Goal: Task Accomplishment & Management: Use online tool/utility

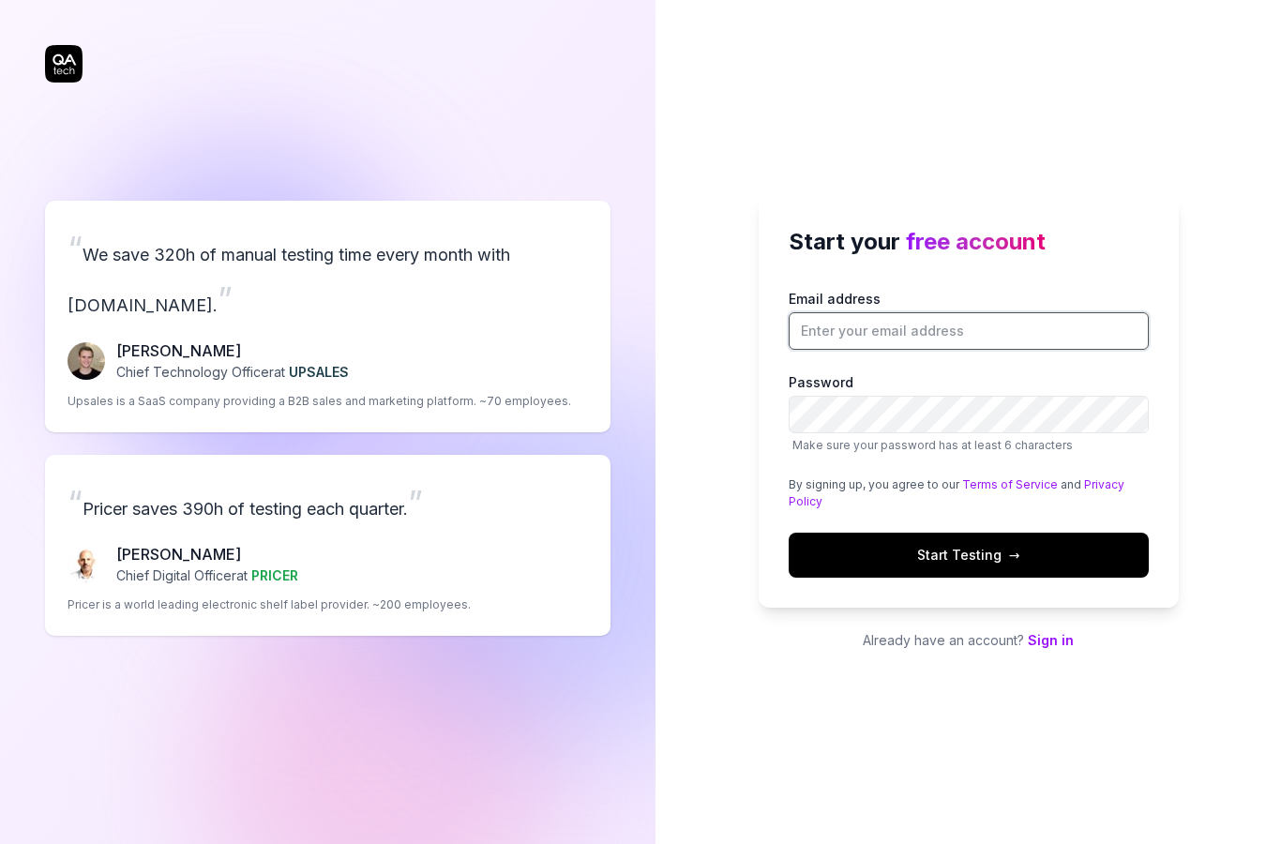
click at [997, 350] on input "Email address" at bounding box center [969, 331] width 360 height 38
type input "dervis.gurtekin@spinvbet.com"
click at [1009, 565] on span "→" at bounding box center [1014, 555] width 11 height 20
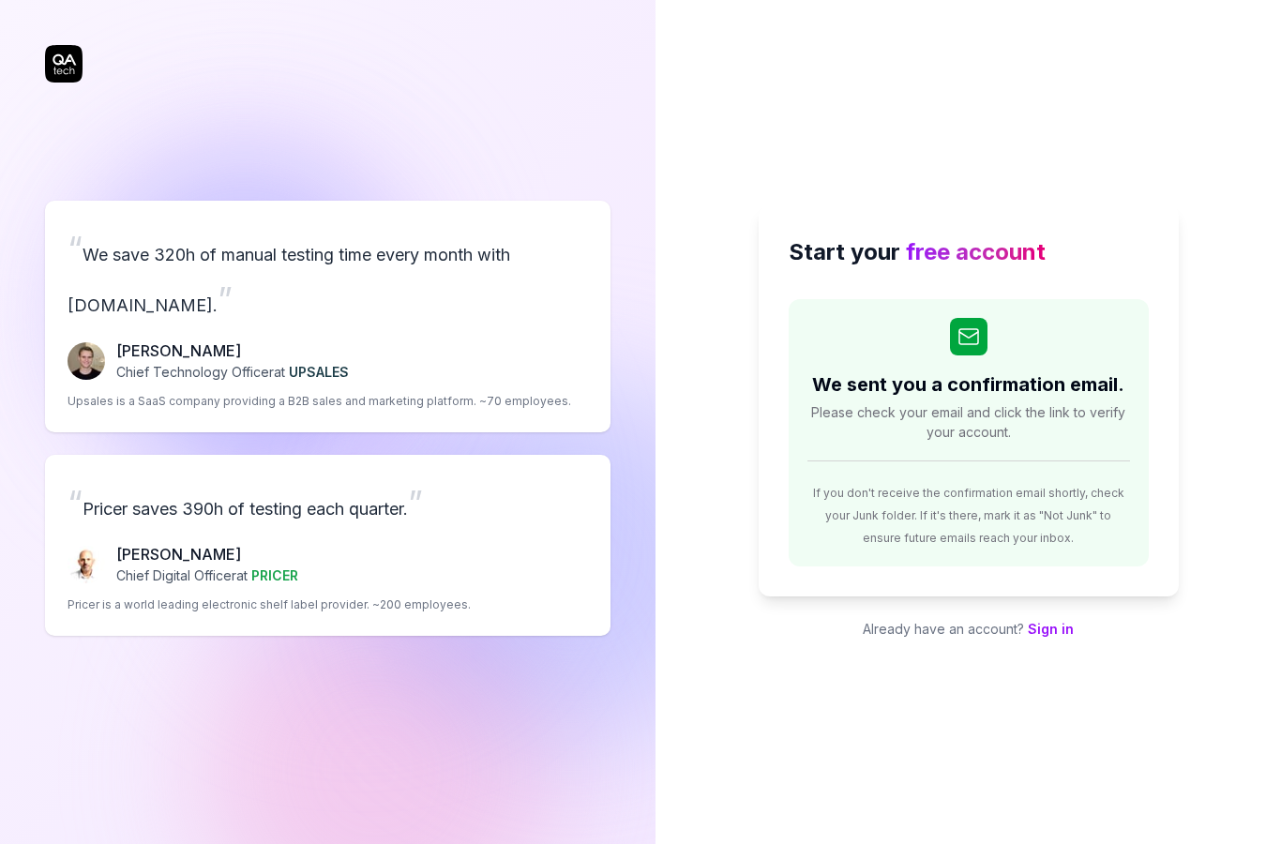
click at [1062, 637] on link "Sign in" at bounding box center [1051, 629] width 46 height 16
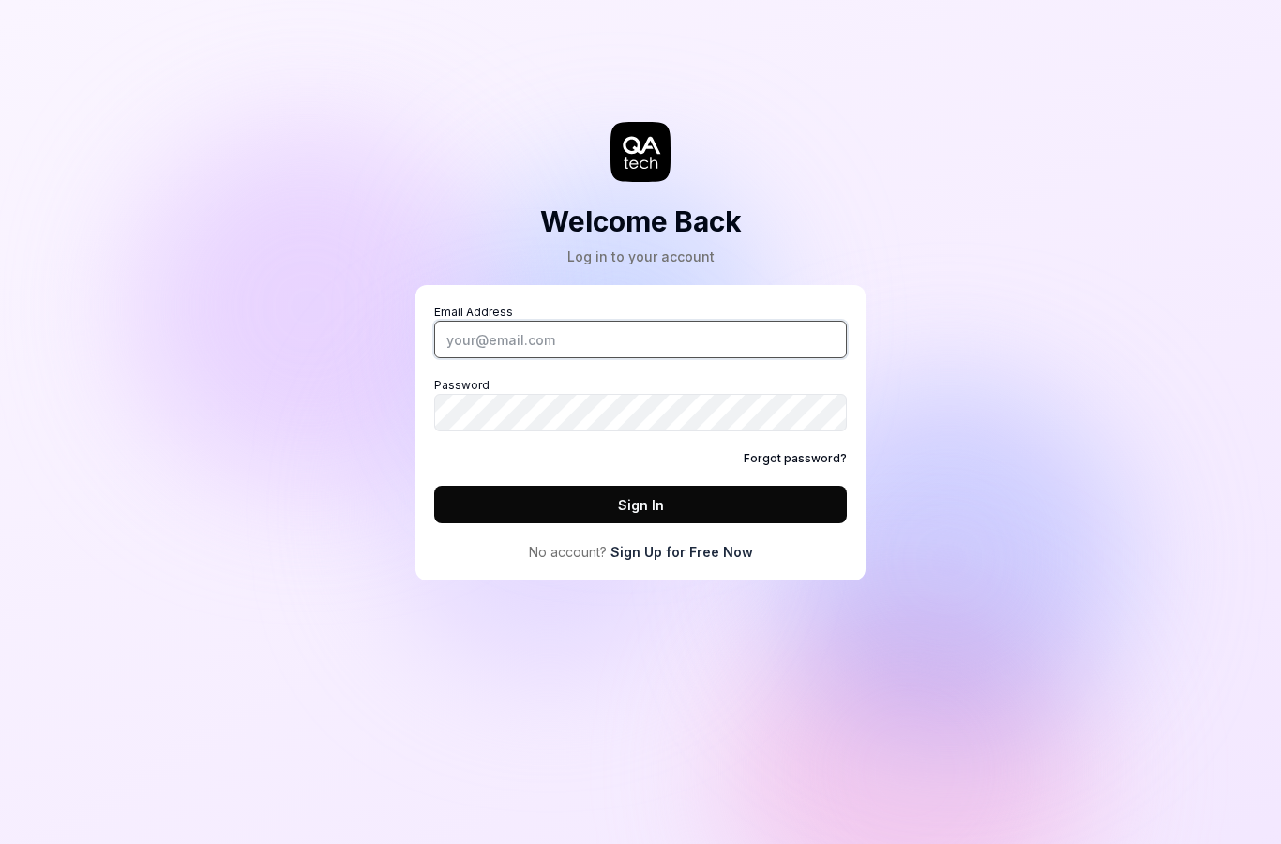
click at [747, 347] on input "Email Address" at bounding box center [640, 340] width 413 height 38
type input "[EMAIL_ADDRESS][DOMAIN_NAME]"
click at [748, 509] on button "Sign In" at bounding box center [640, 505] width 413 height 38
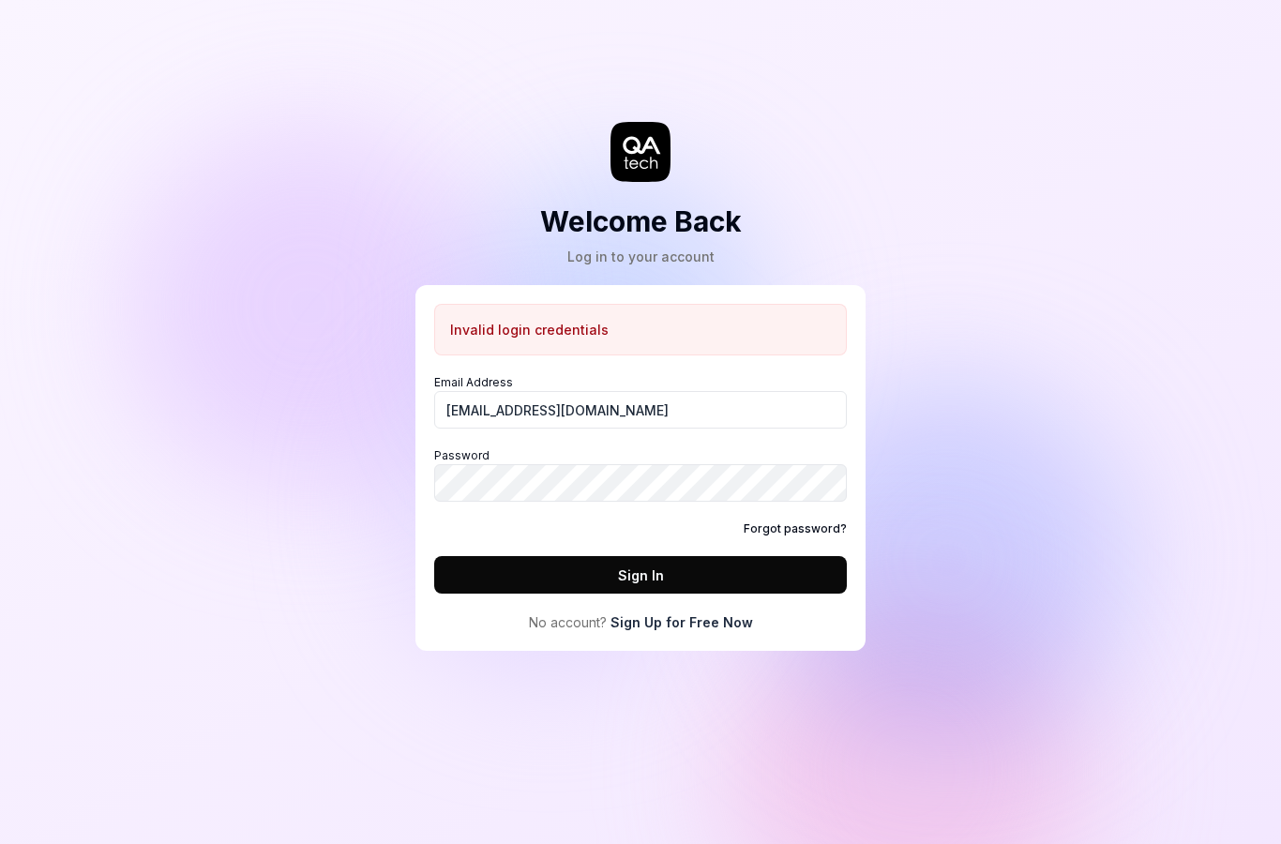
click at [818, 532] on link "Forgot password?" at bounding box center [795, 529] width 103 height 17
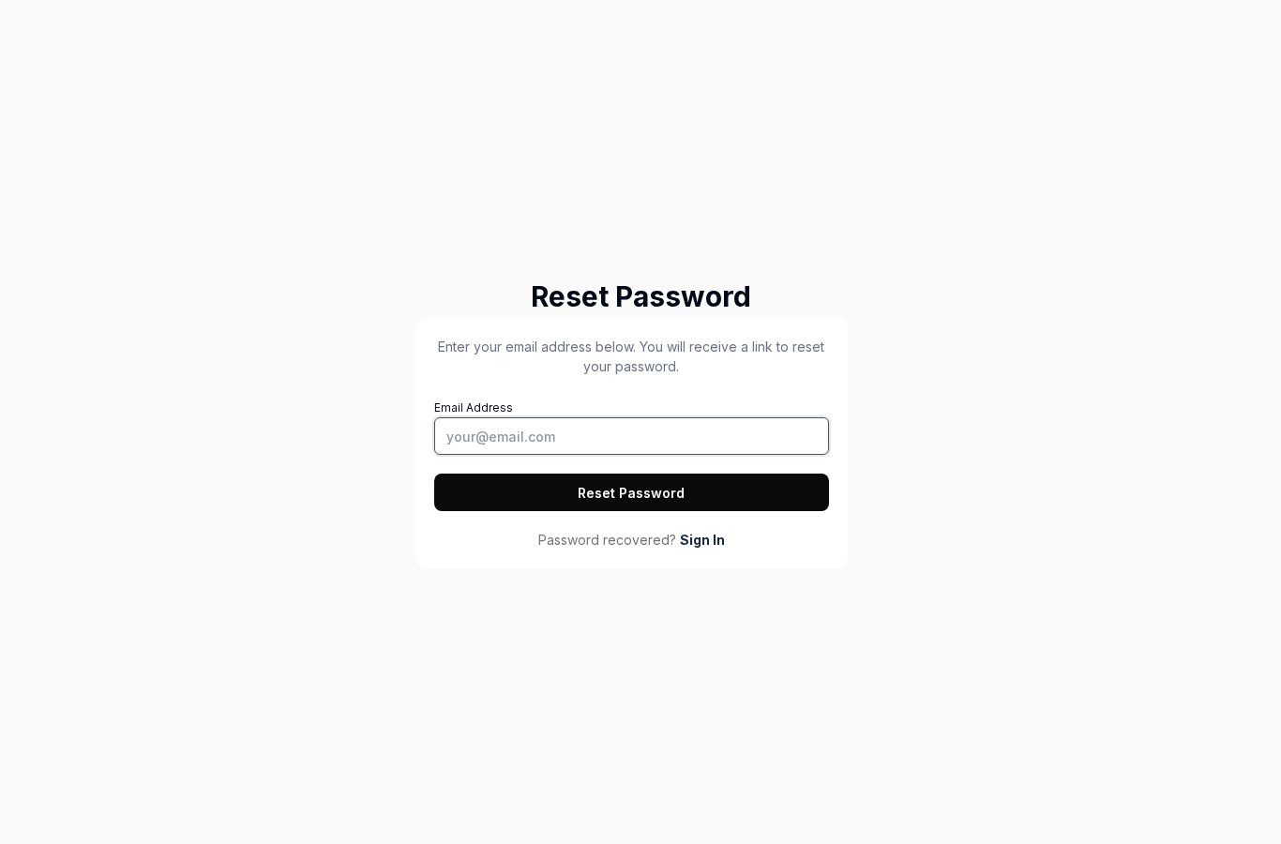
click at [745, 426] on input "Email Address" at bounding box center [631, 436] width 395 height 38
type input "[EMAIL_ADDRESS][DOMAIN_NAME]"
click at [713, 496] on button "Reset Password" at bounding box center [631, 493] width 395 height 38
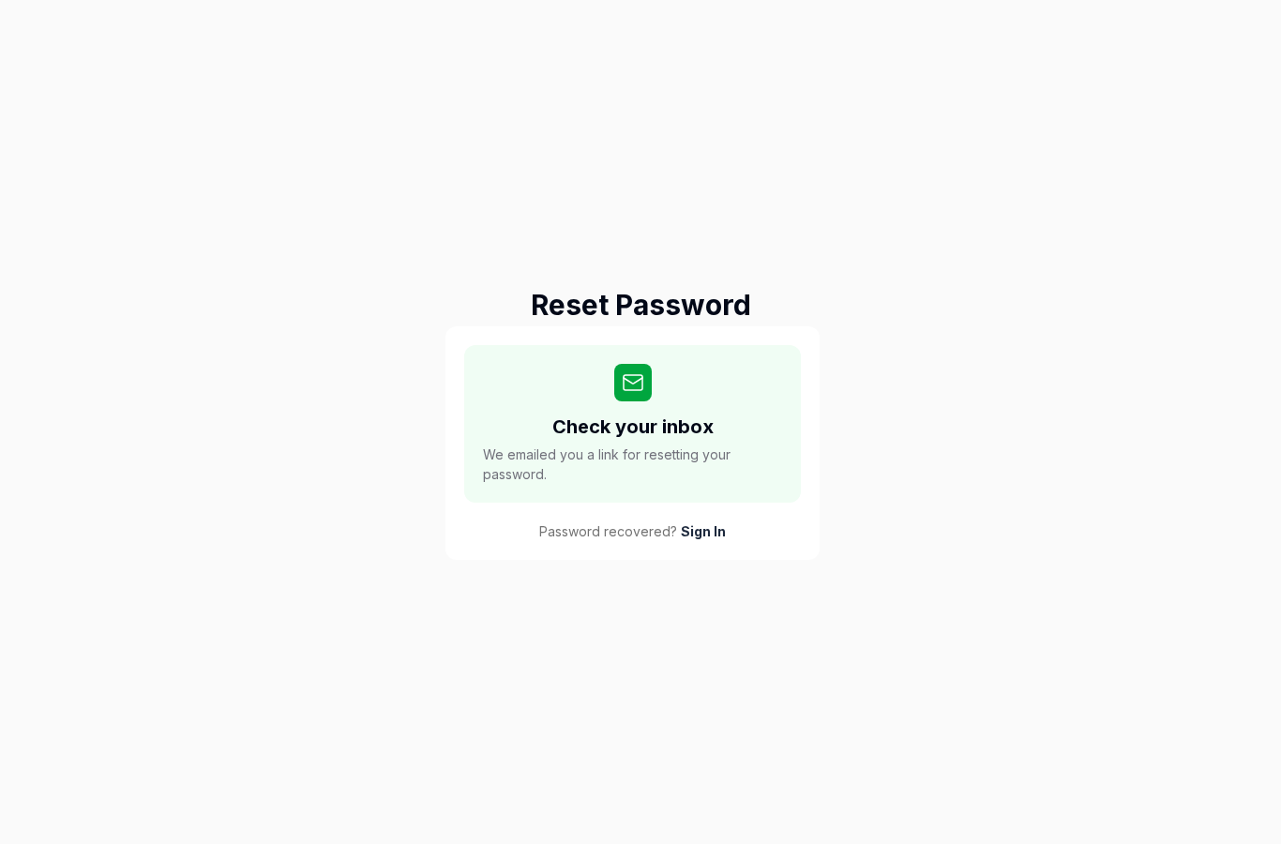
click at [707, 539] on link "Sign In" at bounding box center [703, 531] width 45 height 20
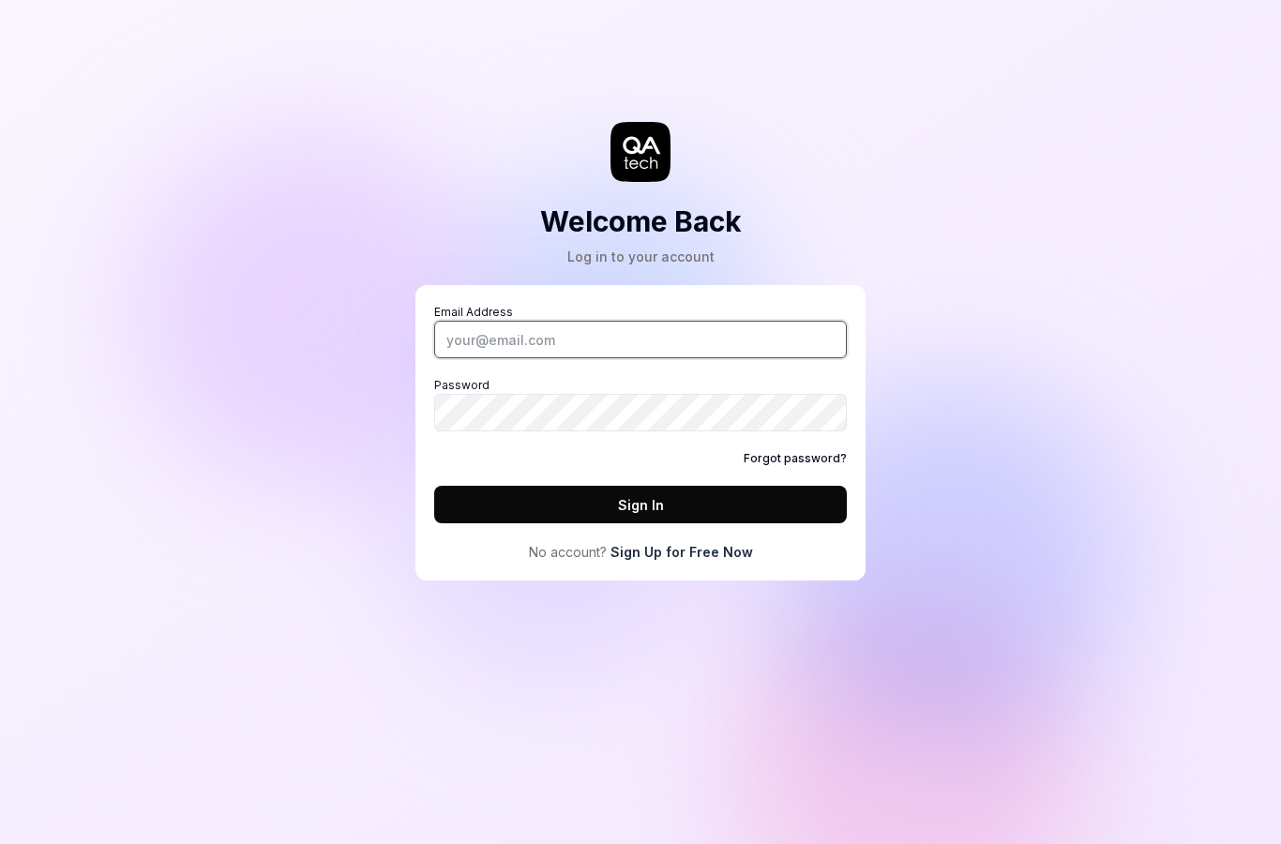
click at [759, 336] on input "Email Address" at bounding box center [640, 340] width 413 height 38
click at [734, 561] on link "Sign Up for Free Now" at bounding box center [682, 552] width 143 height 20
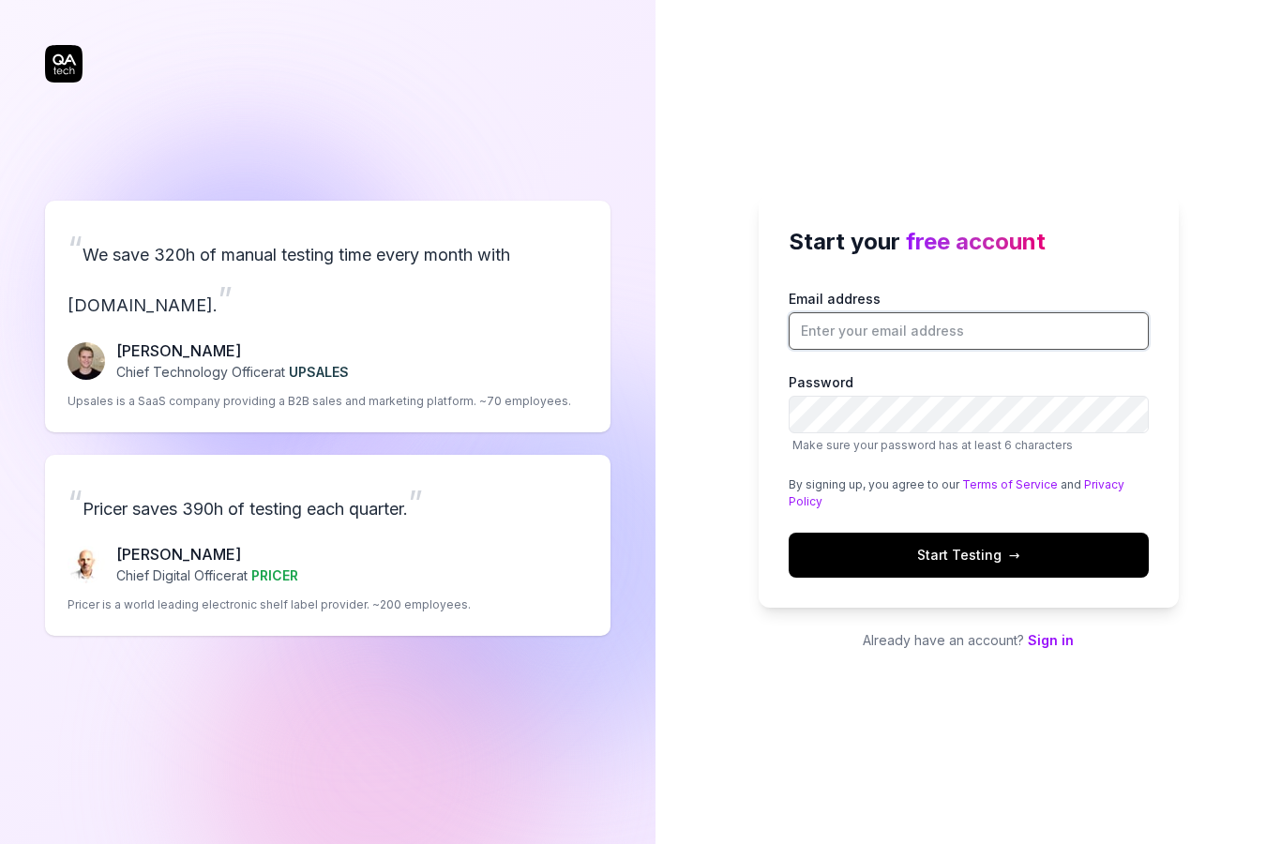
click at [900, 350] on input "Email address" at bounding box center [969, 331] width 360 height 38
type input "[EMAIL_ADDRESS][DOMAIN_NAME]"
click at [1009, 565] on span "→" at bounding box center [1014, 555] width 11 height 20
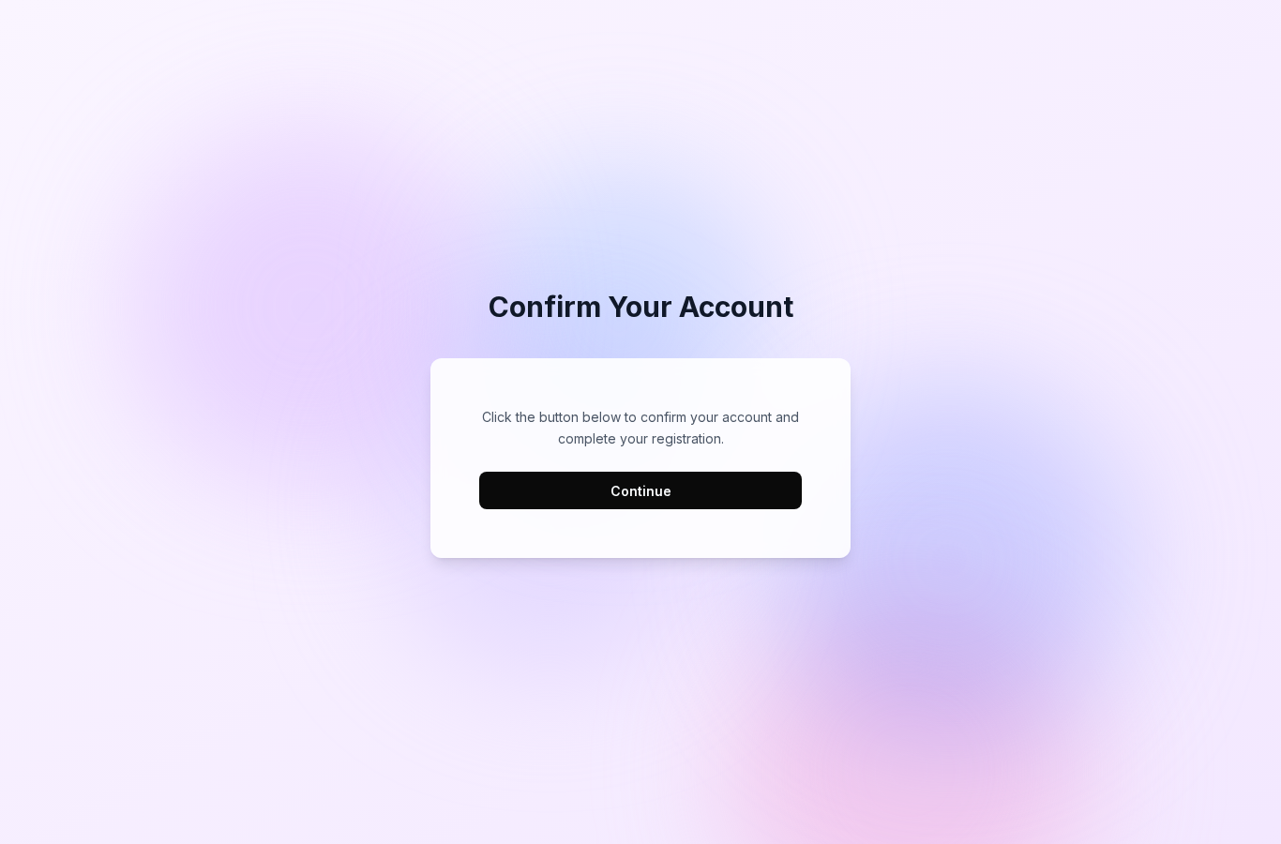
click at [677, 509] on button "Continue" at bounding box center [640, 491] width 323 height 38
click at [703, 509] on button "Continue" at bounding box center [640, 491] width 323 height 38
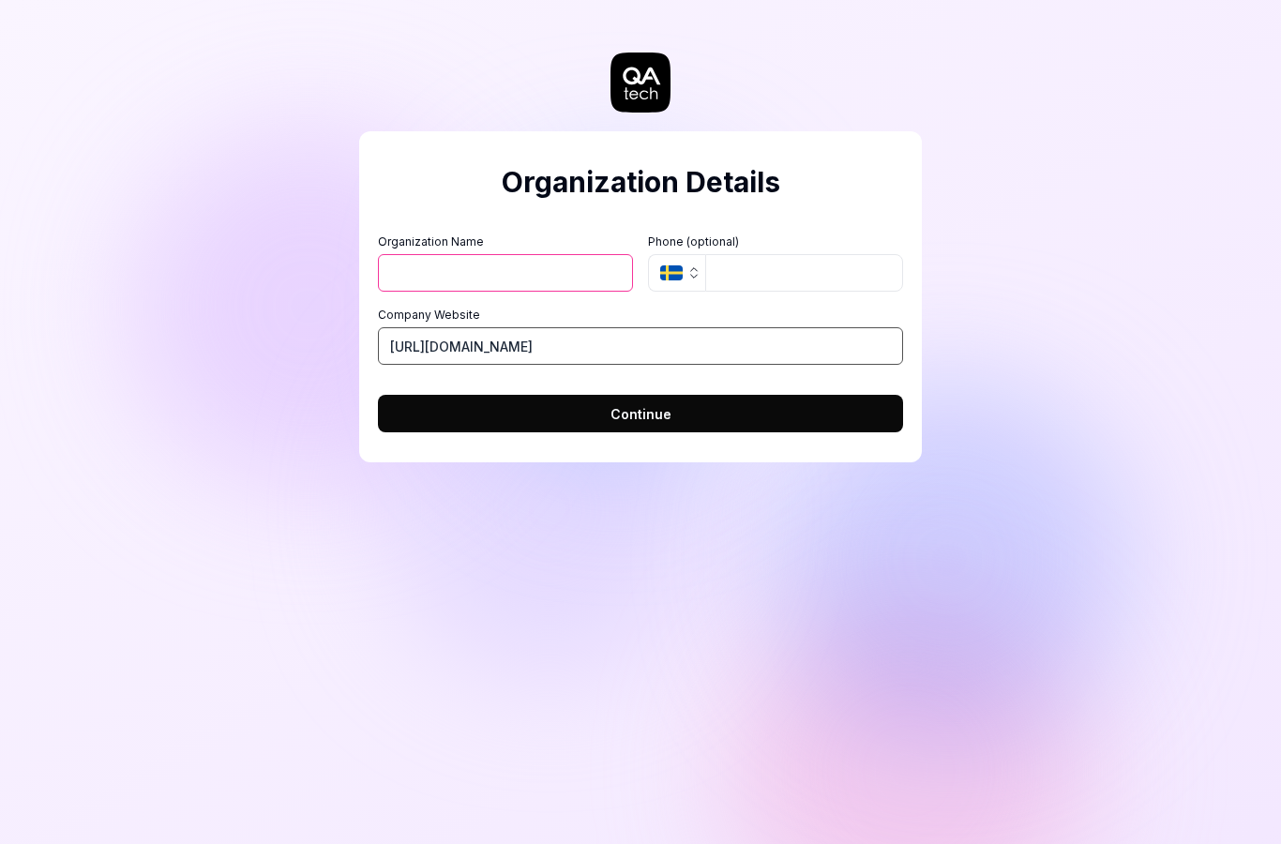
click at [700, 329] on input "[URL][DOMAIN_NAME]" at bounding box center [640, 346] width 525 height 38
click at [637, 346] on input "[URL][DOMAIN_NAME]" at bounding box center [640, 346] width 525 height 38
type input "[URL][DOMAIN_NAME]"
click at [557, 262] on input "Organization Name" at bounding box center [505, 273] width 255 height 38
type input "Spinvbet"
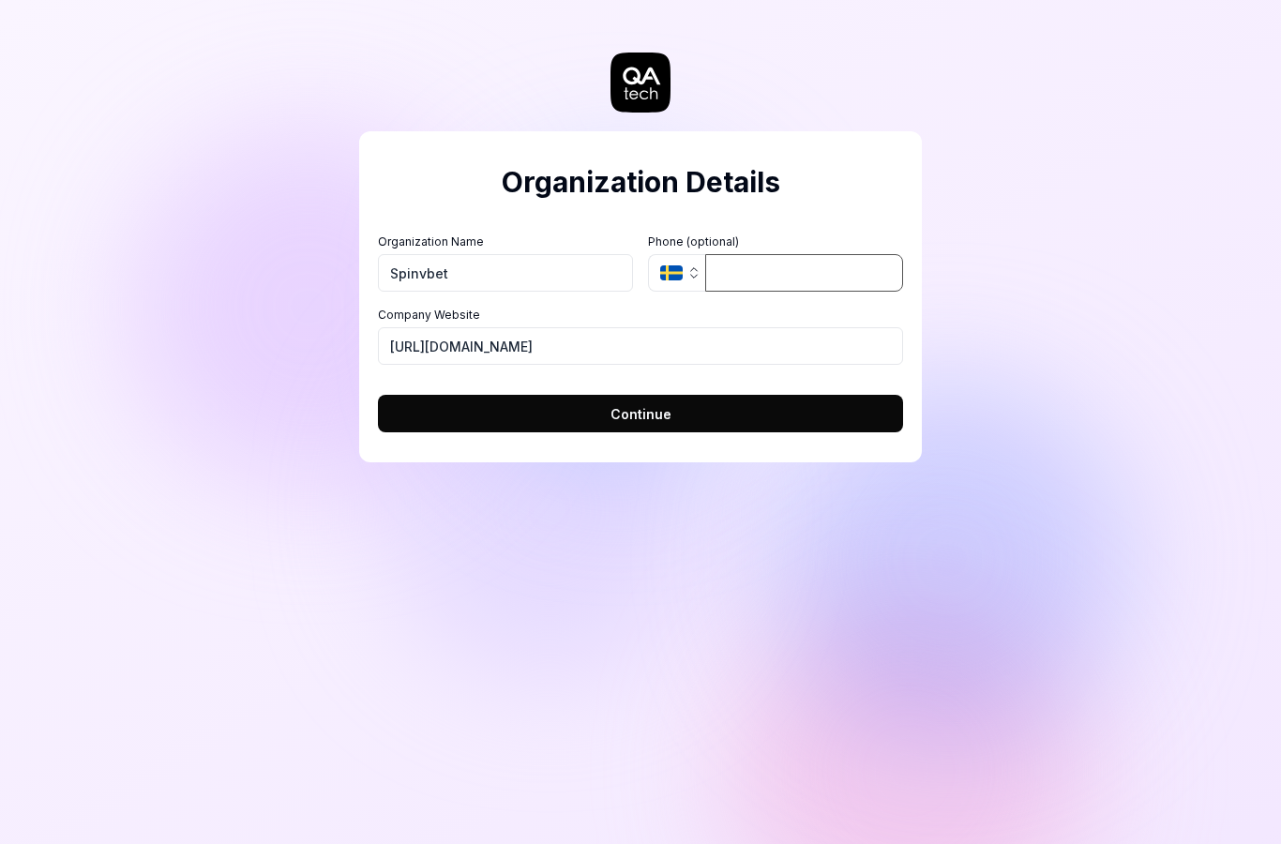
click at [812, 284] on input "tel" at bounding box center [804, 273] width 198 height 38
click at [685, 277] on button "SE" at bounding box center [676, 273] width 57 height 38
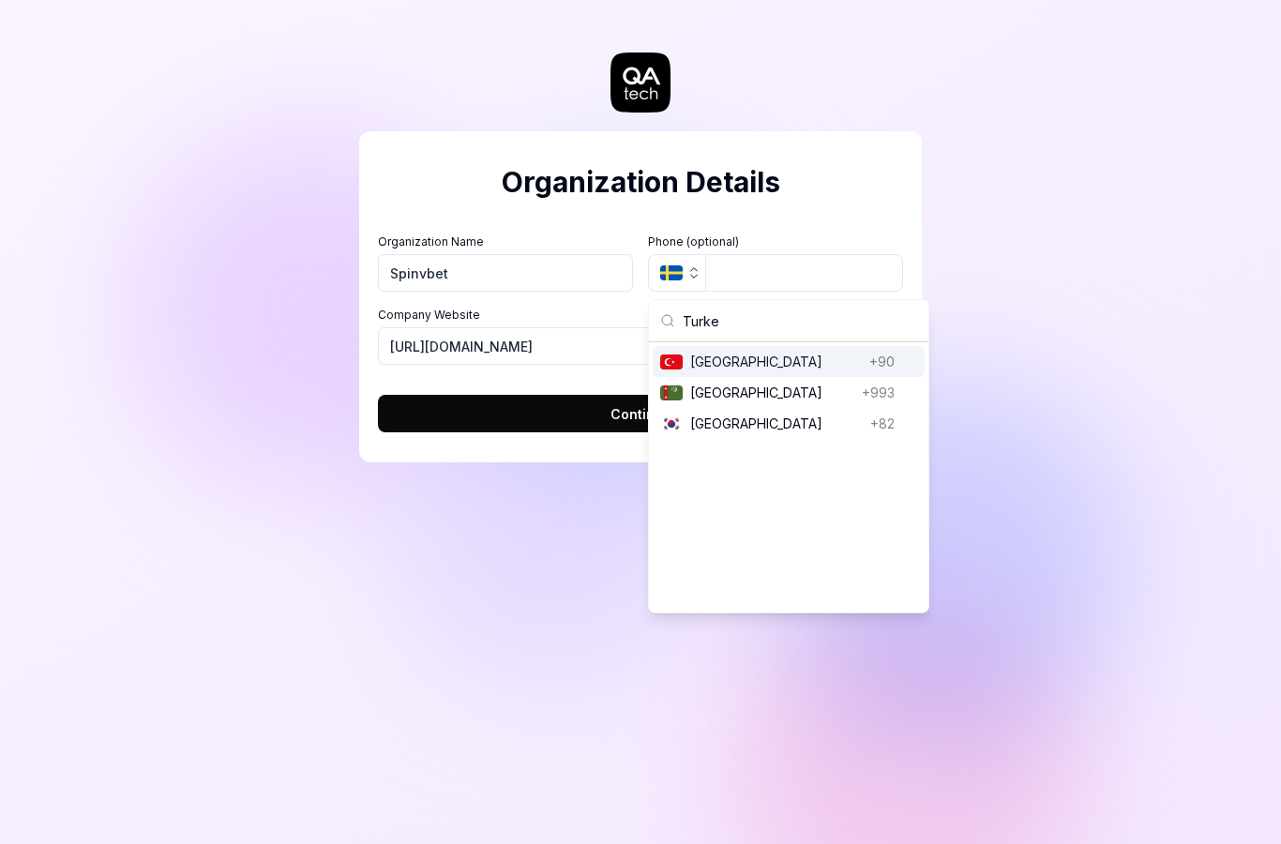
type input "[GEOGRAPHIC_DATA]"
click at [760, 354] on span "[GEOGRAPHIC_DATA]" at bounding box center [776, 362] width 172 height 20
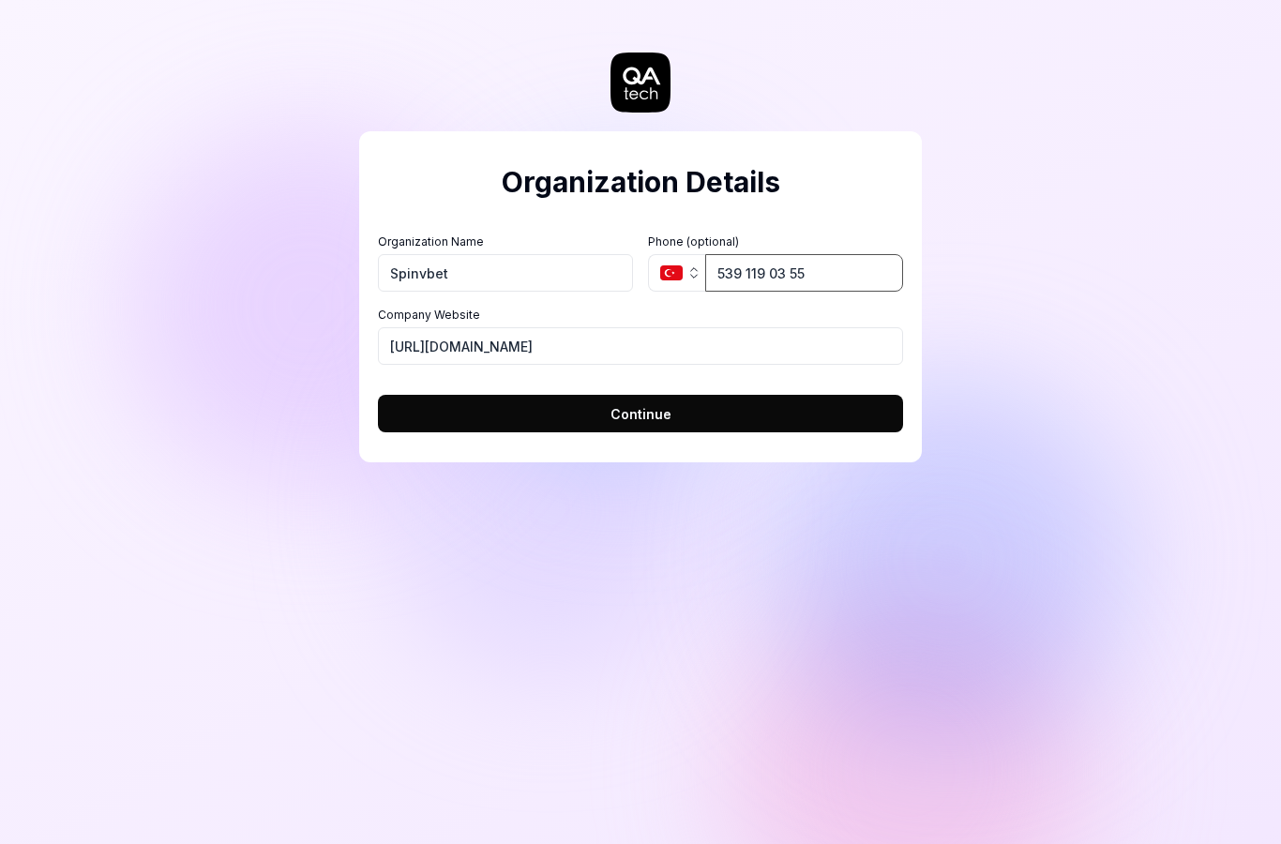
type input "539 119 03 55"
click at [682, 404] on button "Continue" at bounding box center [640, 414] width 525 height 38
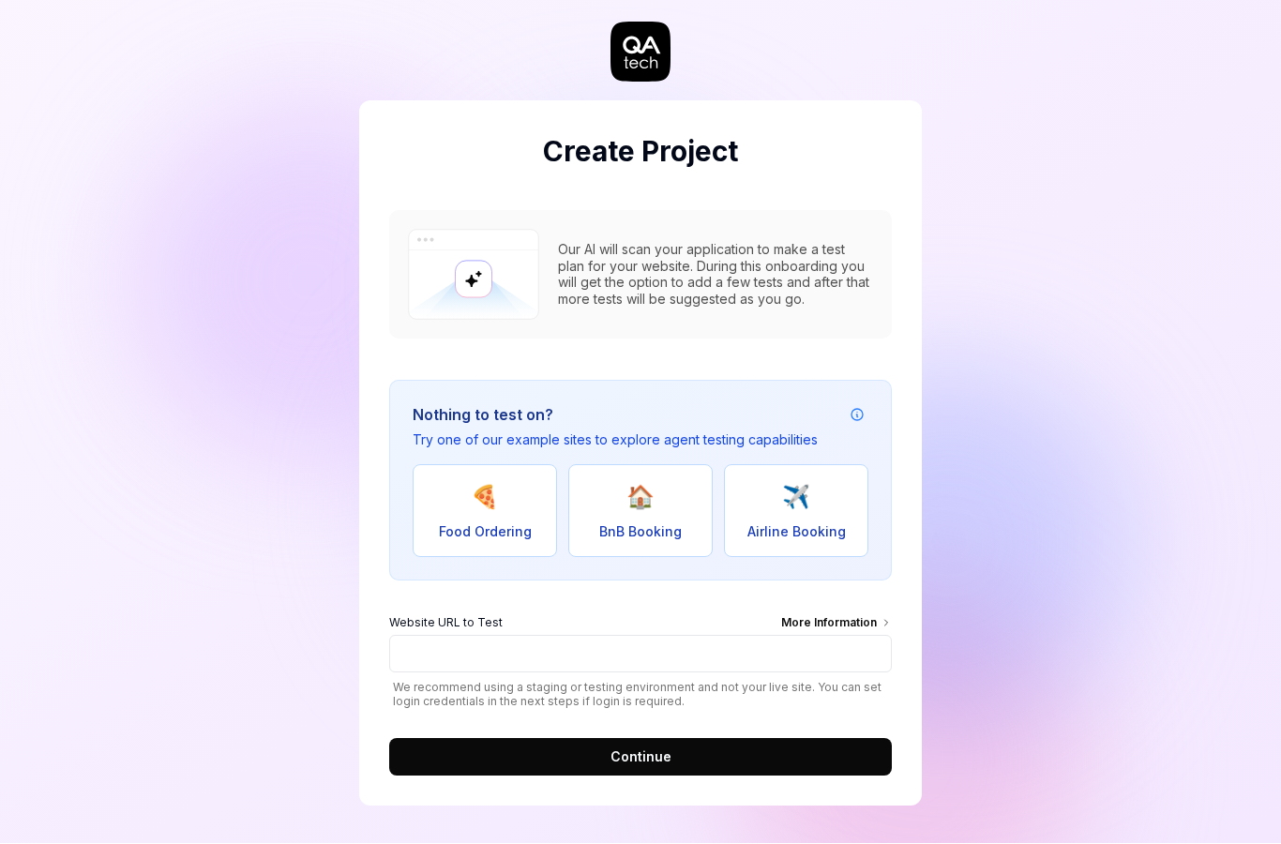
scroll to position [75, 0]
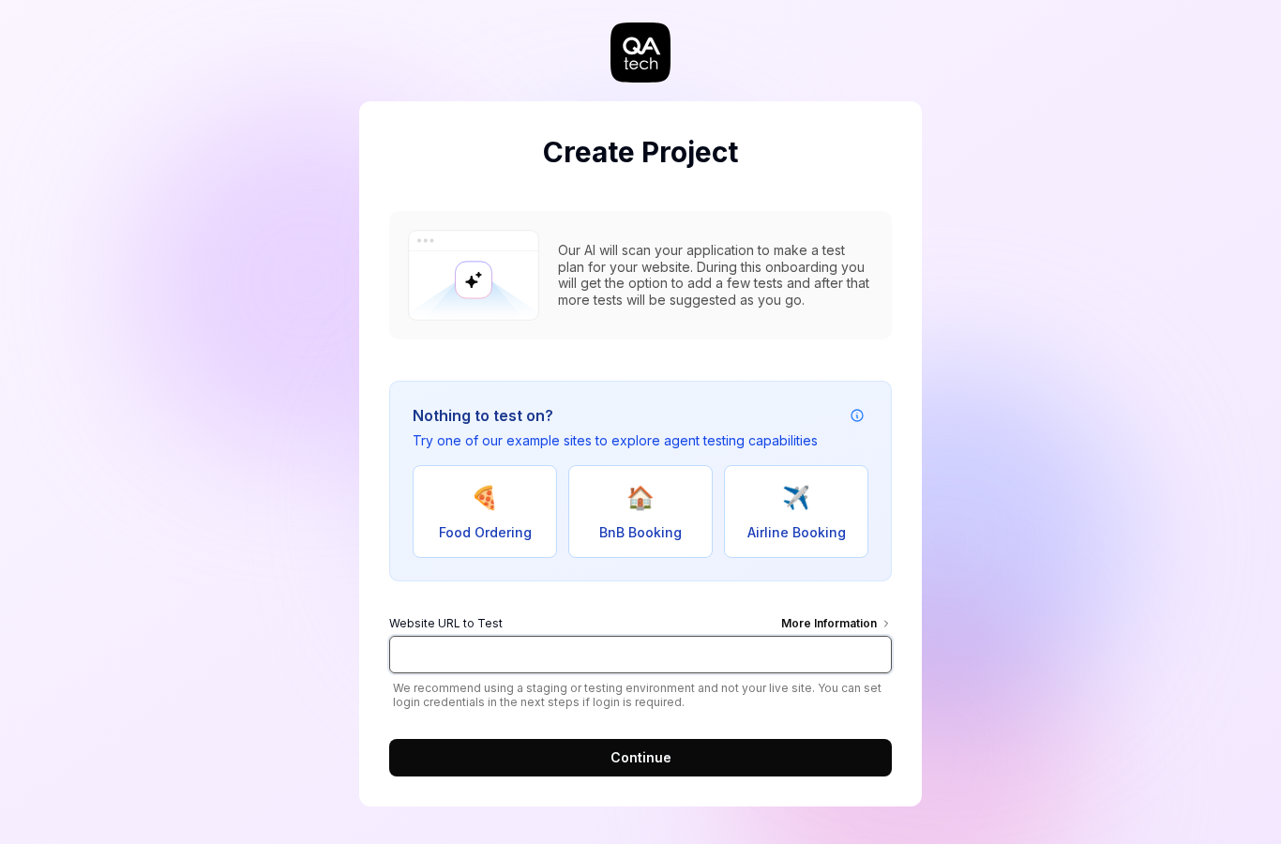
click at [762, 636] on input "Website URL to Test More Information" at bounding box center [640, 655] width 503 height 38
type input "A"
type input "W"
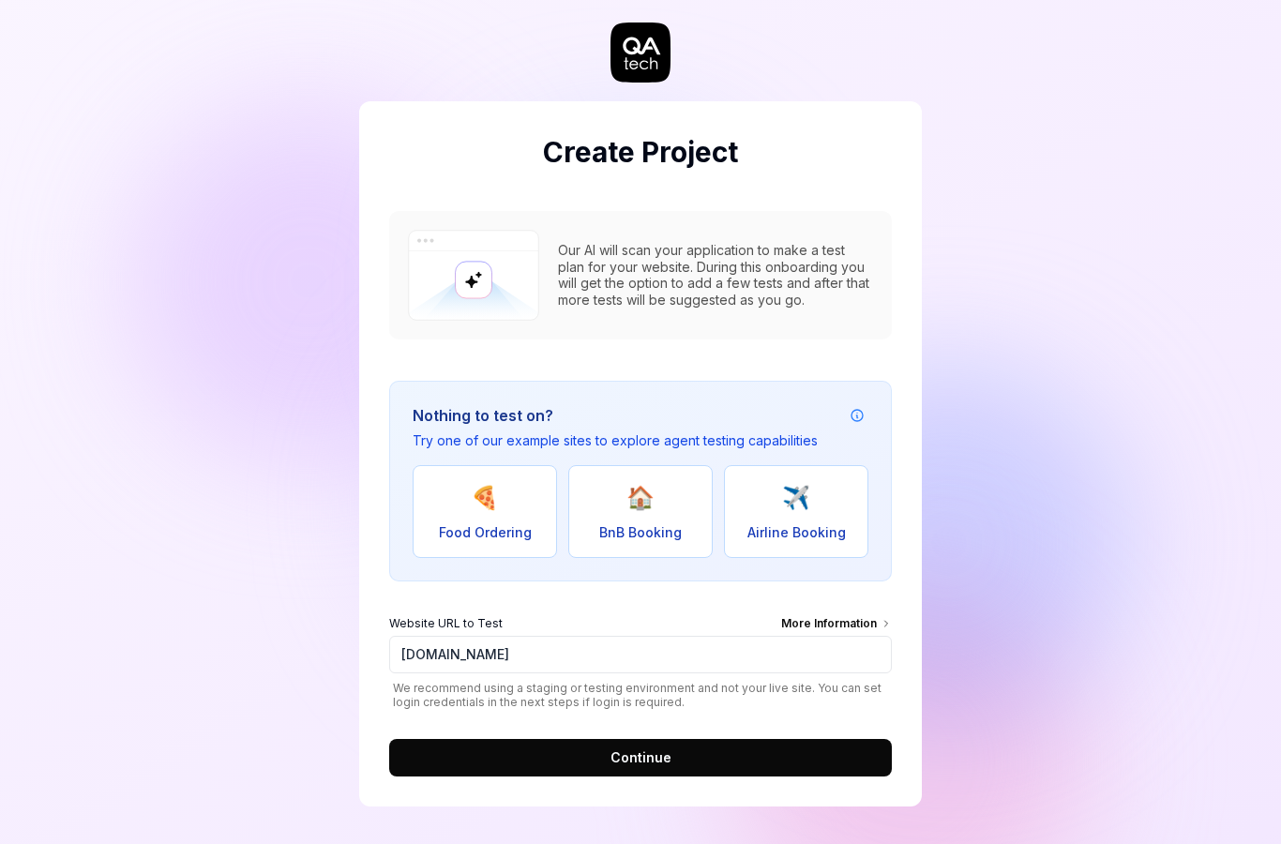
click at [876, 615] on div "More Information" at bounding box center [836, 625] width 111 height 21
click at [876, 636] on input "[DOMAIN_NAME]" at bounding box center [640, 655] width 503 height 38
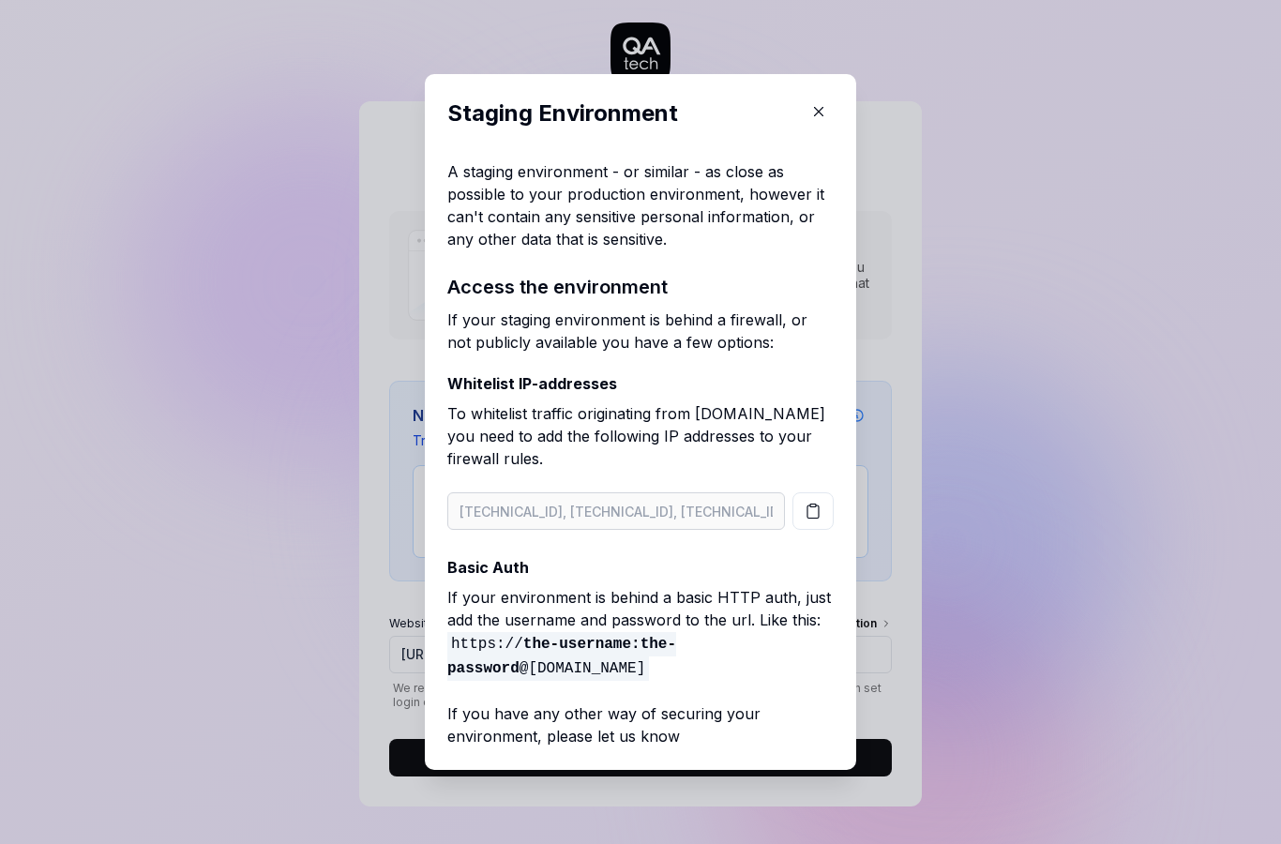
click at [1014, 476] on div "​ Staging Environment A staging environment - or similar - as close as possible…" at bounding box center [640, 422] width 1281 height 844
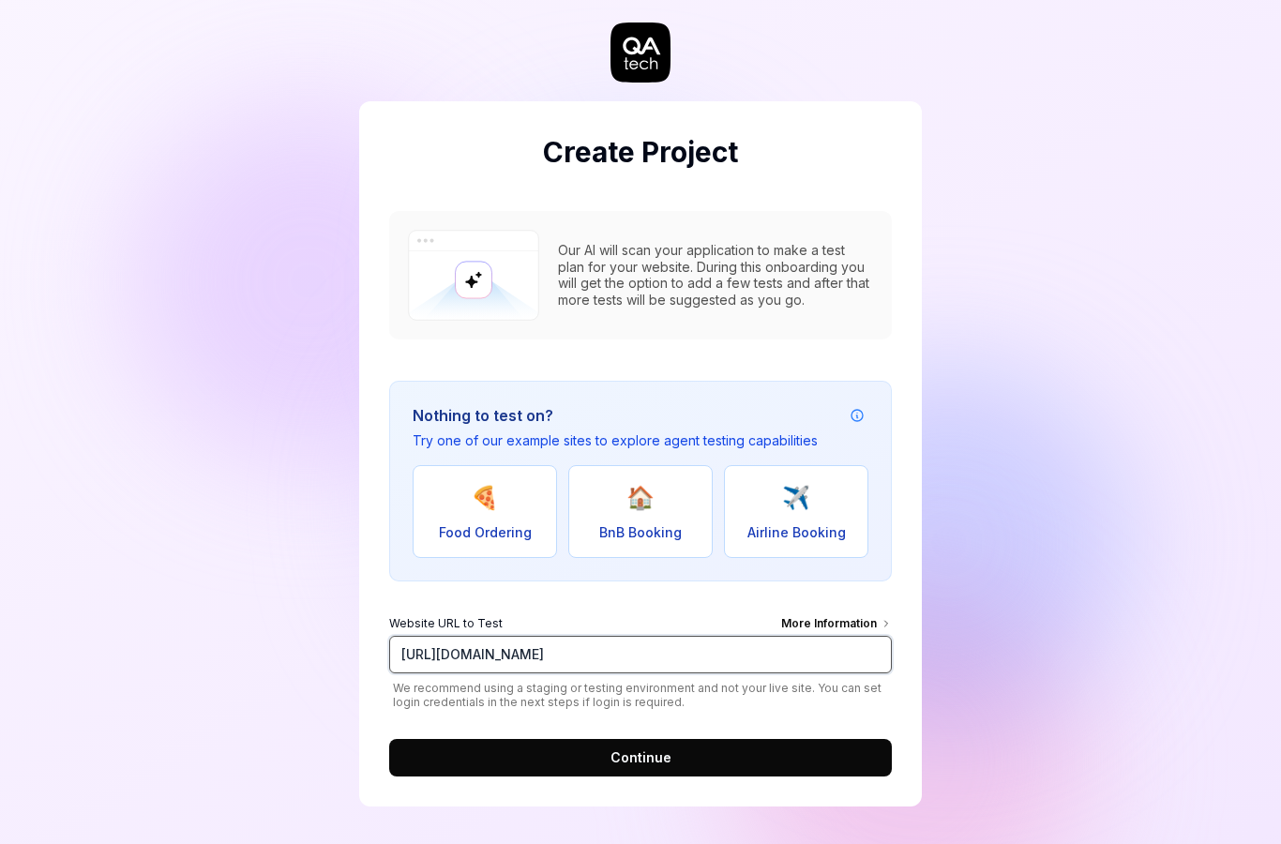
click at [409, 636] on input "[URL][DOMAIN_NAME]" at bounding box center [640, 655] width 503 height 38
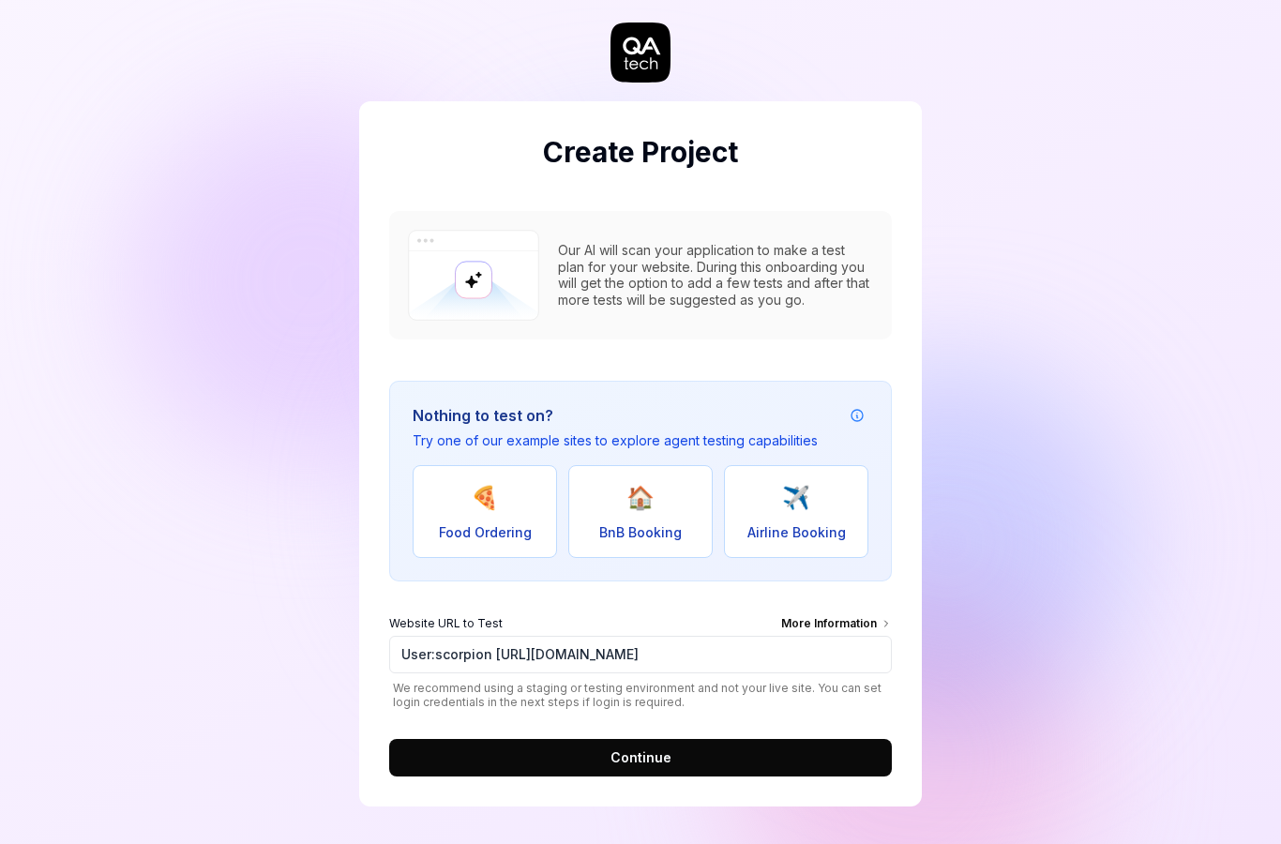
click at [868, 615] on div "More Information" at bounding box center [836, 625] width 111 height 21
click at [868, 636] on input "User:scorpion [URL][DOMAIN_NAME]" at bounding box center [640, 655] width 503 height 38
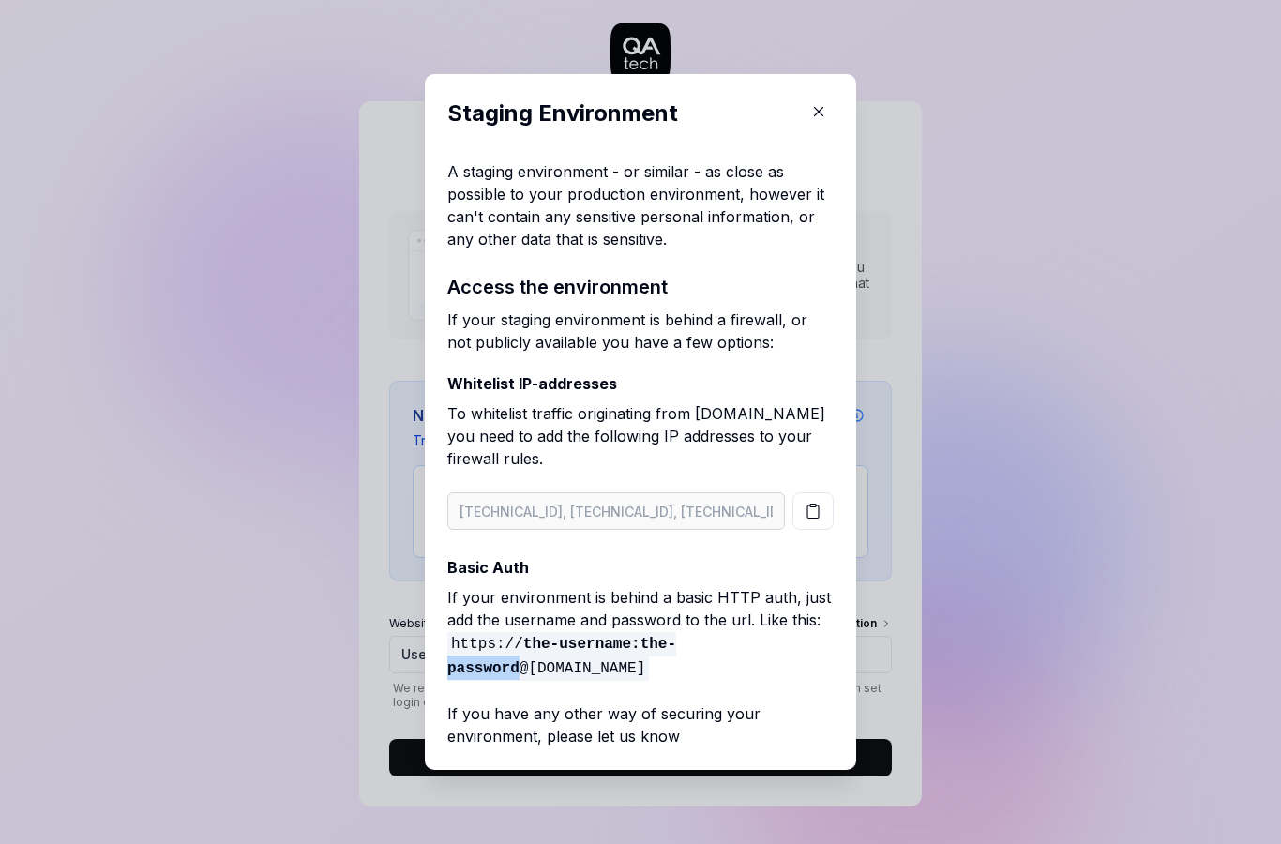
click at [626, 650] on strong "the-username:the-password" at bounding box center [561, 656] width 229 height 41
click at [637, 643] on strong "the-username:the-password" at bounding box center [561, 656] width 229 height 41
click at [907, 299] on div "​ Staging Environment A staging environment - or similar - as close as possible…" at bounding box center [640, 422] width 1281 height 844
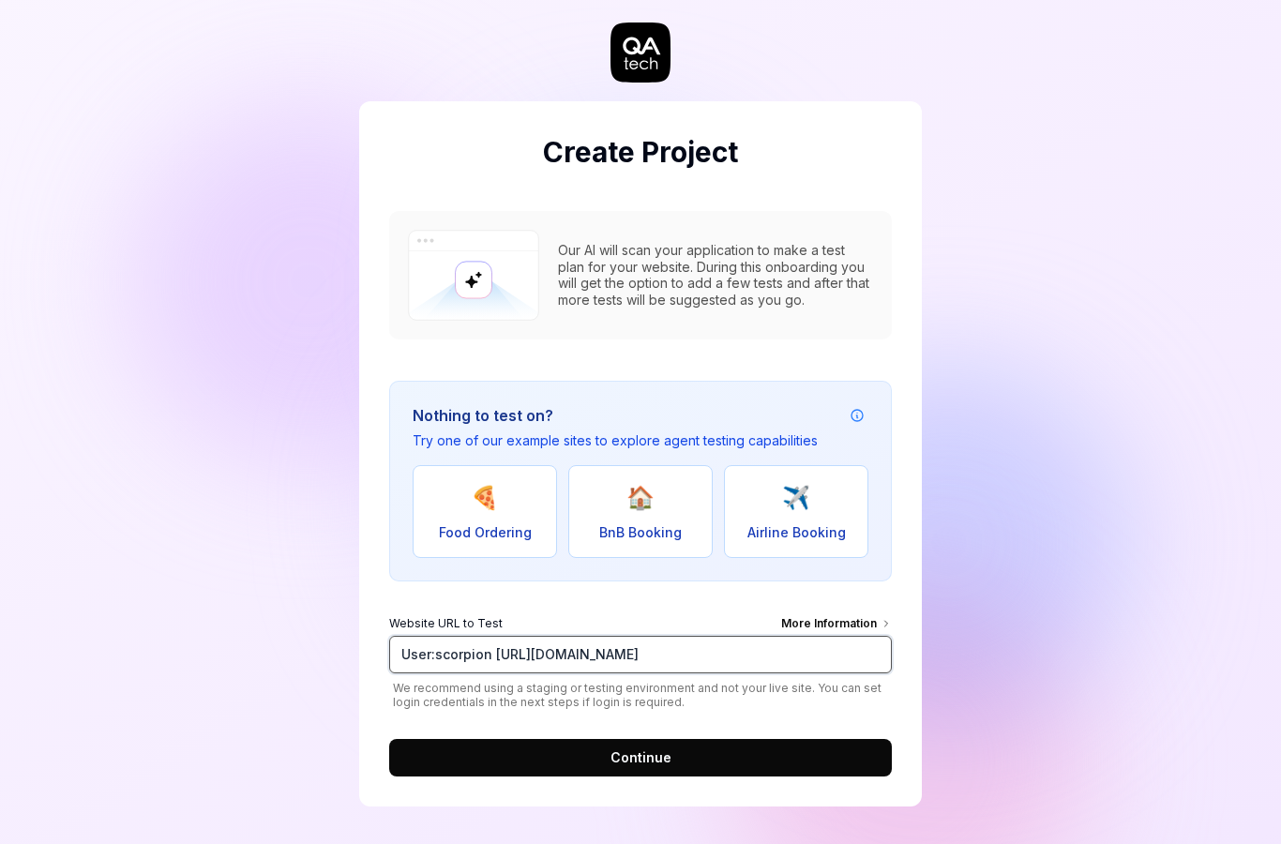
click at [547, 636] on input "User:scorpion [URL][DOMAIN_NAME]" at bounding box center [640, 655] width 503 height 38
click at [741, 636] on input "[URL][DOMAIN_NAME]" at bounding box center [640, 655] width 503 height 38
click at [466, 636] on input "[URL][DOMAIN_NAME]" at bounding box center [640, 655] width 503 height 38
click at [456, 636] on input "[URL][DOMAIN_NAME]" at bounding box center [640, 655] width 503 height 38
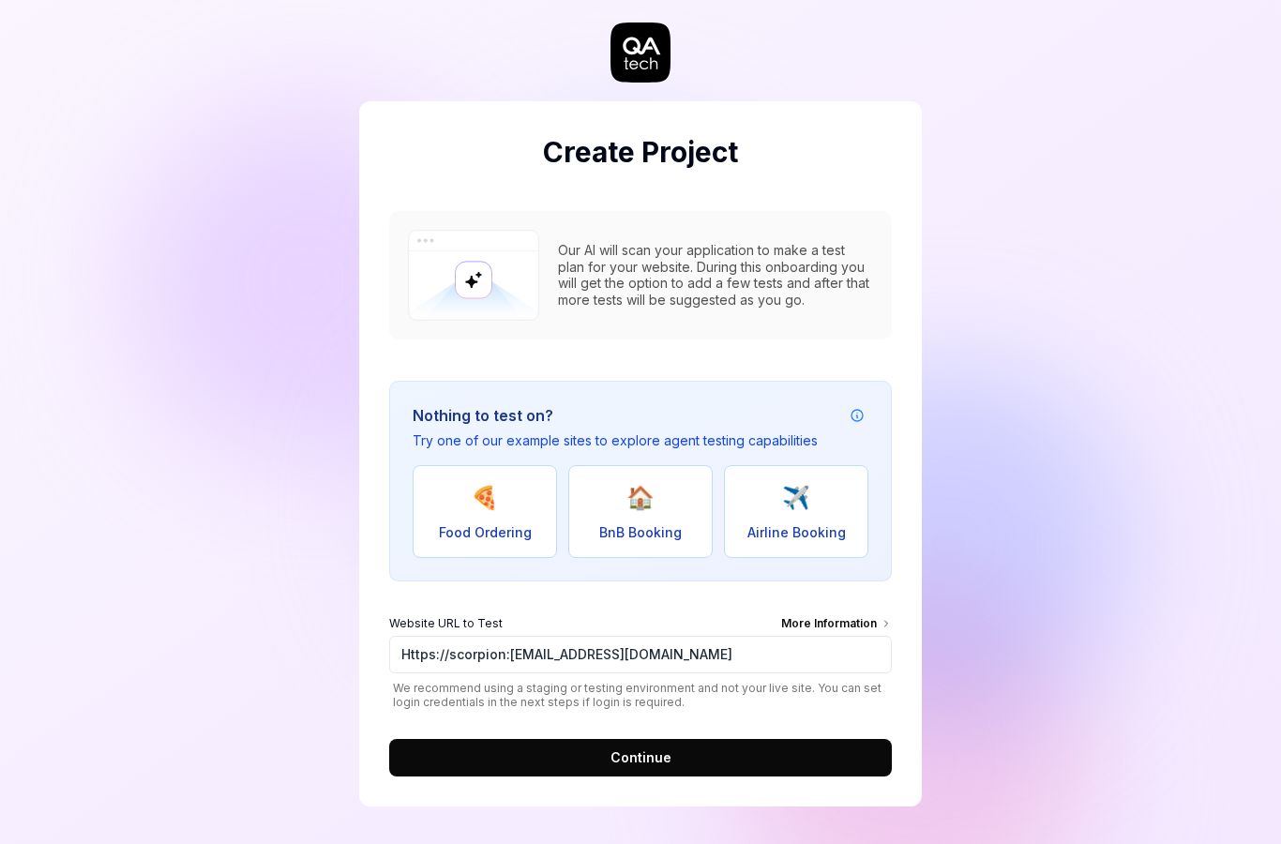
click at [827, 739] on button "Continue" at bounding box center [640, 758] width 503 height 38
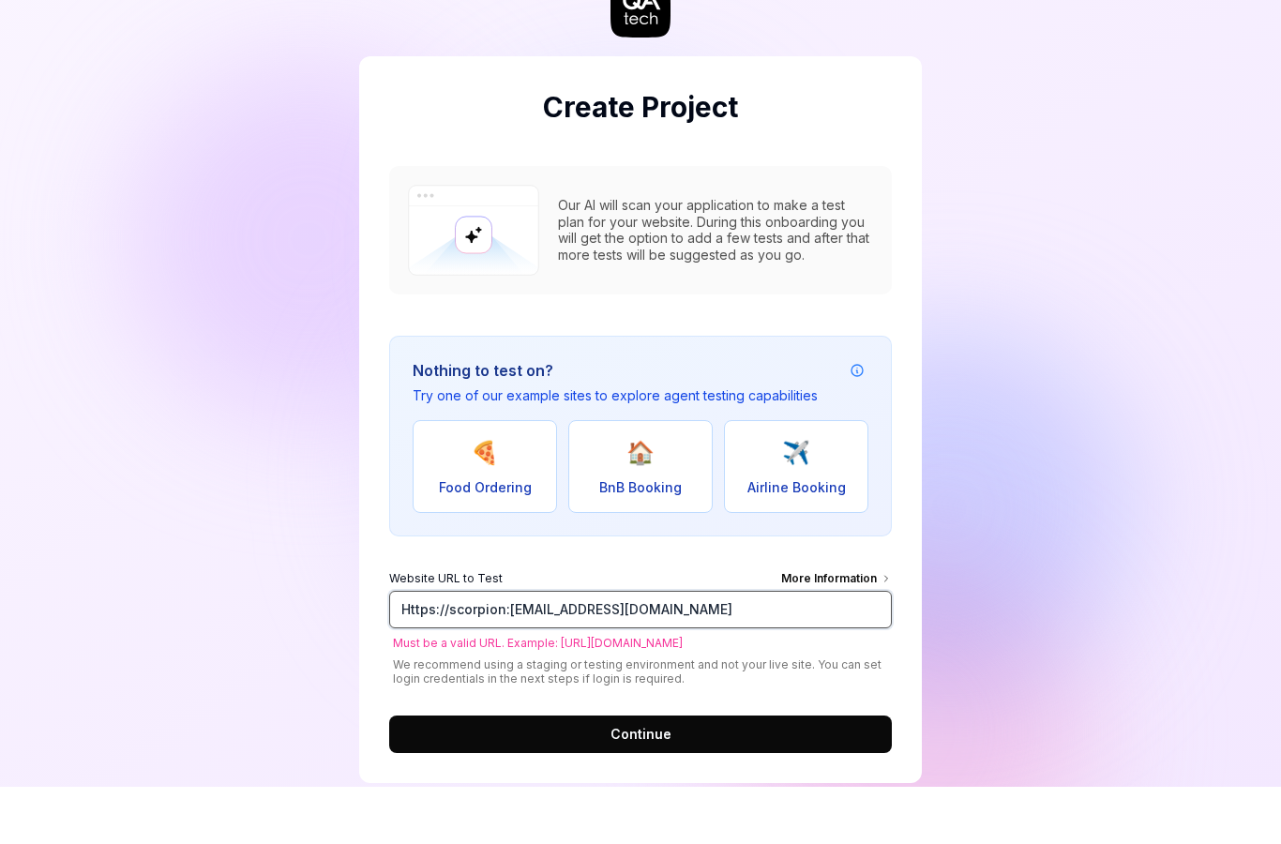
scroll to position [22, 0]
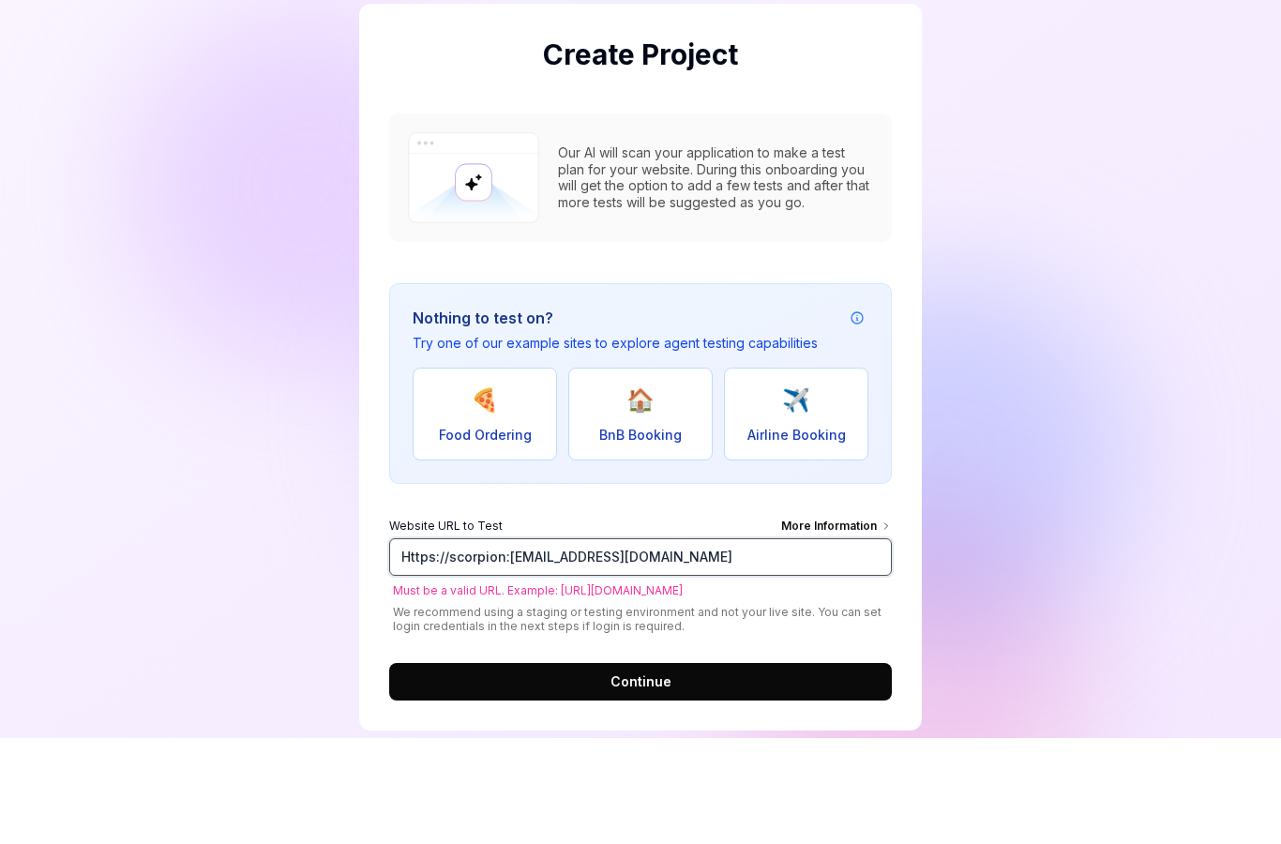
click at [599, 644] on input "Https://scorpion:[EMAIL_ADDRESS][DOMAIN_NAME]" at bounding box center [640, 663] width 503 height 38
click at [844, 612] on form "Website URL to Test More Information https://scorpion:[EMAIL_ADDRESS][DOMAIN_NA…" at bounding box center [640, 709] width 503 height 194
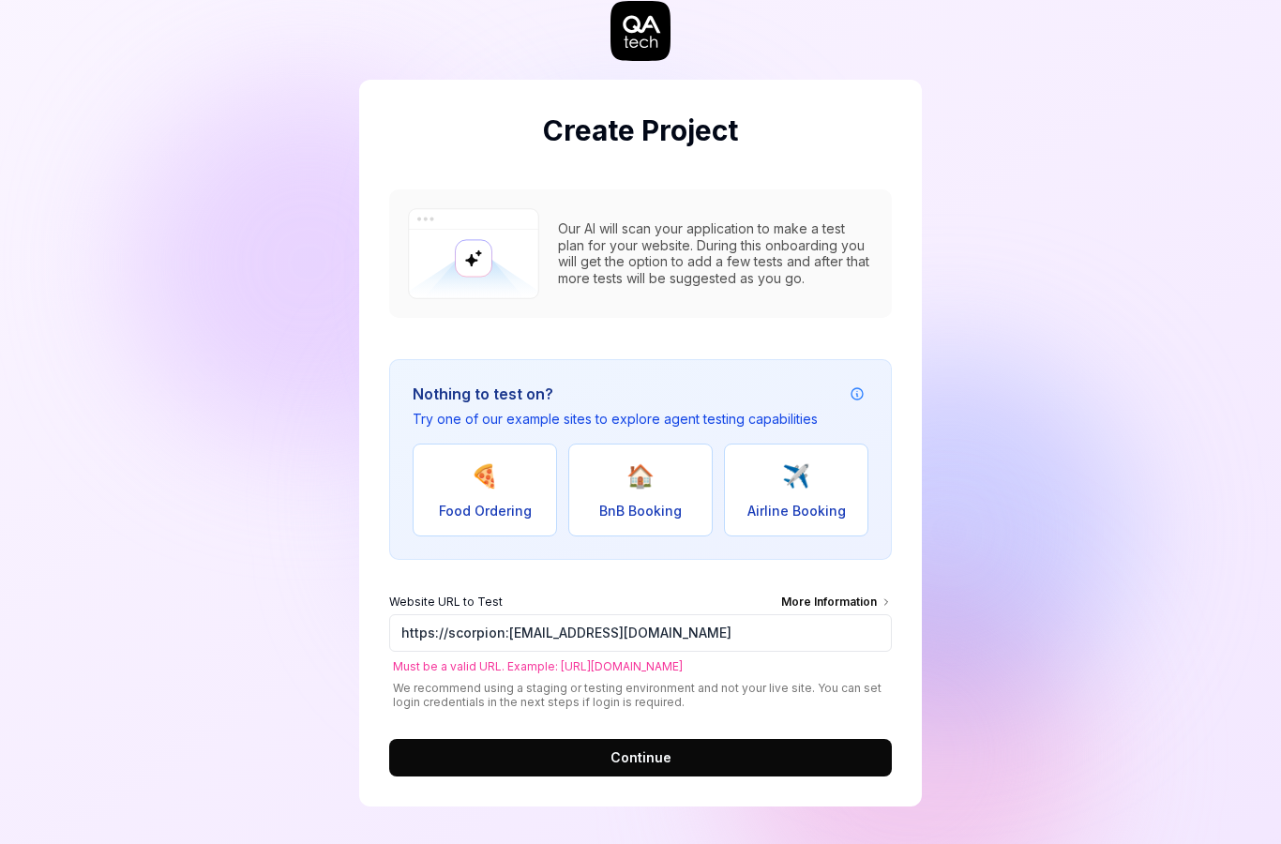
click at [837, 509] on button "✈️ Airline Booking" at bounding box center [796, 490] width 144 height 93
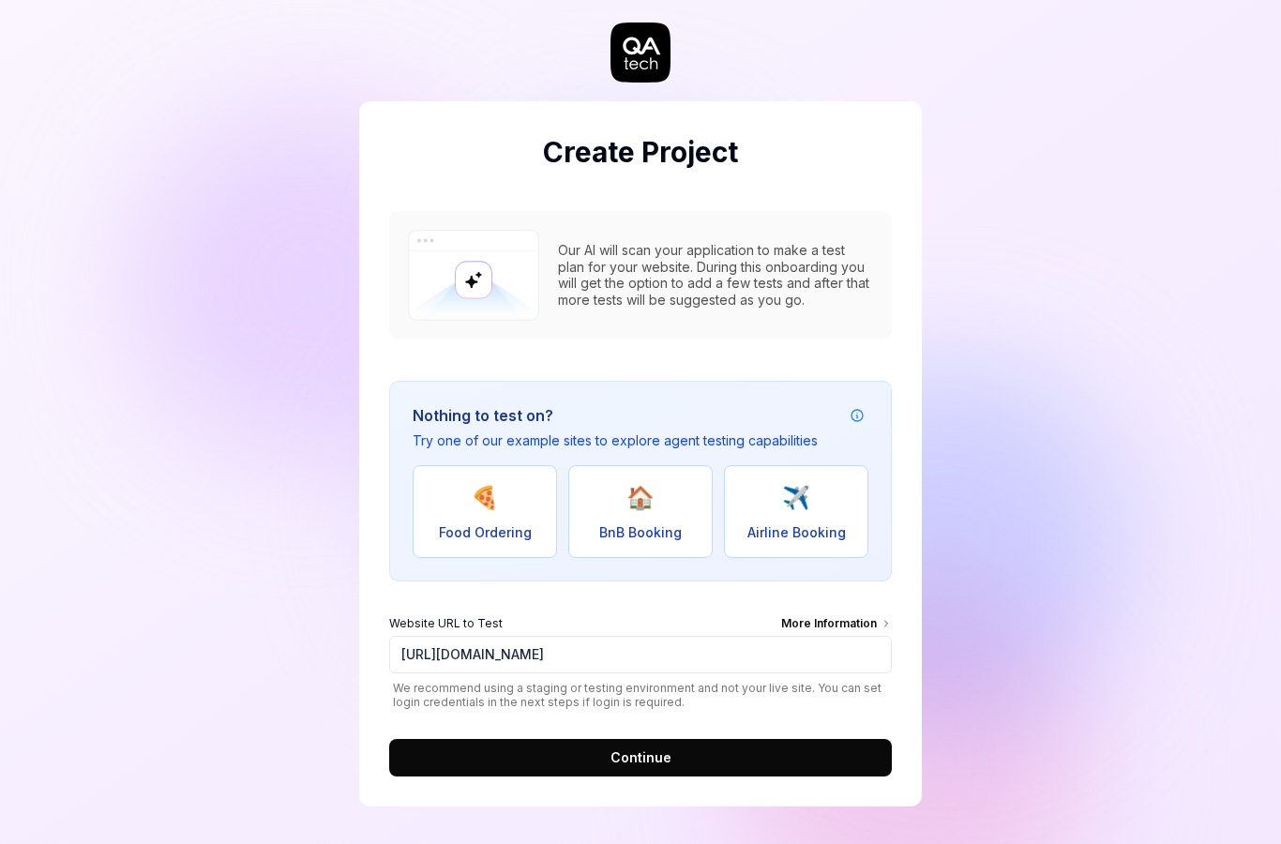
click at [853, 615] on div "More Information" at bounding box center [836, 625] width 111 height 21
click at [853, 636] on input "[URL][DOMAIN_NAME]" at bounding box center [640, 655] width 503 height 38
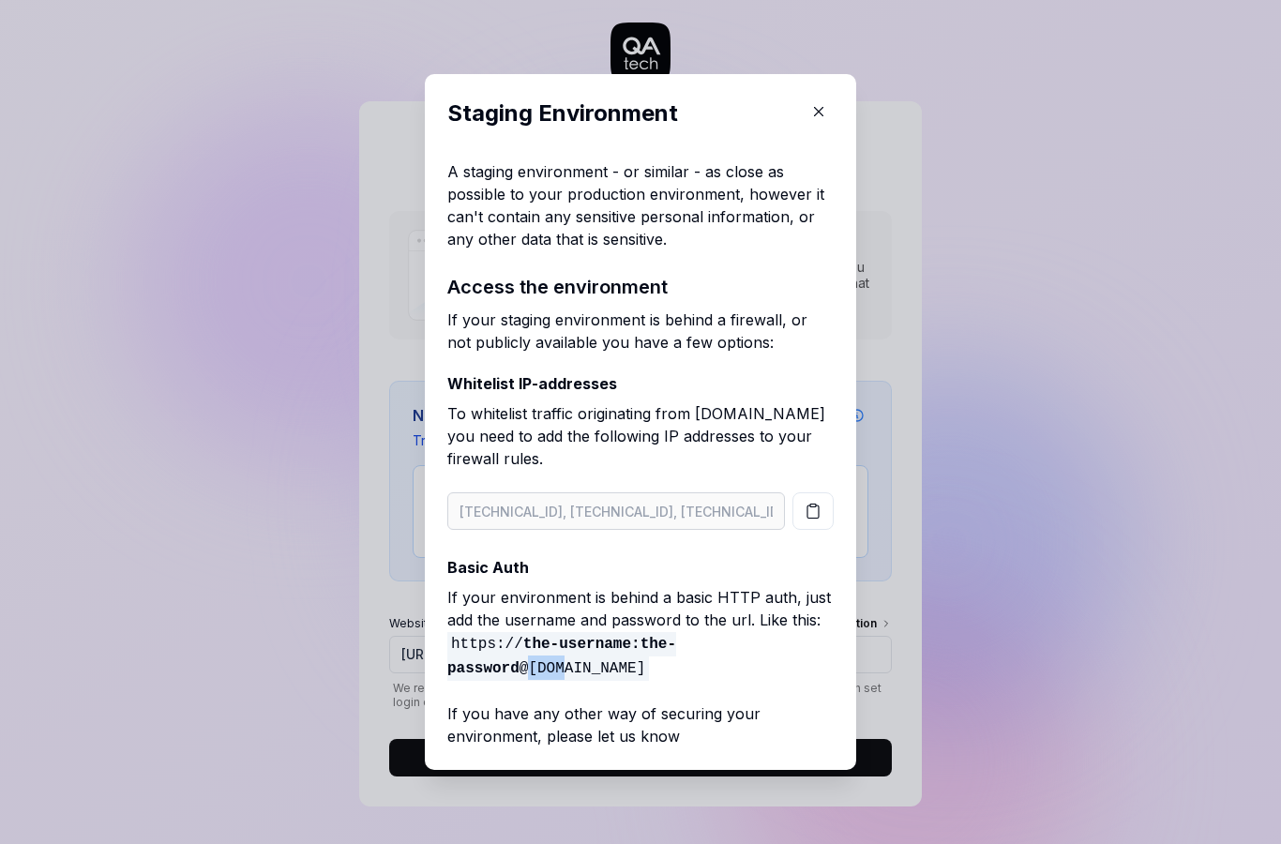
click at [614, 684] on div "A staging environment - or similar - as close as possible to your production en…" at bounding box center [640, 453] width 386 height 587
click at [624, 669] on p "If your environment is behind a basic HTTP auth, just add the username and pass…" at bounding box center [640, 633] width 386 height 94
click at [522, 654] on span "https:// the-username:the-password @[DOMAIN_NAME]" at bounding box center [561, 656] width 229 height 49
click at [521, 653] on span "https:// the-username:the-password @[DOMAIN_NAME]" at bounding box center [561, 656] width 229 height 49
click at [531, 650] on strong "the-username:the-password" at bounding box center [561, 656] width 229 height 41
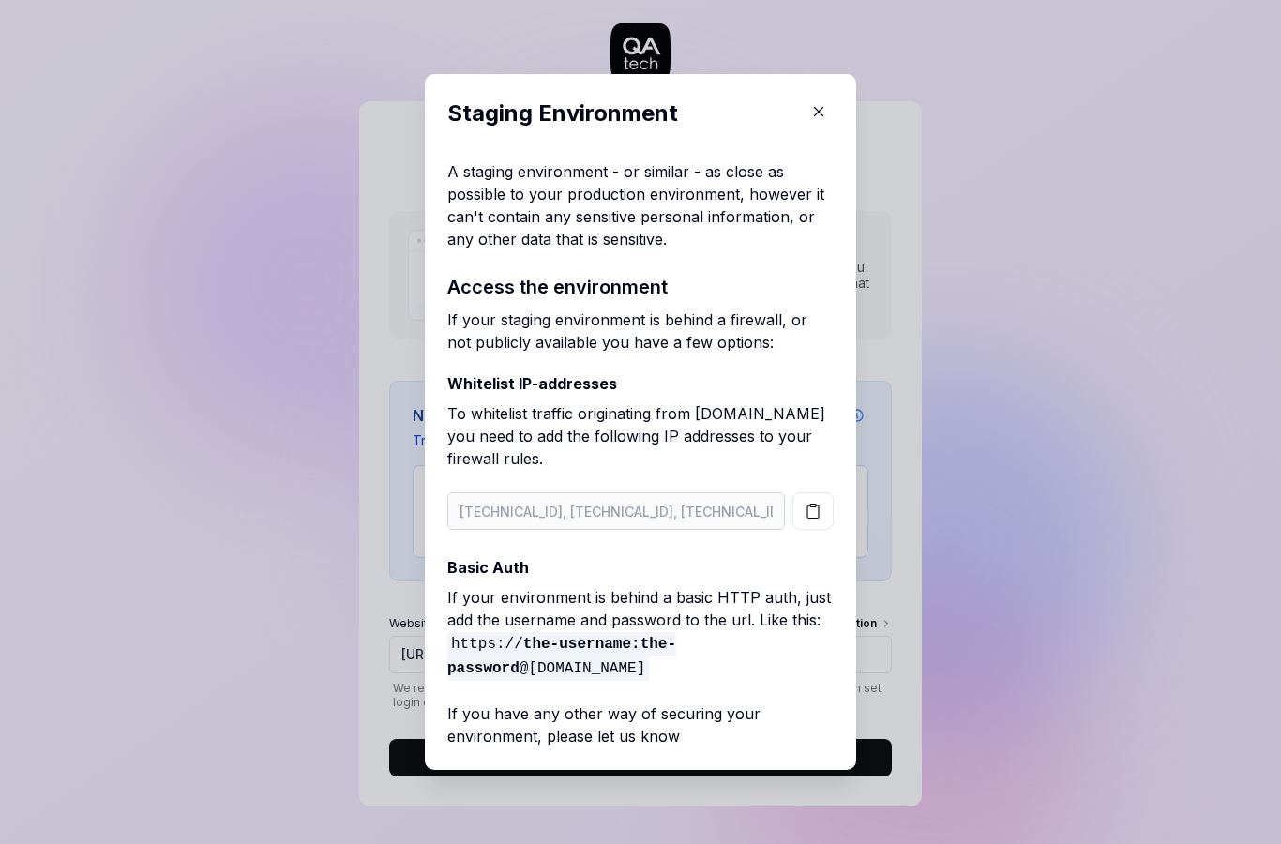
click at [533, 644] on strong "the-username:the-password" at bounding box center [561, 656] width 229 height 41
click at [516, 639] on span "https:// the-username:the-password @[DOMAIN_NAME]" at bounding box center [561, 656] width 229 height 49
click at [525, 646] on strong "the-username:the-password" at bounding box center [561, 656] width 229 height 41
click at [483, 655] on span "https:// the-username:the-password @[DOMAIN_NAME]" at bounding box center [561, 656] width 229 height 49
click at [643, 662] on p "If your environment is behind a basic HTTP auth, just add the username and pass…" at bounding box center [640, 633] width 386 height 94
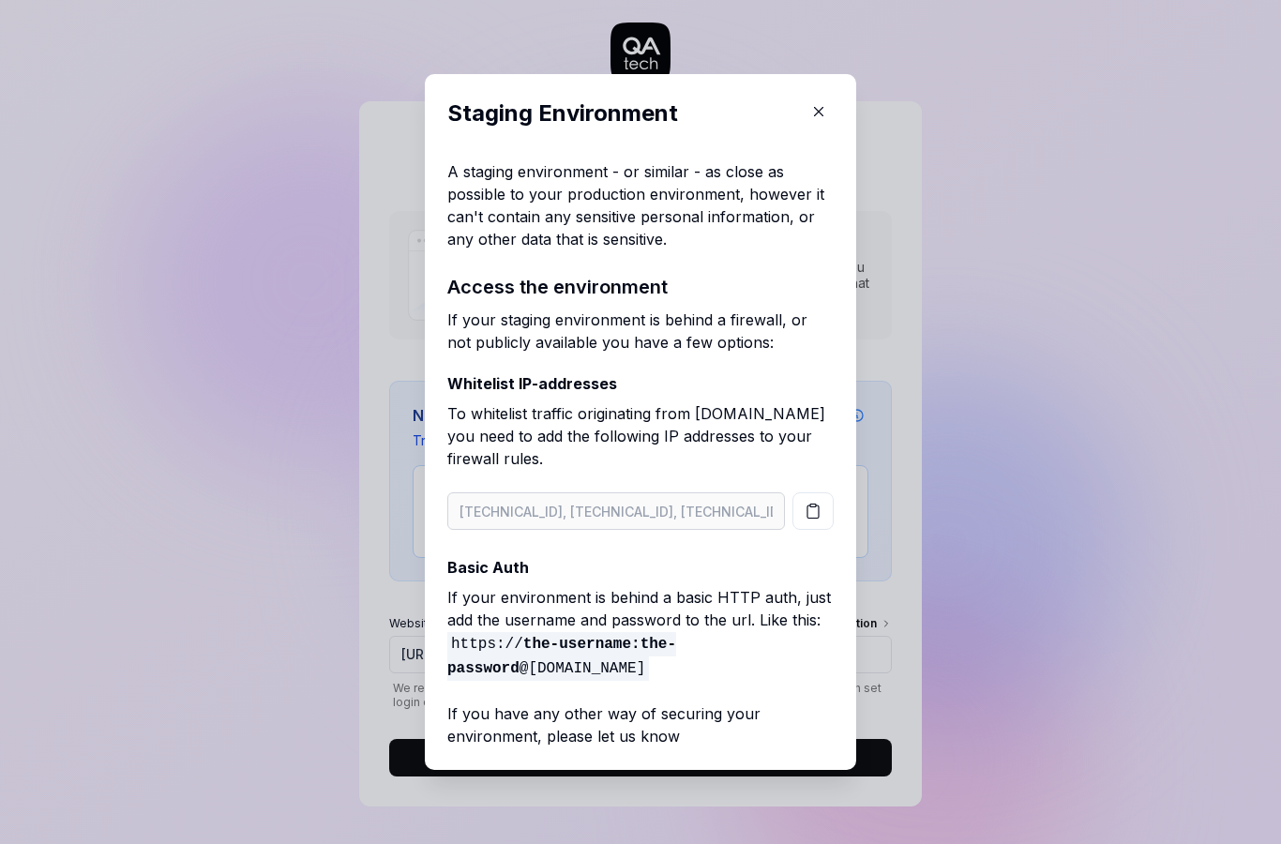
click at [387, 636] on div "​ Staging Environment A staging environment - or similar - as close as possible…" at bounding box center [640, 422] width 506 height 741
click at [819, 116] on icon "button" at bounding box center [818, 111] width 17 height 17
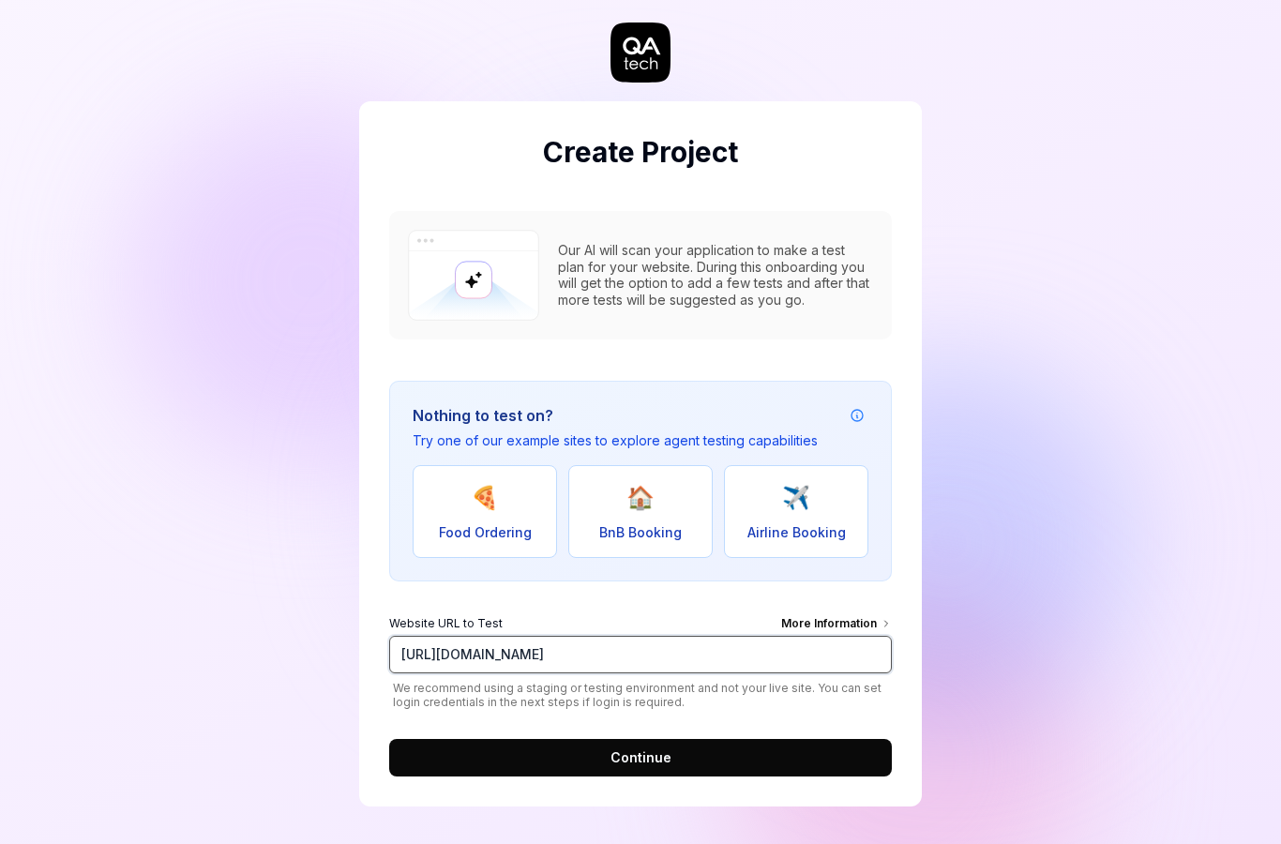
click at [626, 636] on input "[URL][DOMAIN_NAME]" at bounding box center [640, 655] width 503 height 38
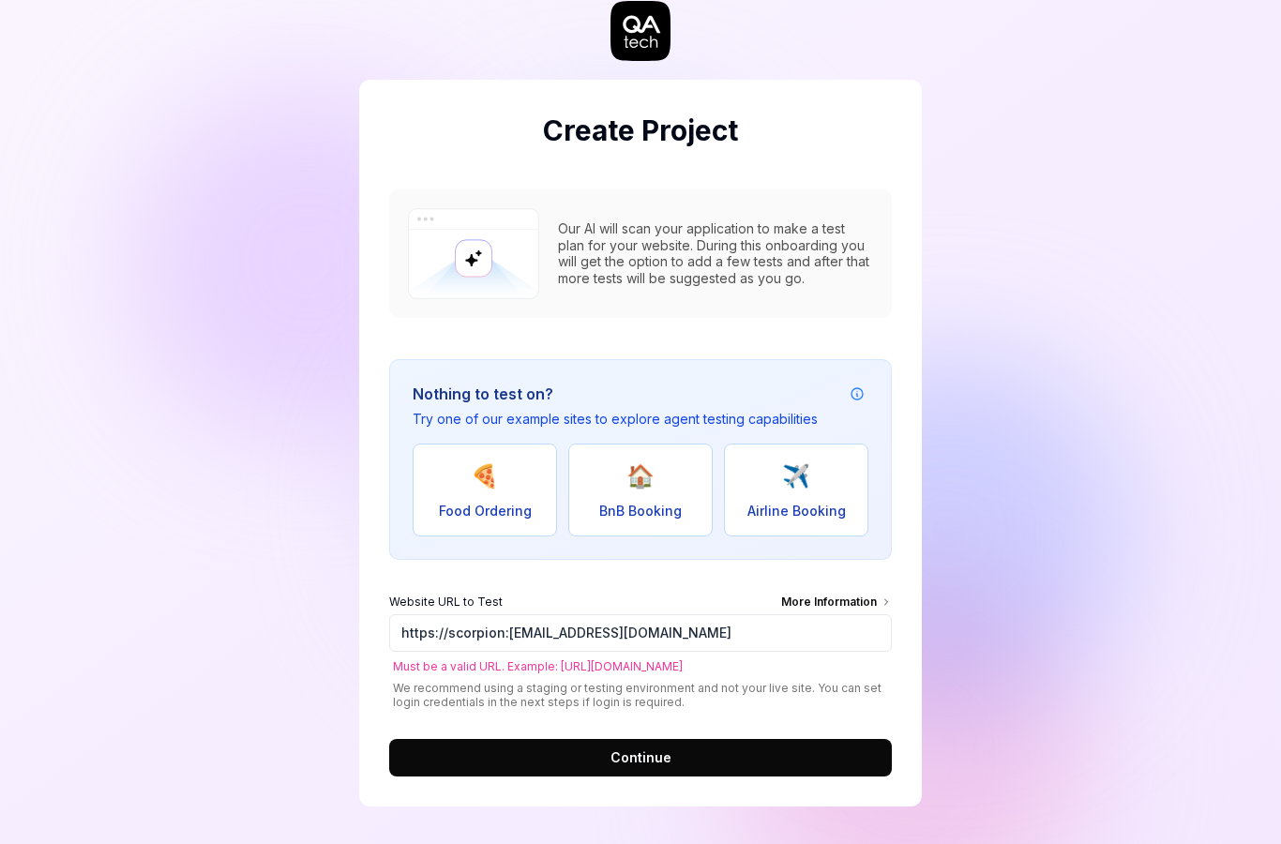
click at [750, 739] on button "Continue" at bounding box center [640, 758] width 503 height 38
click at [732, 739] on button "Continue" at bounding box center [640, 758] width 503 height 38
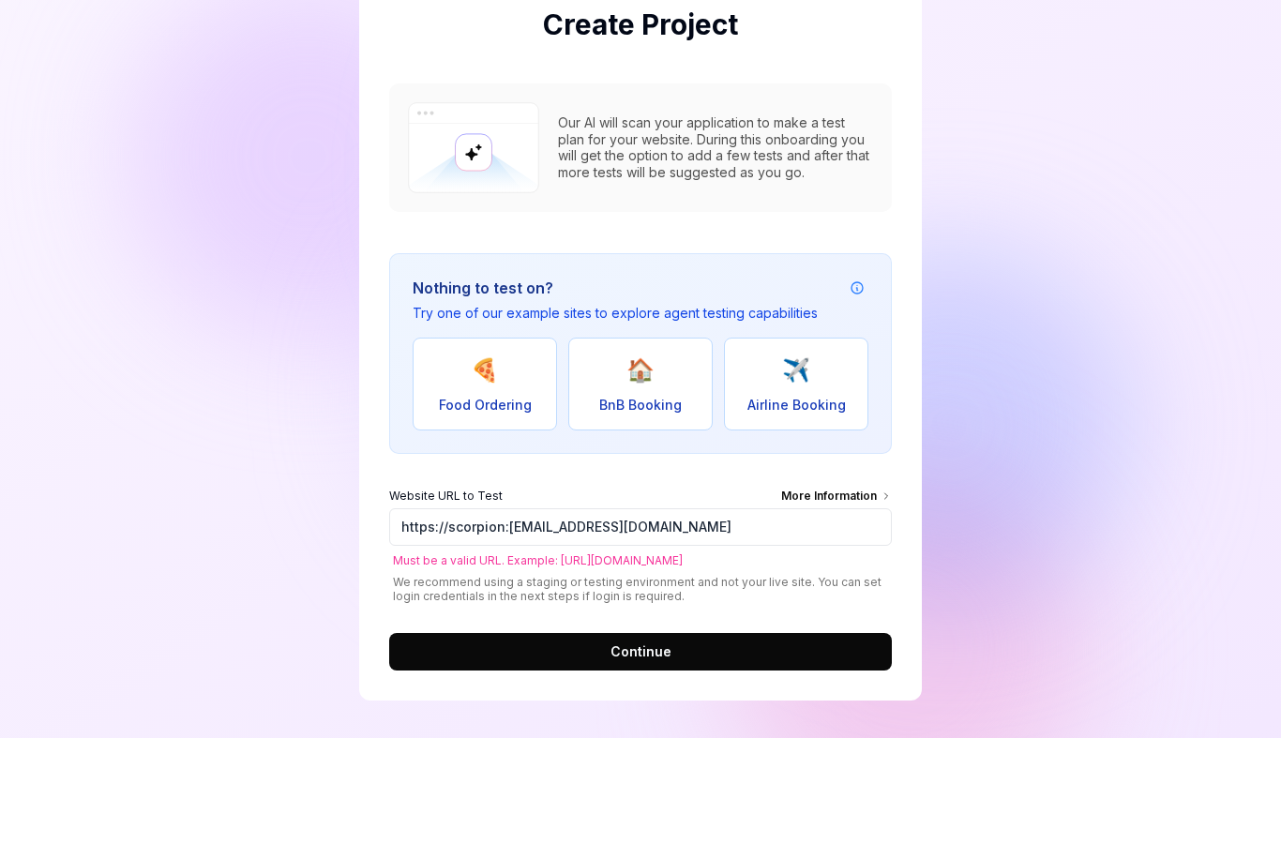
click at [663, 747] on span "Continue" at bounding box center [641, 757] width 61 height 20
click at [661, 747] on span "Continue" at bounding box center [641, 757] width 61 height 20
click at [656, 747] on span "Continue" at bounding box center [641, 757] width 61 height 20
click at [655, 747] on span "Continue" at bounding box center [641, 757] width 61 height 20
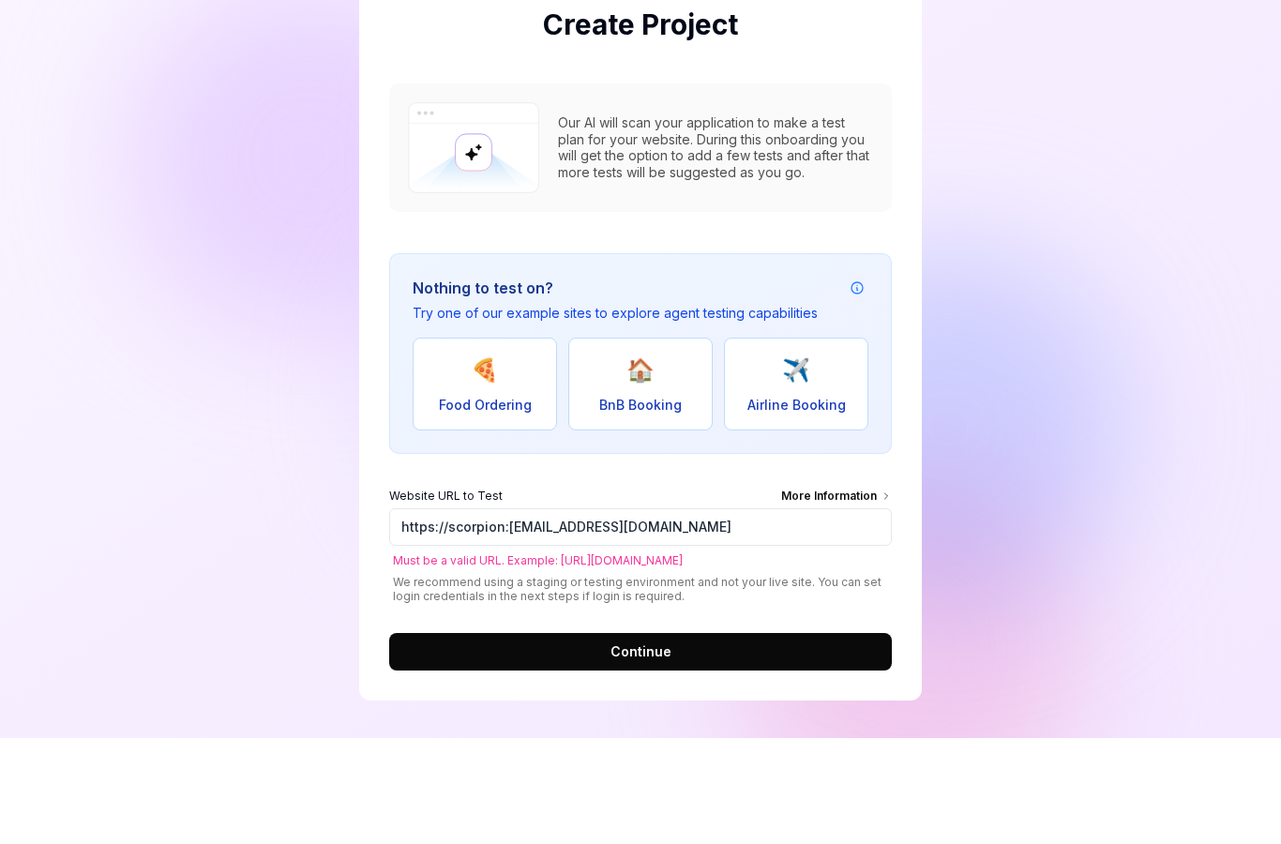
click at [651, 747] on span "Continue" at bounding box center [641, 757] width 61 height 20
click at [650, 747] on span "Continue" at bounding box center [641, 757] width 61 height 20
click at [657, 747] on span "Continue" at bounding box center [641, 757] width 61 height 20
click at [670, 739] on button "Continue" at bounding box center [640, 758] width 503 height 38
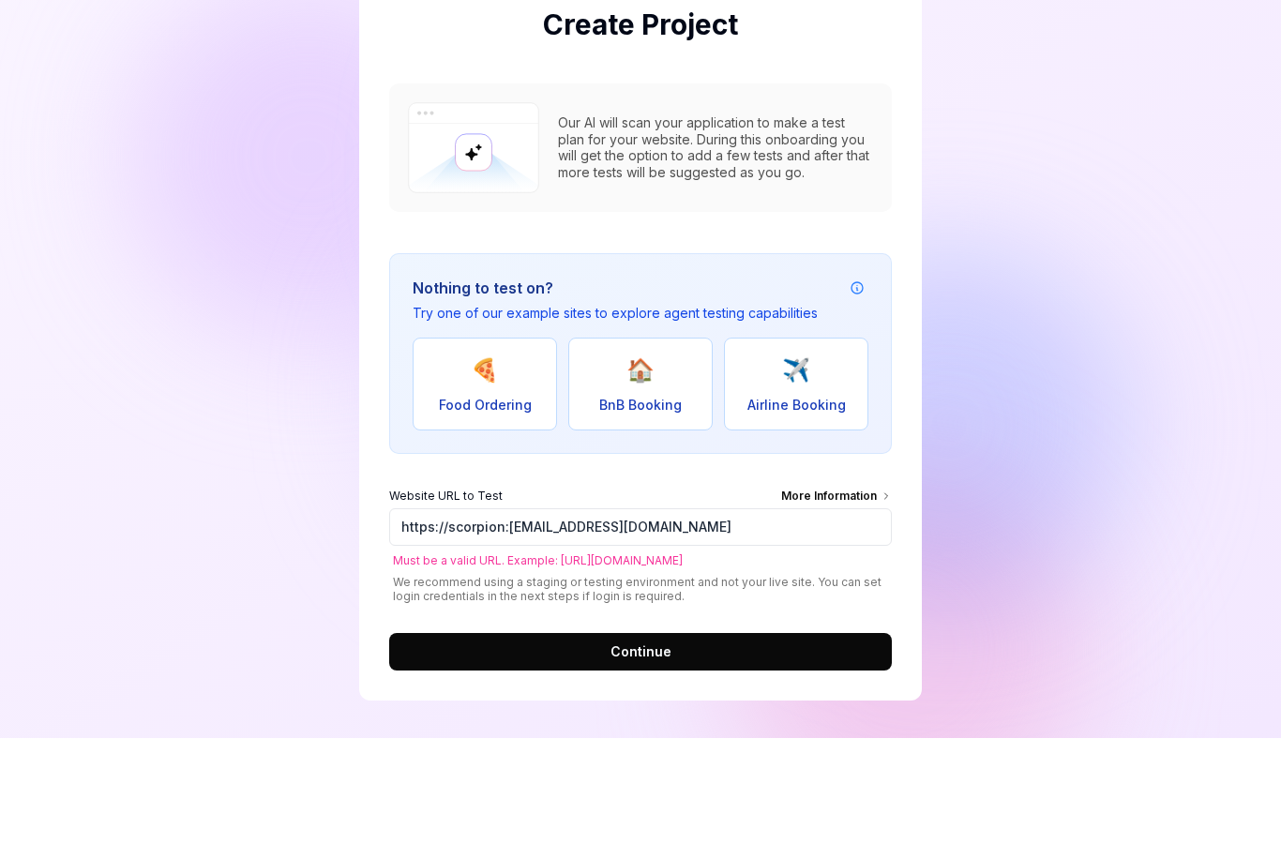
click at [803, 739] on button "Continue" at bounding box center [640, 758] width 503 height 38
click at [778, 739] on button "Continue" at bounding box center [640, 758] width 503 height 38
click at [618, 739] on button "Continue" at bounding box center [640, 758] width 503 height 38
click at [633, 747] on span "Continue" at bounding box center [641, 757] width 61 height 20
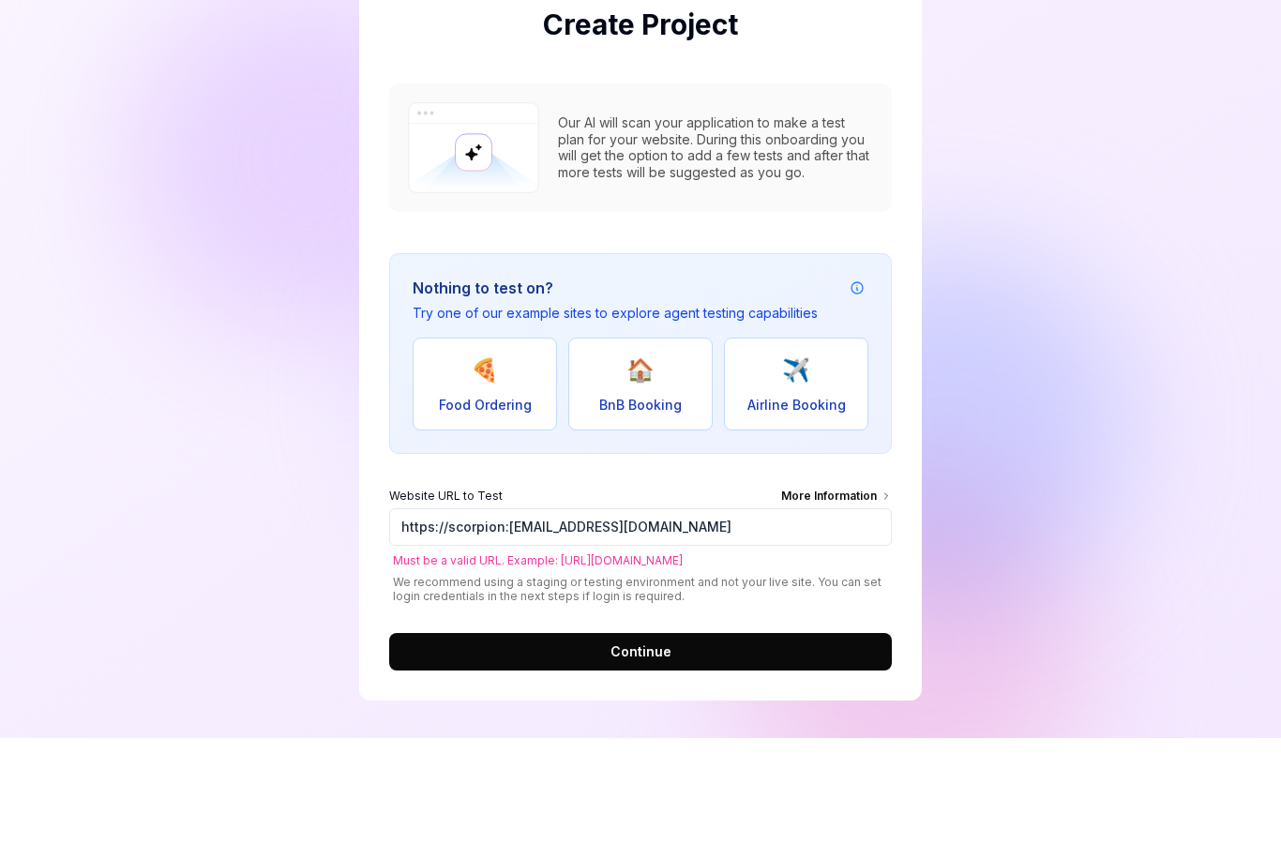
click at [632, 747] on span "Continue" at bounding box center [641, 757] width 61 height 20
click at [640, 747] on span "Continue" at bounding box center [641, 757] width 61 height 20
click at [639, 747] on span "Continue" at bounding box center [641, 757] width 61 height 20
click at [634, 747] on span "Continue" at bounding box center [641, 757] width 61 height 20
click at [633, 747] on span "Continue" at bounding box center [641, 757] width 61 height 20
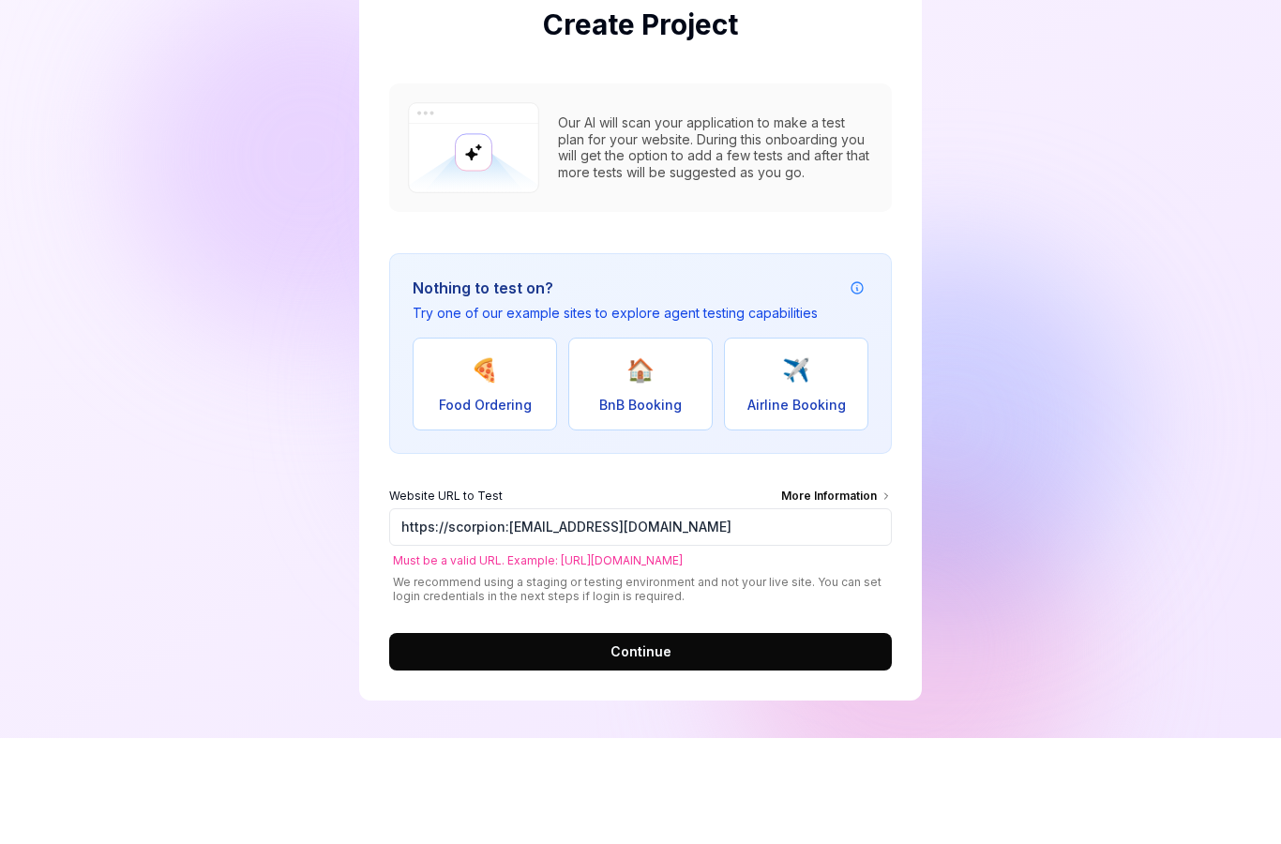
click at [629, 747] on span "Continue" at bounding box center [641, 757] width 61 height 20
click at [628, 747] on span "Continue" at bounding box center [641, 757] width 61 height 20
click at [778, 739] on button "Continue" at bounding box center [640, 758] width 503 height 38
click at [707, 739] on button "Continue" at bounding box center [640, 758] width 503 height 38
click at [593, 614] on input "https://scorpion:[EMAIL_ADDRESS][DOMAIN_NAME]" at bounding box center [640, 633] width 503 height 38
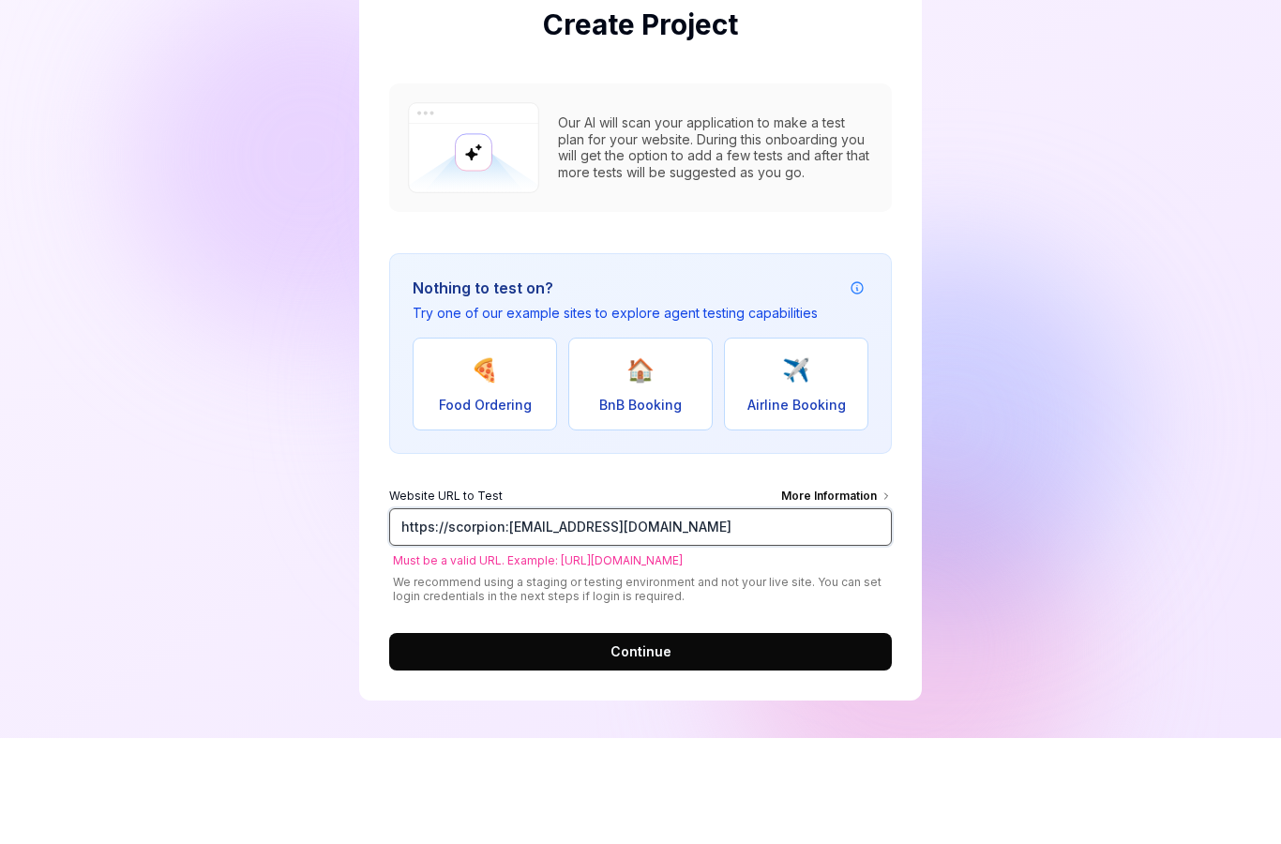
click at [610, 614] on input "https://scorpion:[EMAIL_ADDRESS][DOMAIN_NAME]" at bounding box center [640, 633] width 503 height 38
click at [600, 614] on input "https://scorpion:[EMAIL_ADDRESS][DOMAIN_NAME]" at bounding box center [640, 633] width 503 height 38
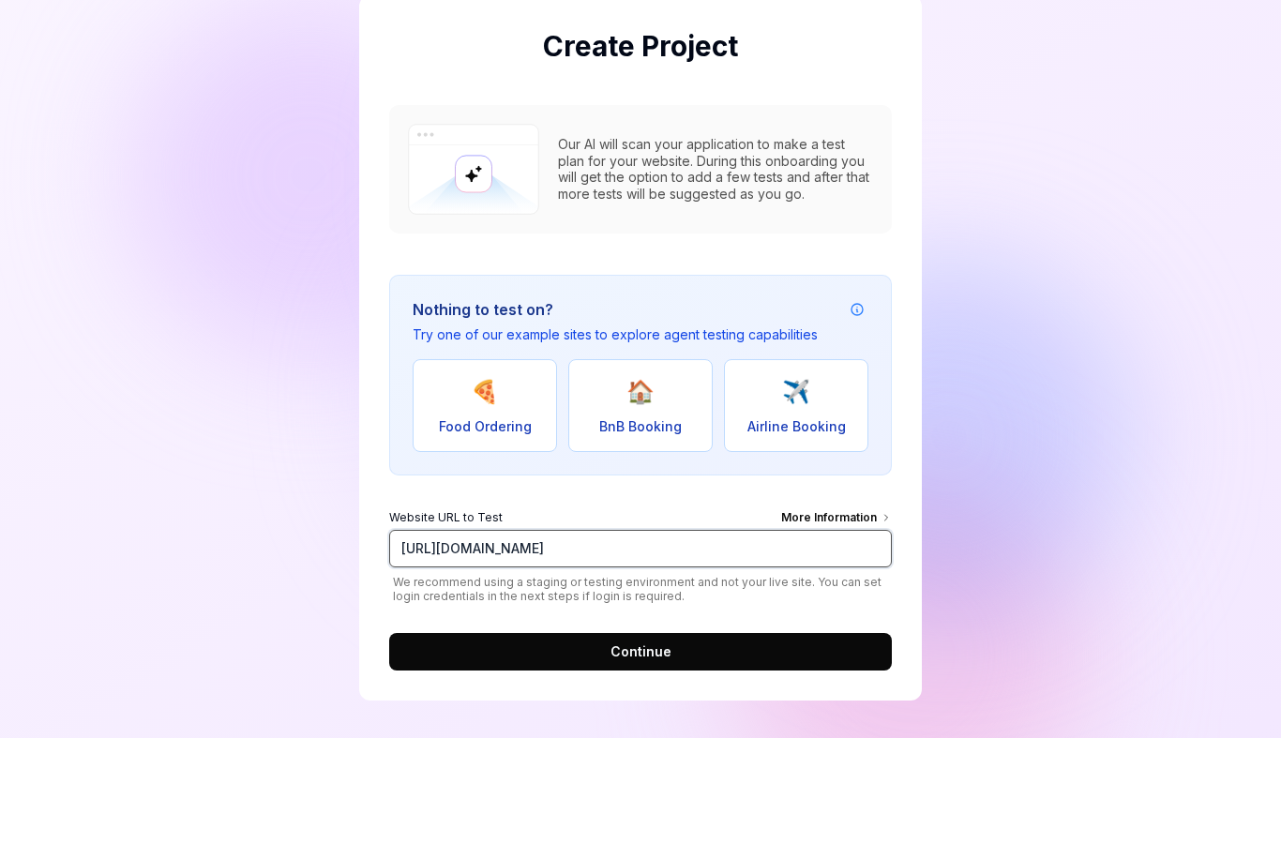
type input "[URL][DOMAIN_NAME]"
click at [641, 739] on button "Continue" at bounding box center [640, 758] width 503 height 38
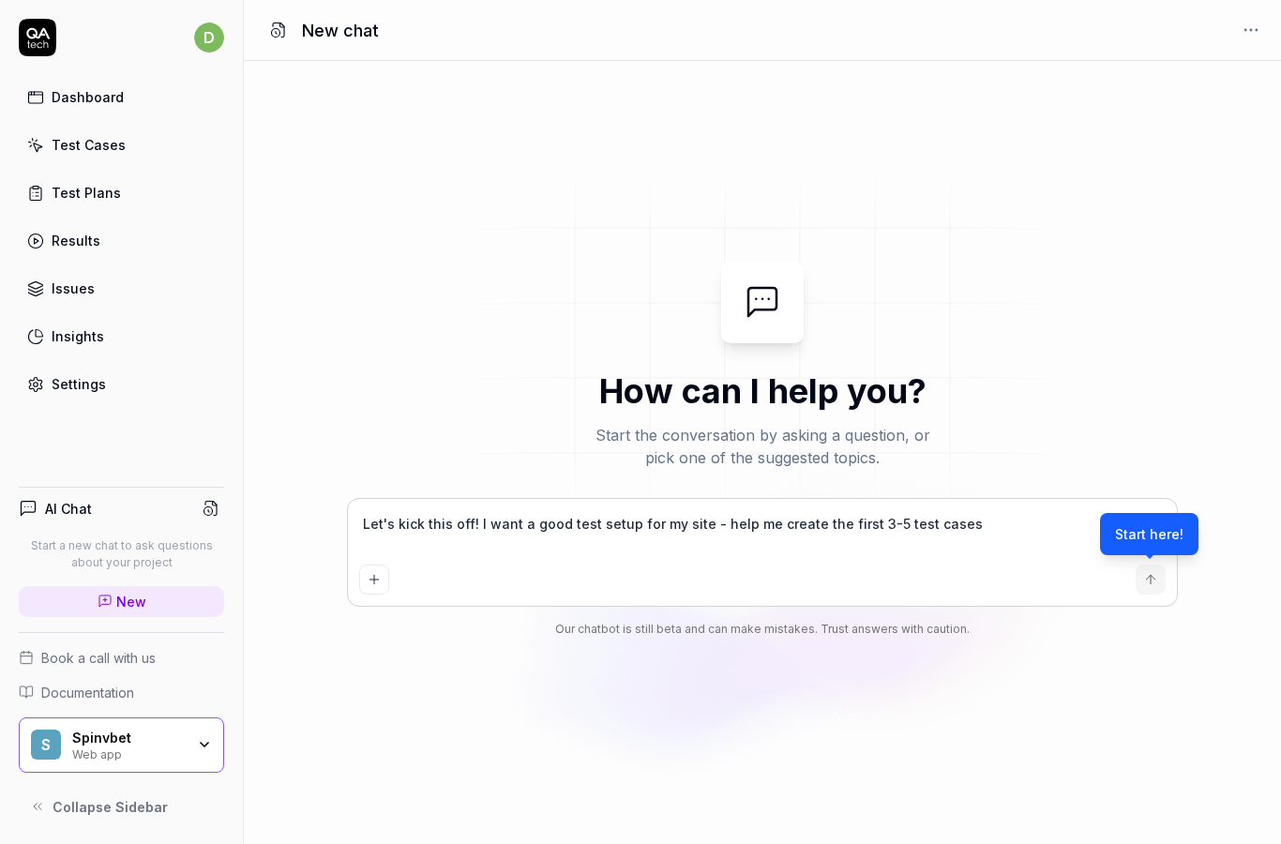
scroll to position [75, 0]
type textarea "*"
type textarea "TLet's kick this off! I want a good test setup for my site - help me create the…"
type textarea "*"
type textarea "ThLet's kick this off! I want a good test setup for my site - help me create th…"
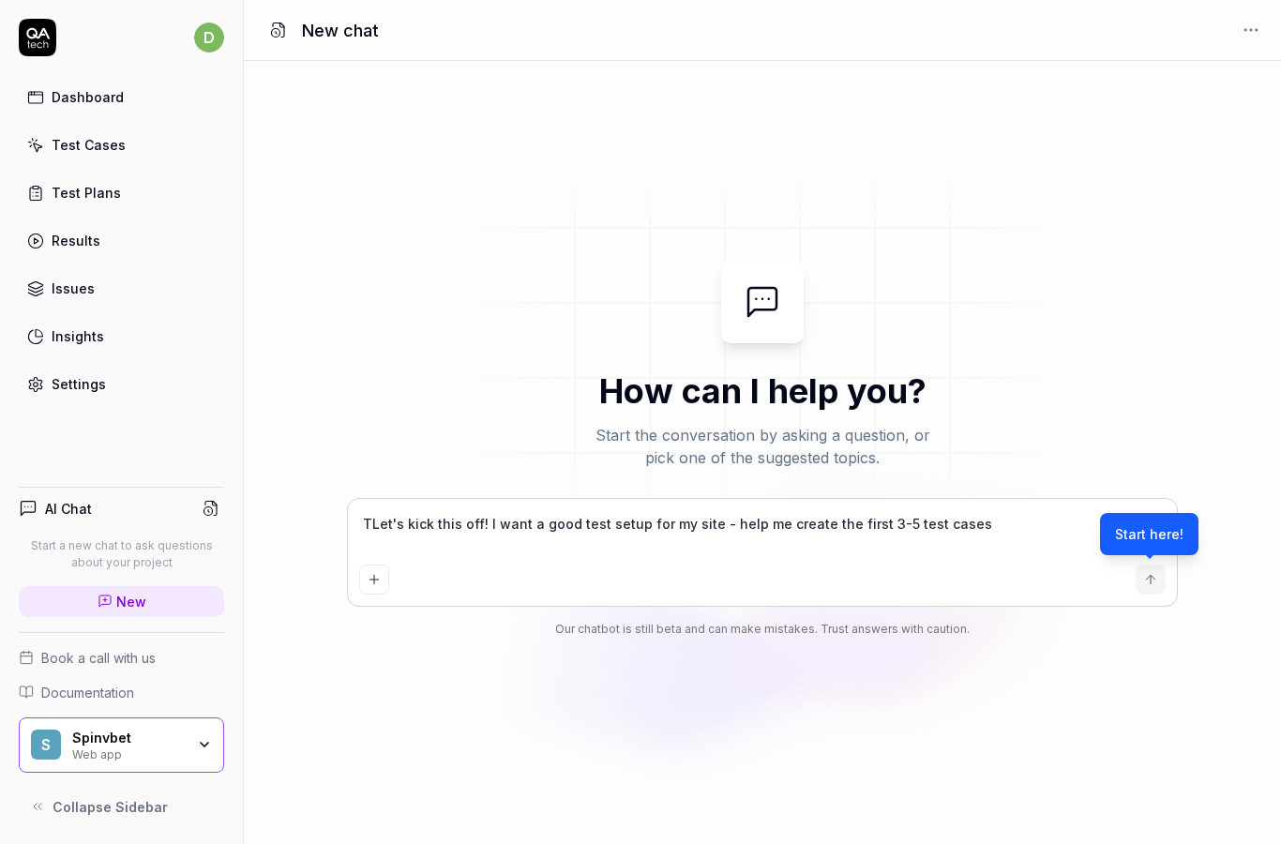
type textarea "*"
type textarea "ThiLet's kick this off! I want a good test setup for my site - help me create t…"
type textarea "*"
type textarea "ThisLet's kick this off! I want a good test setup for my site - help me create …"
type textarea "*"
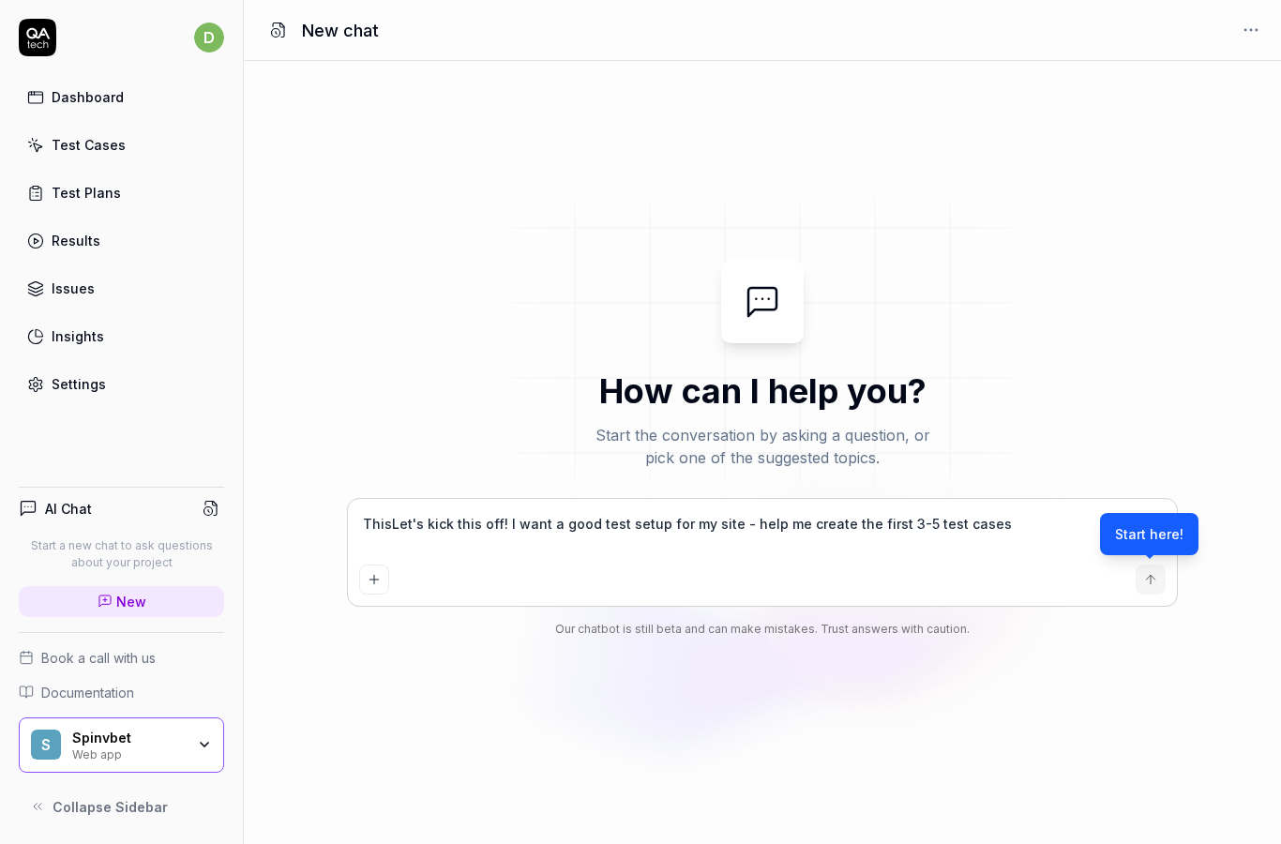
type textarea "This Let's kick this off! I want a good test setup for my site - help me create…"
type textarea "*"
type textarea "This et's kick this off! I want a good test setup for my site - help me create …"
type textarea "*"
type textarea "This t's kick this off! I want a good test setup for my site - help me create t…"
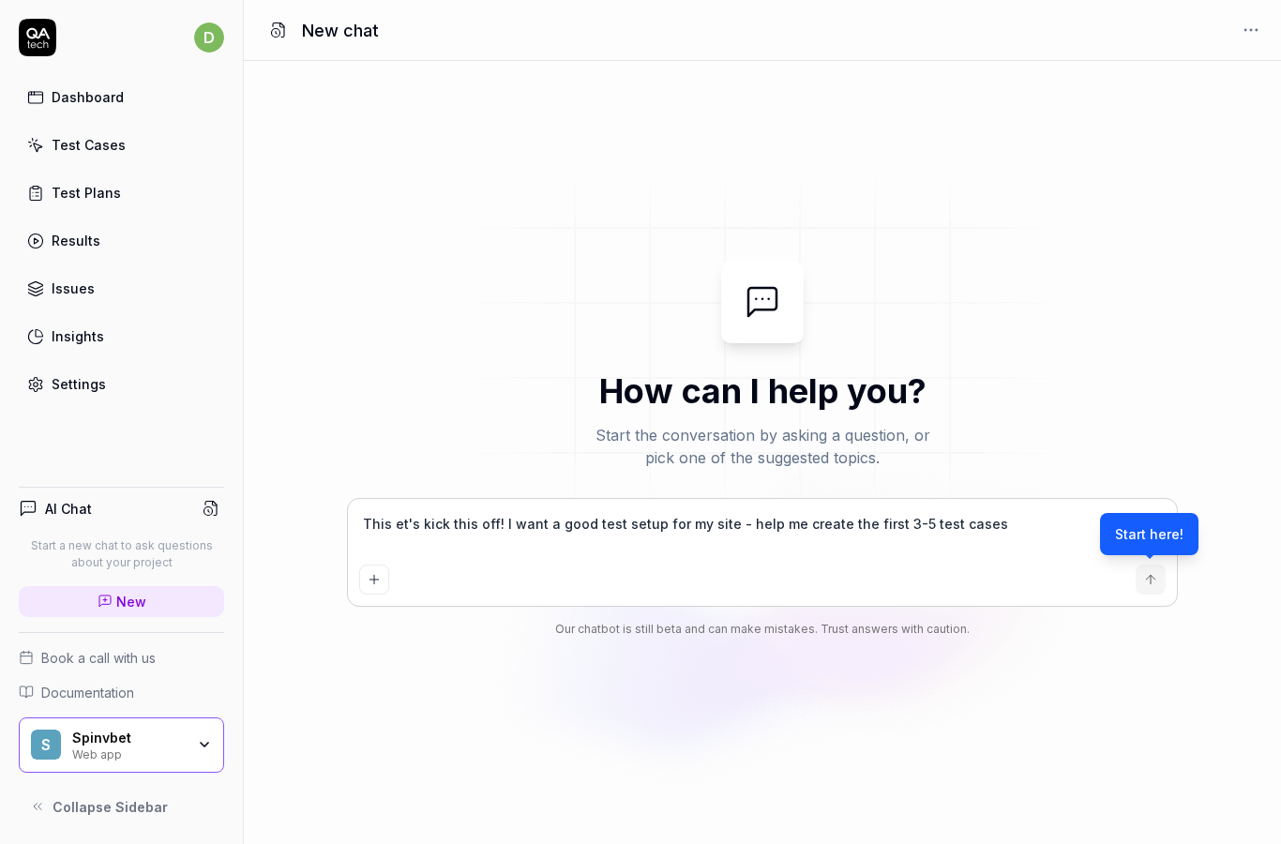
type textarea "*"
type textarea "This 's kick this off! I want a good test setup for my site - help me create th…"
type textarea "*"
type textarea "This s kick this off! I want a good test setup for my site - help me create the…"
type textarea "*"
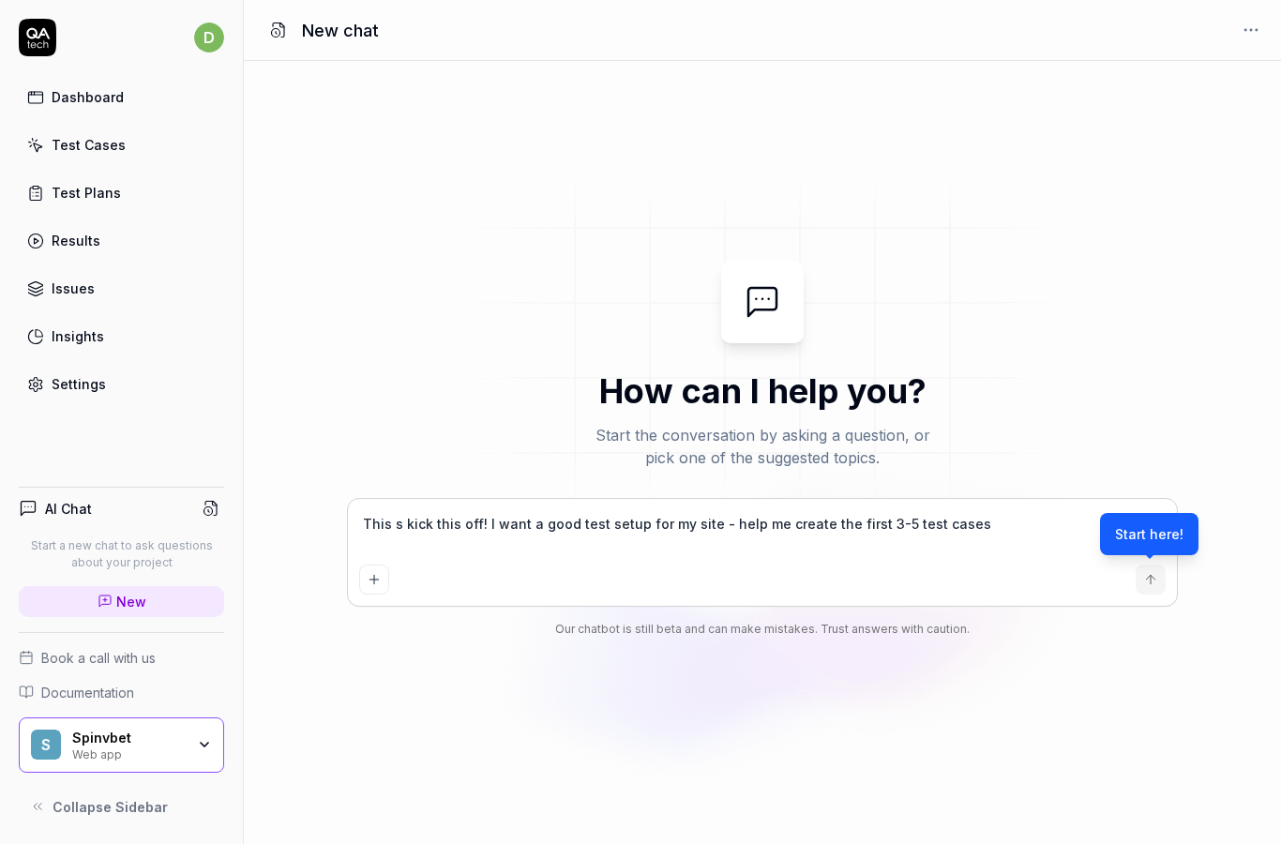
type textarea "This kick this off! I want a good test setup for my site - help me create the f…"
type textarea "*"
type textarea "This kick this off! I want a good test setup for my site - help me create the f…"
type textarea "*"
type textarea "This ick this off! I want a good test setup for my site - help me create the fi…"
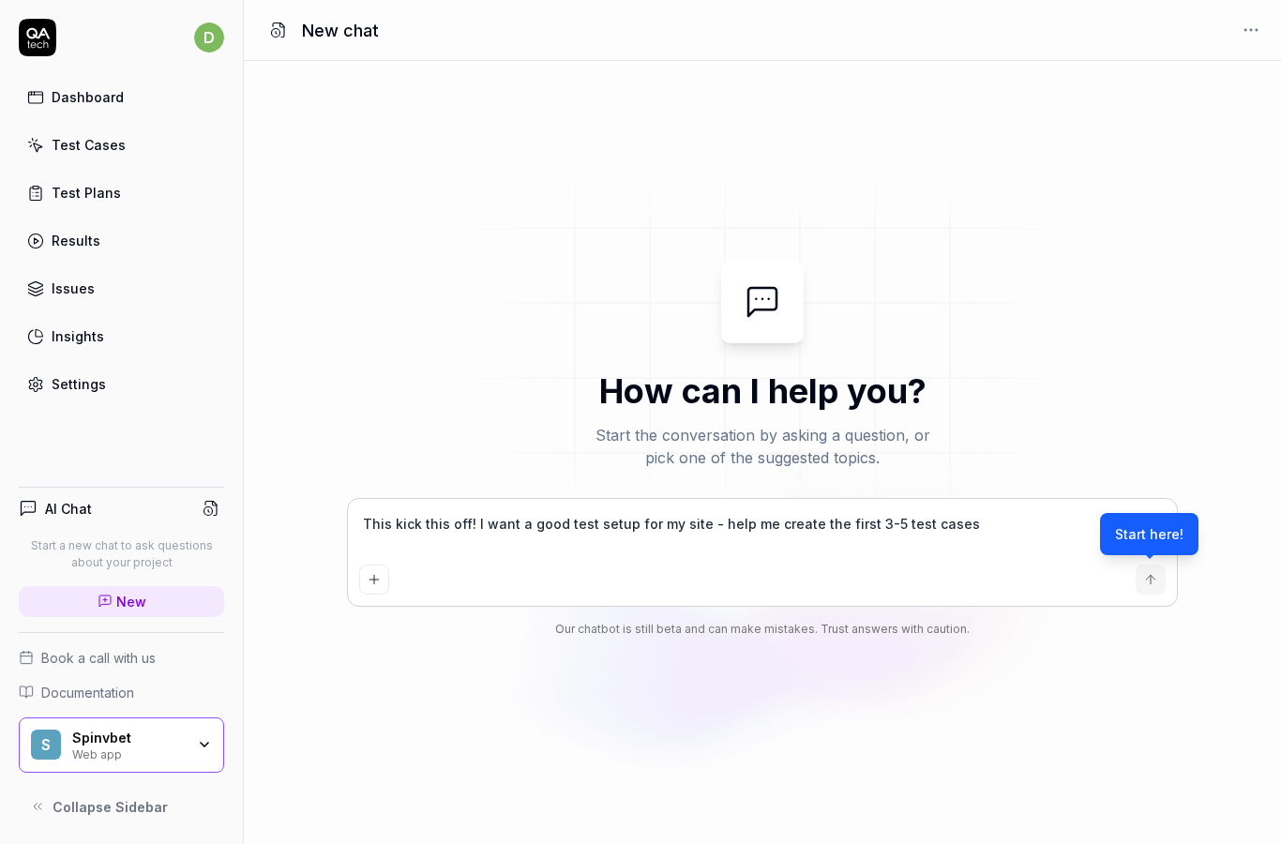
type textarea "*"
type textarea "This ck this off! I want a good test setup for my site - help me create the fir…"
type textarea "*"
type textarea "This k this off! I want a good test setup for my site - help me create the firs…"
type textarea "*"
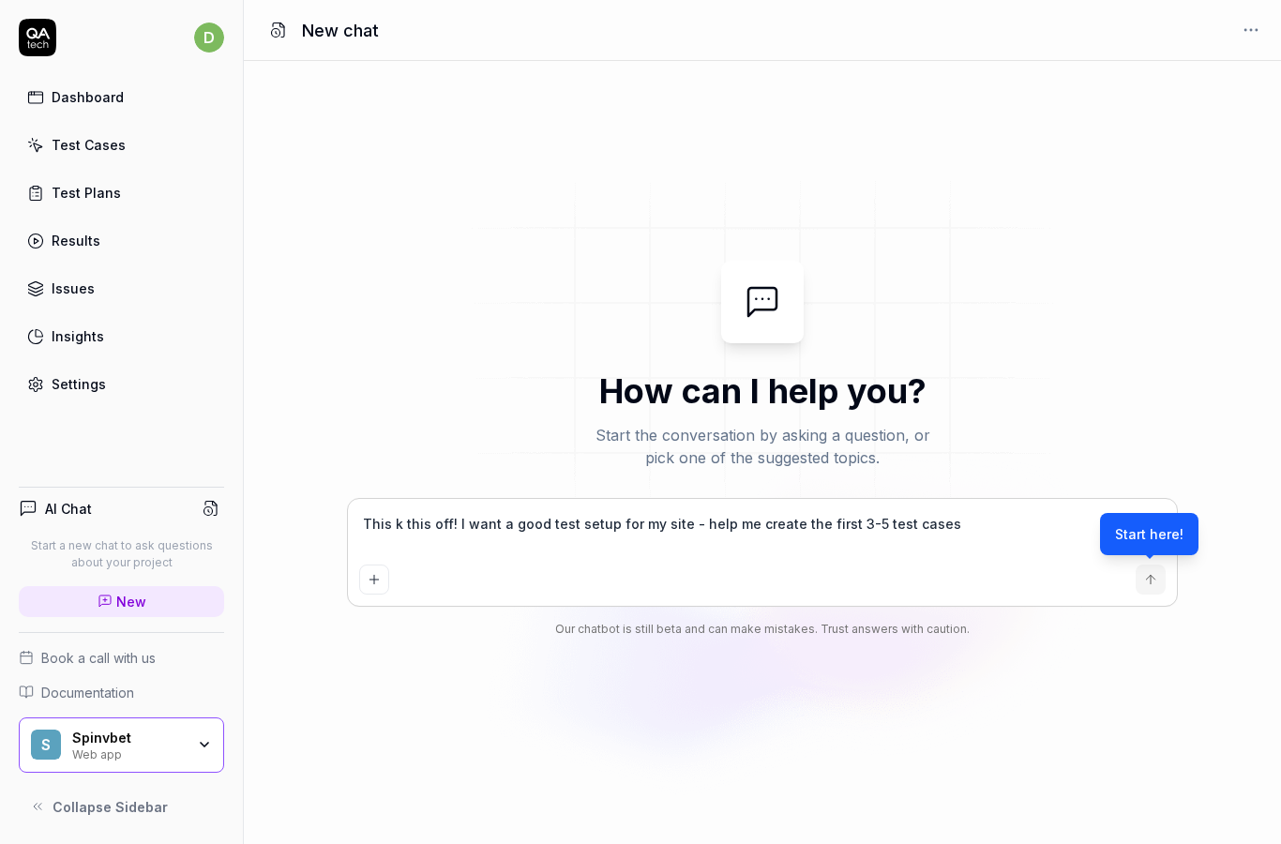
type textarea "This this off! I want a good test setup for my site - help me create the first …"
type textarea "*"
type textarea "This this off! I want a good test setup for my site - help me create the first …"
type textarea "*"
type textarea "This his off! I want a good test setup for my site - help me create the first 3…"
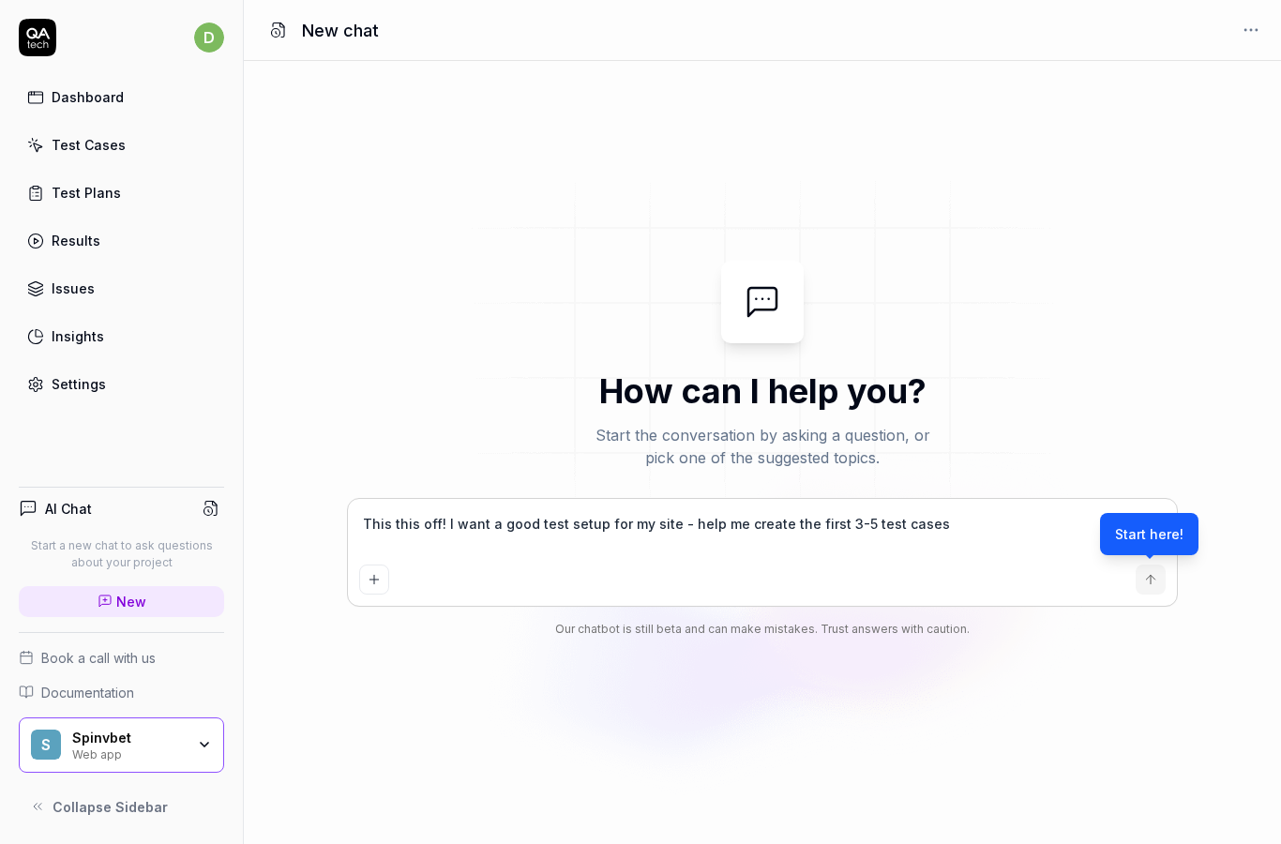
type textarea "*"
type textarea "This is off! I want a good test setup for my site - help me create the first 3-…"
type textarea "*"
type textarea "This s off! I want a good test setup for my site - help me create the first 3-5…"
type textarea "*"
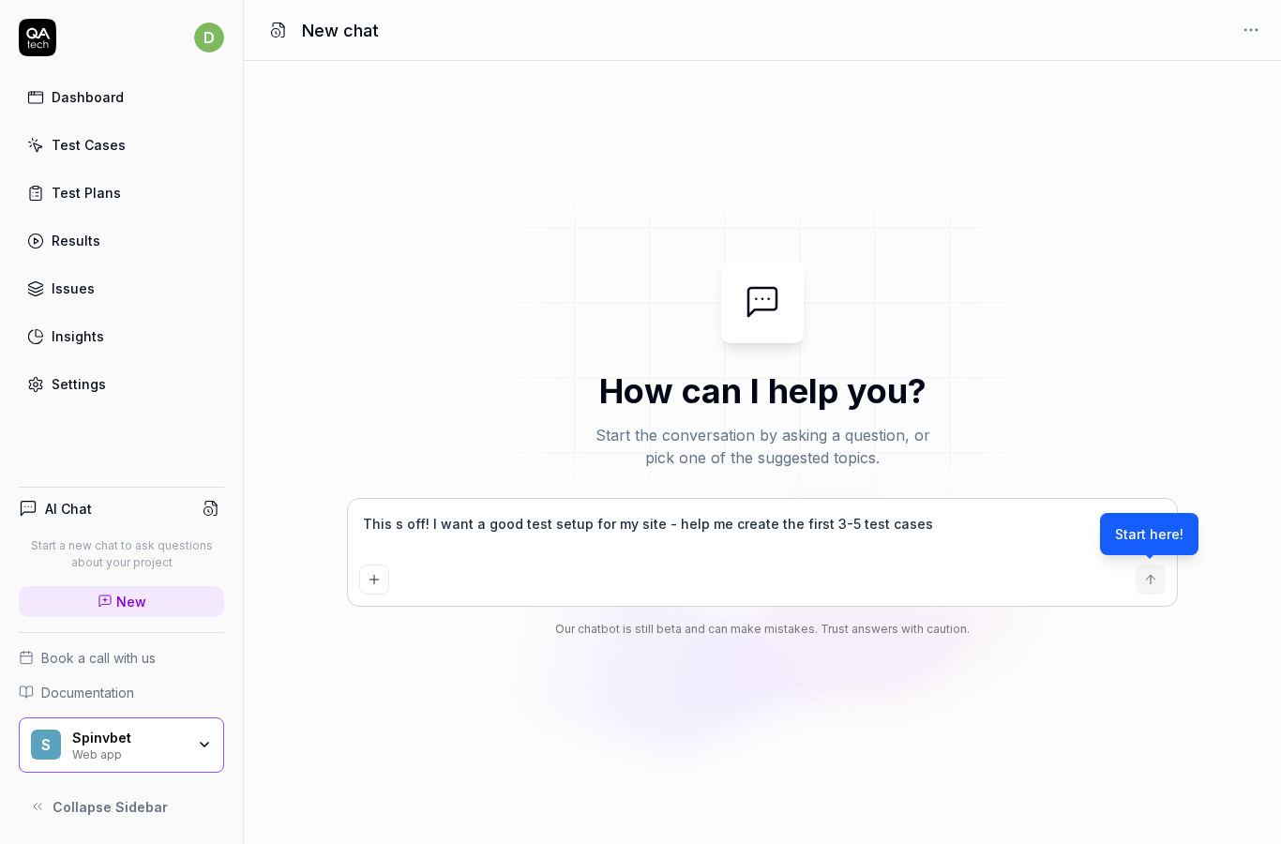
type textarea "This off! I want a good test setup for my site - help me create the first 3-5 t…"
type textarea "*"
type textarea "This off! I want a good test setup for my site - help me create the first 3-5 t…"
type textarea "*"
type textarea "This ff! I want a good test setup for my site - help me create the first 3-5 te…"
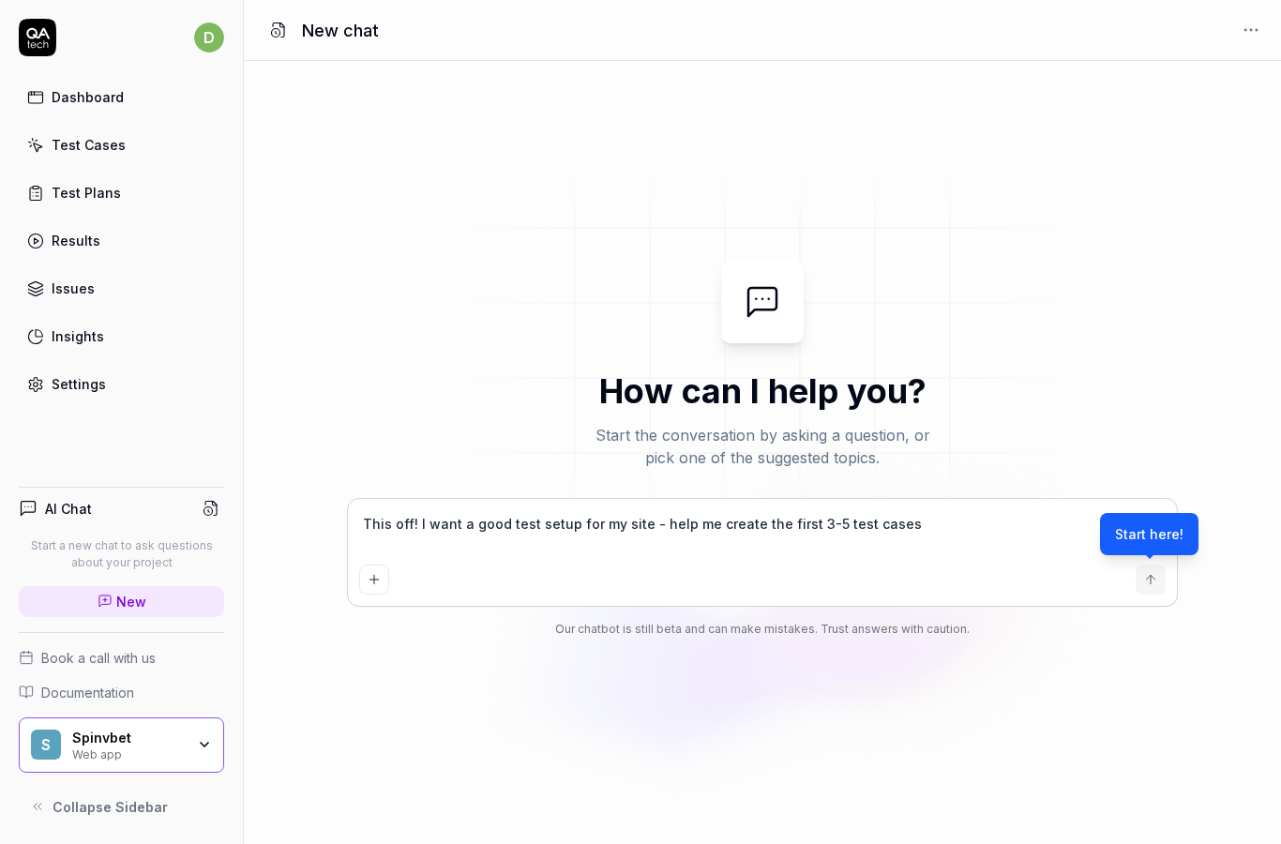
type textarea "*"
type textarea "This f! I want a good test setup for my site - help me create the first 3-5 tes…"
type textarea "*"
type textarea "This ! I want a good test setup for my site - help me create the first 3-5 test…"
type textarea "*"
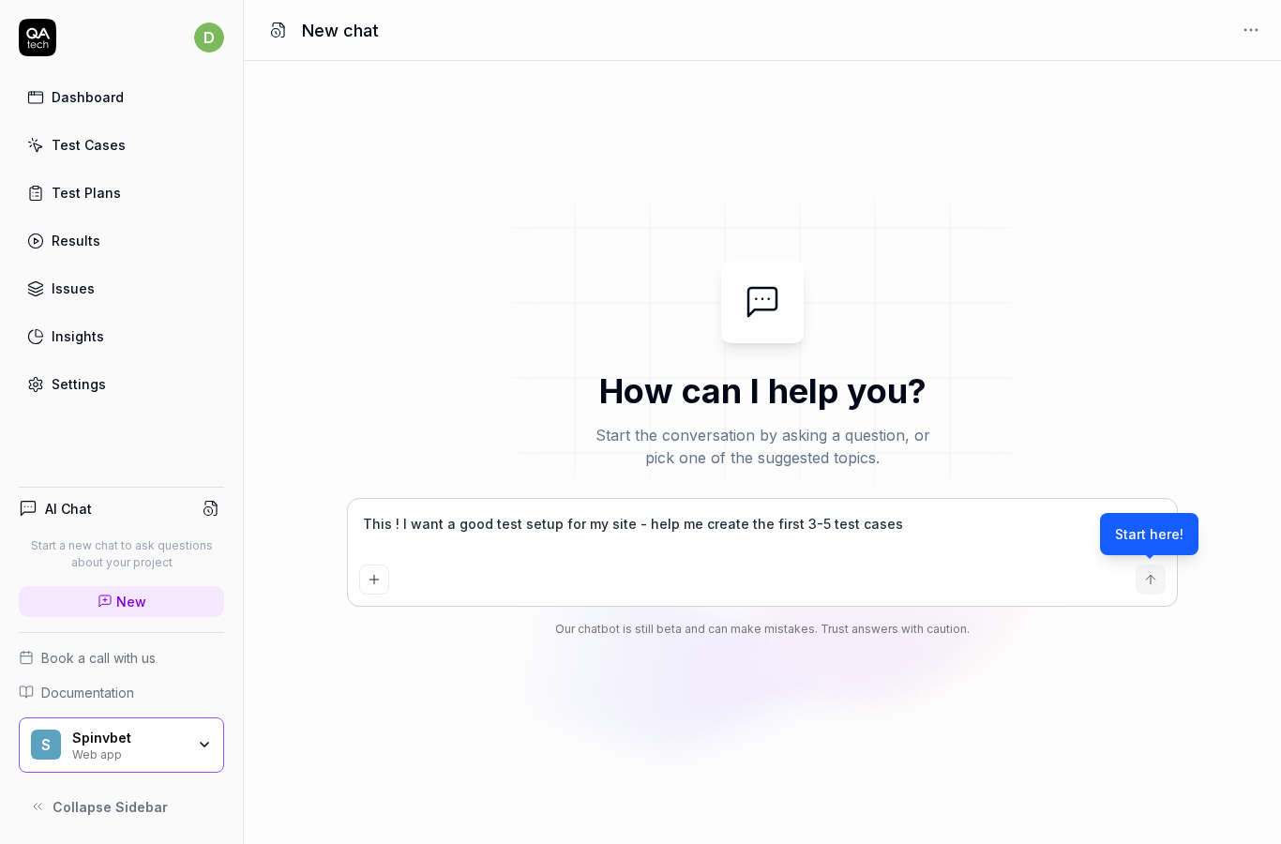
type textarea "This I want a good test setup for my site - help me create the first 3-5 test c…"
type textarea "*"
type textarea "This I want a good test setup for my site - help me create the first 3-5 test c…"
type textarea "*"
type textarea "This want a good test setup for my site - help me create the first 3-5 test cas…"
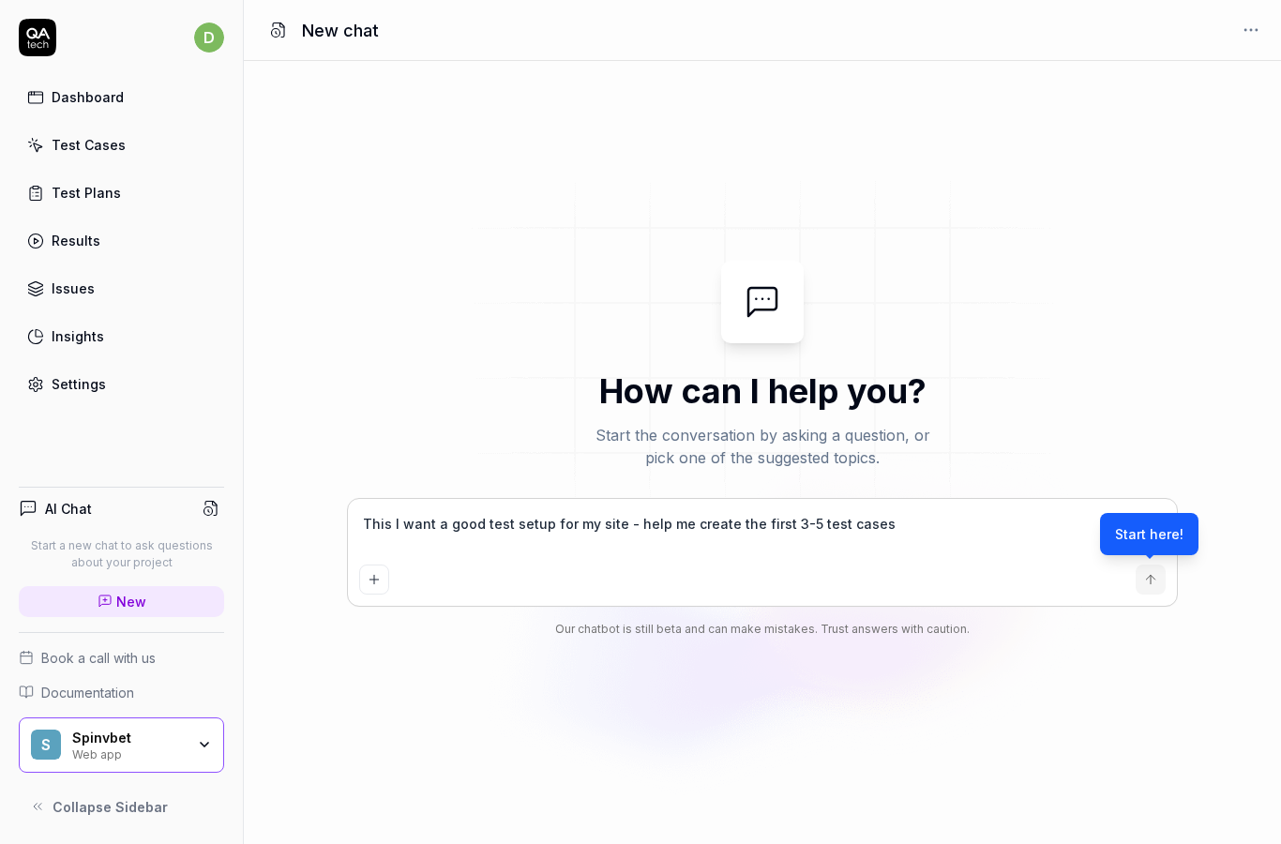
type textarea "*"
type textarea "This want a good test setup for my site - help me create the first 3-5 test cas…"
type textarea "*"
type textarea "This ant a good test setup for my site - help me create the first 3-5 test cases"
type textarea "*"
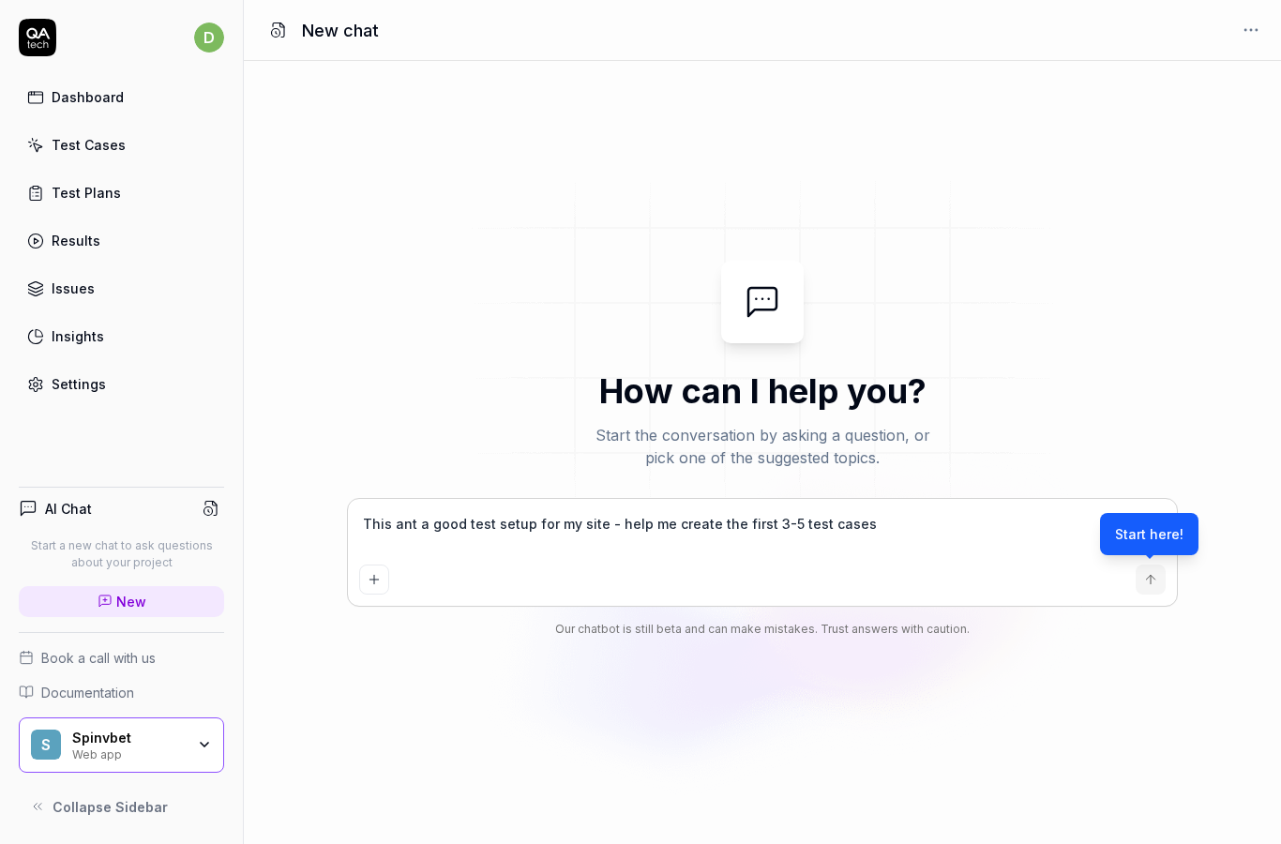
type textarea "This nt a good test setup for my site - help me create the first 3-5 test cases"
type textarea "*"
type textarea "This t a good test setup for my site - help me create the first 3-5 test cases"
type textarea "*"
type textarea "This a good test setup for my site - help me create the first 3-5 test cases"
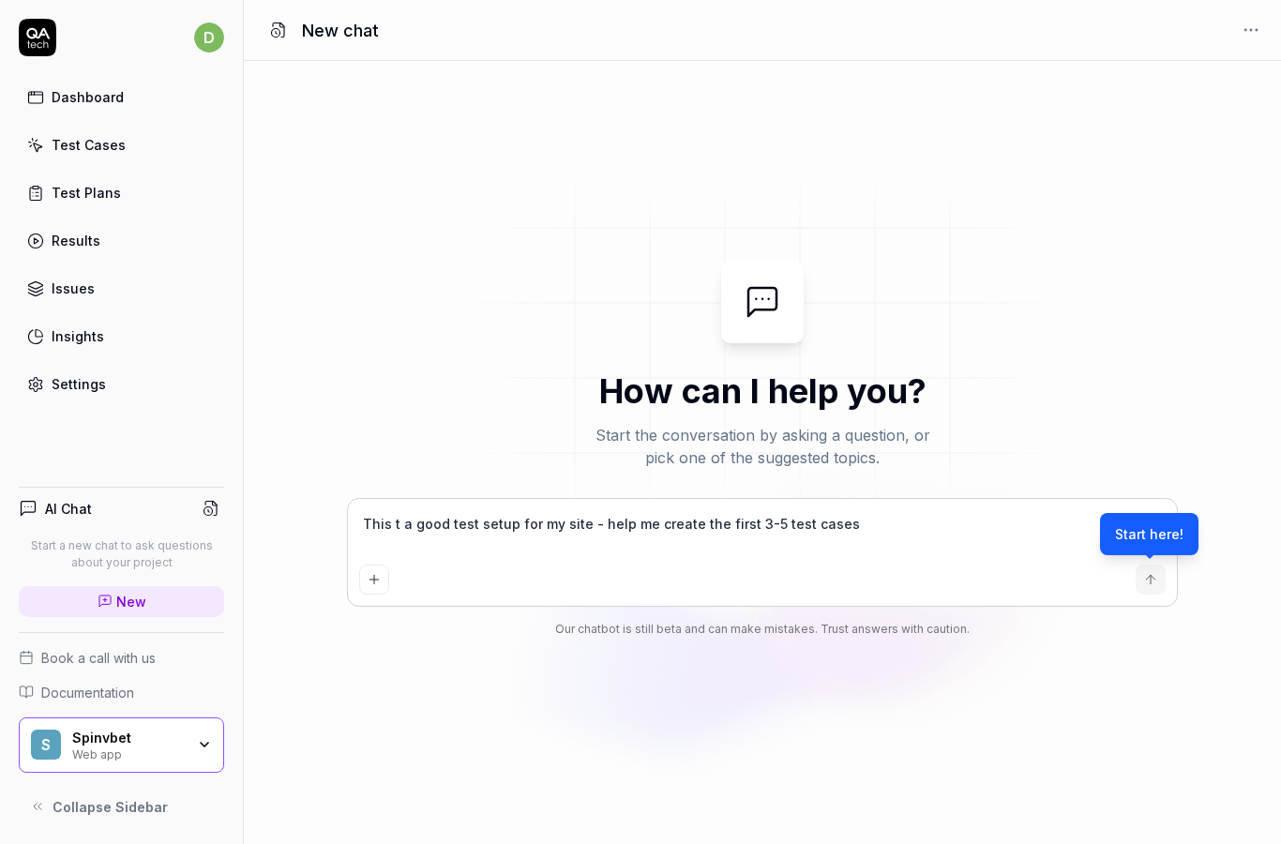
type textarea "*"
type textarea "This a good test setup for my site - help me create the first 3-5 test cases"
type textarea "*"
type textarea "This good test setup for my site - help me create the first 3-5 test cases"
type textarea "*"
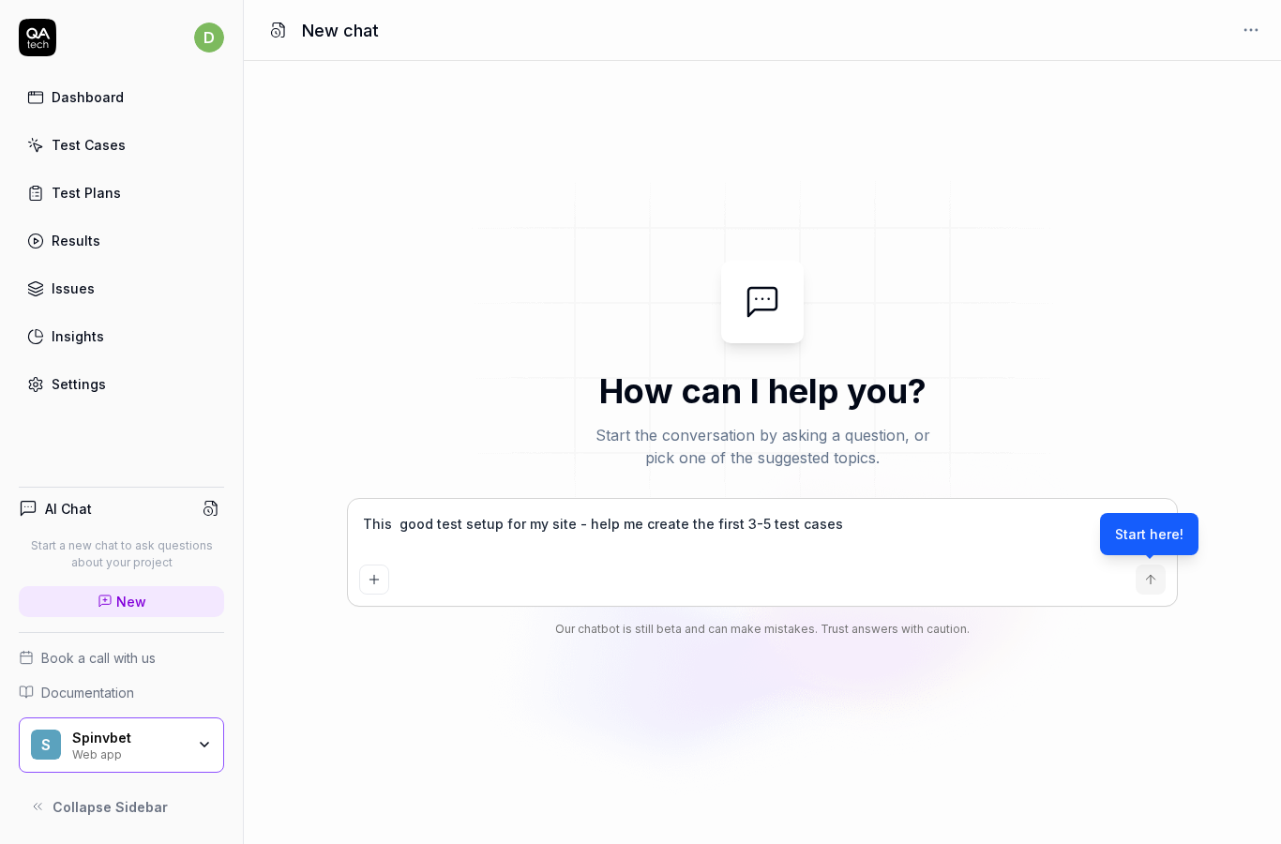
type textarea "This good test setup for my site - help me create the first 3-5 test cases"
type textarea "*"
type textarea "This ood test setup for my site - help me create the first 3-5 test cases"
type textarea "*"
type textarea "This od test setup for my site - help me create the first 3-5 test cases"
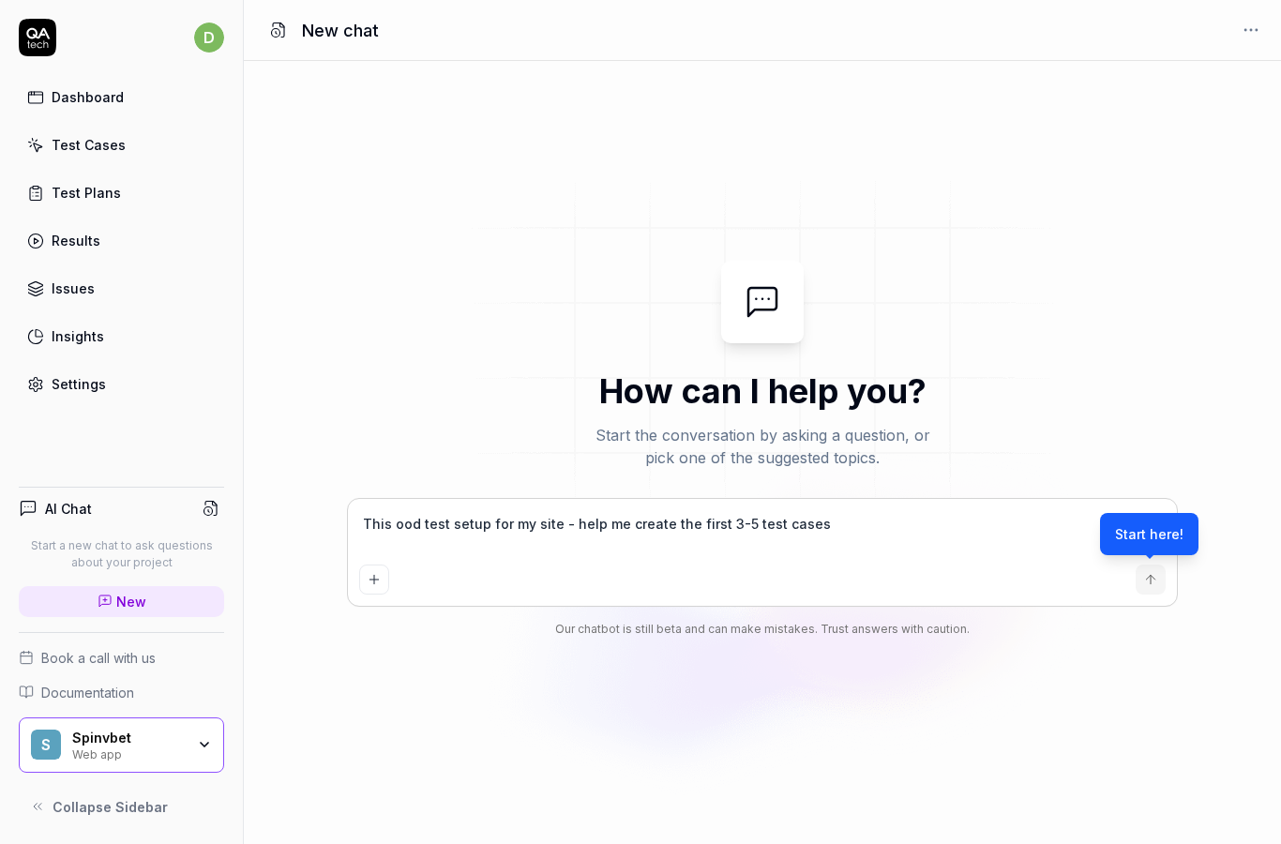
type textarea "*"
type textarea "This d test setup for my site - help me create the first 3-5 test cases"
type textarea "*"
type textarea "This test setup for my site - help me create the first 3-5 test cases"
type textarea "*"
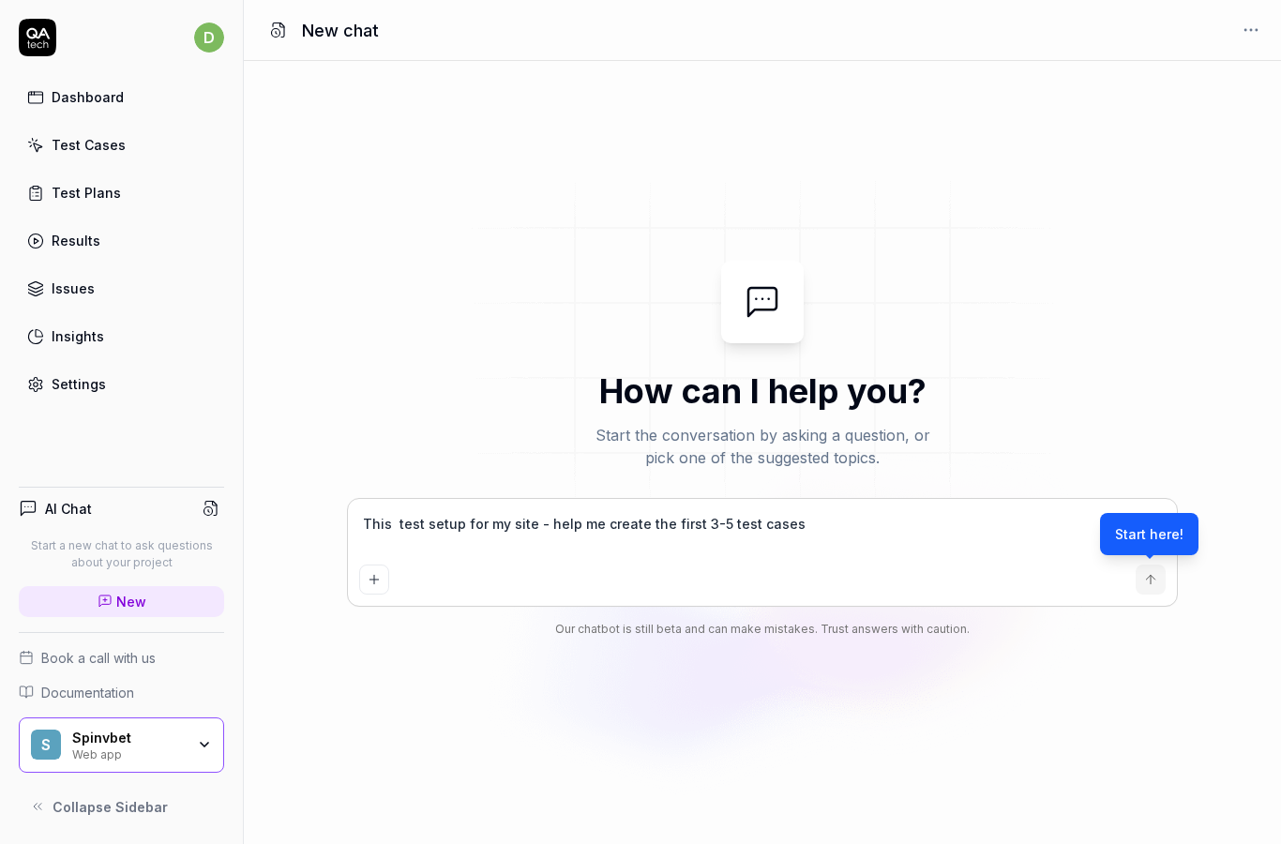
type textarea "This test setup for my site - help me create the first 3-5 test cases"
type textarea "*"
type textarea "This est setup for my site - help me create the first 3-5 test cases"
type textarea "*"
type textarea "This st setup for my site - help me create the first 3-5 test cases"
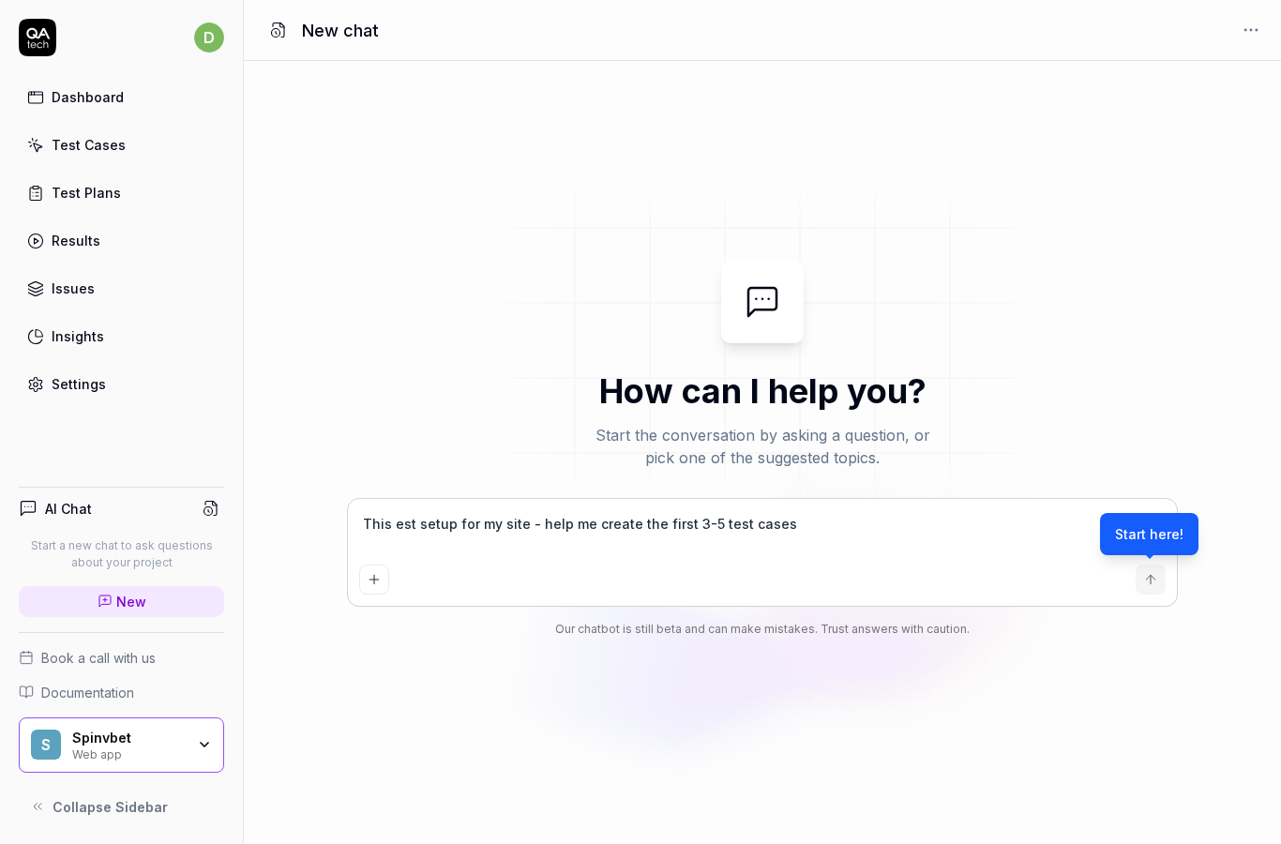
type textarea "*"
type textarea "This t setup for my site - help me create the first 3-5 test cases"
type textarea "*"
type textarea "This setup for my site - help me create the first 3-5 test cases"
type textarea "*"
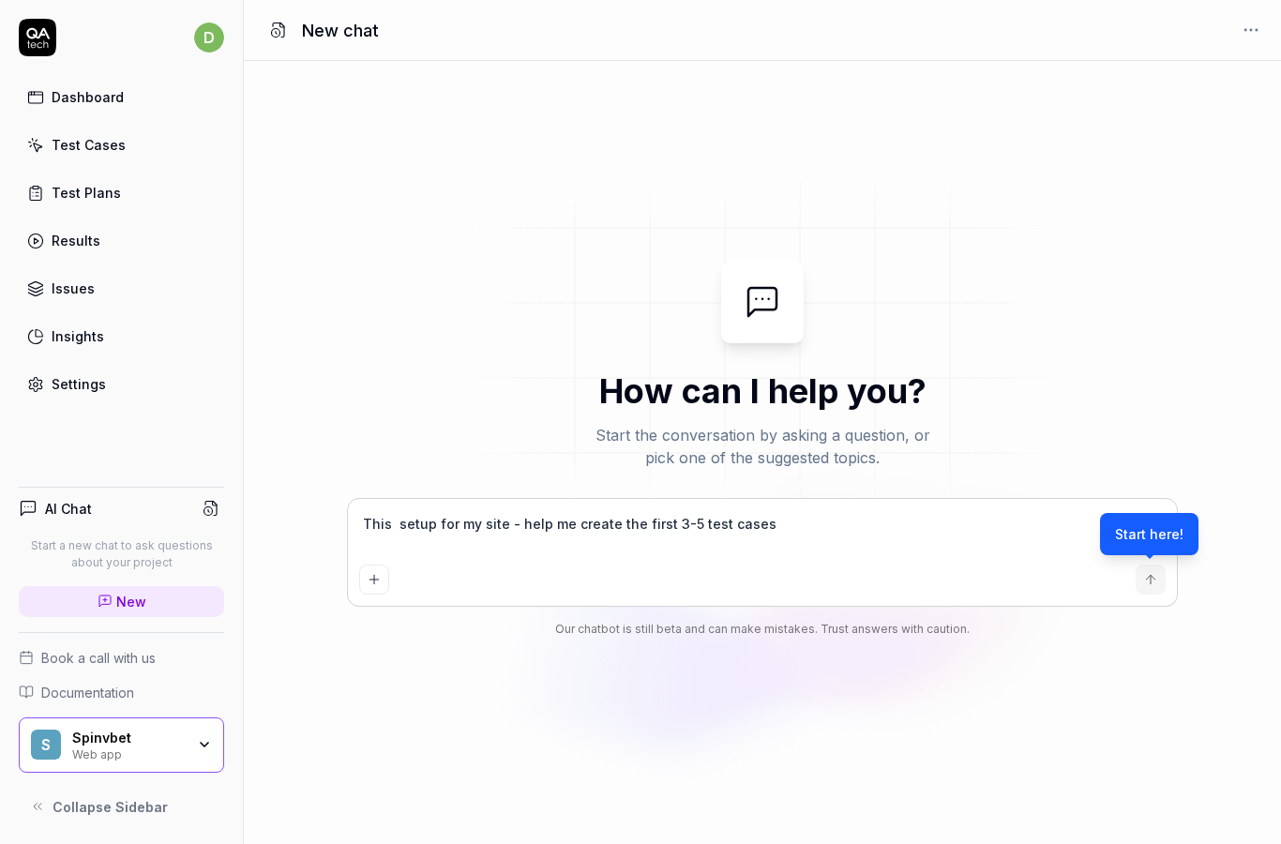
type textarea "This setup for my site - help me create the first 3-5 test cases"
type textarea "*"
type textarea "This etup for my site - help me create the first 3-5 test cases"
type textarea "*"
type textarea "This tup for my site - help me create the first 3-5 test cases"
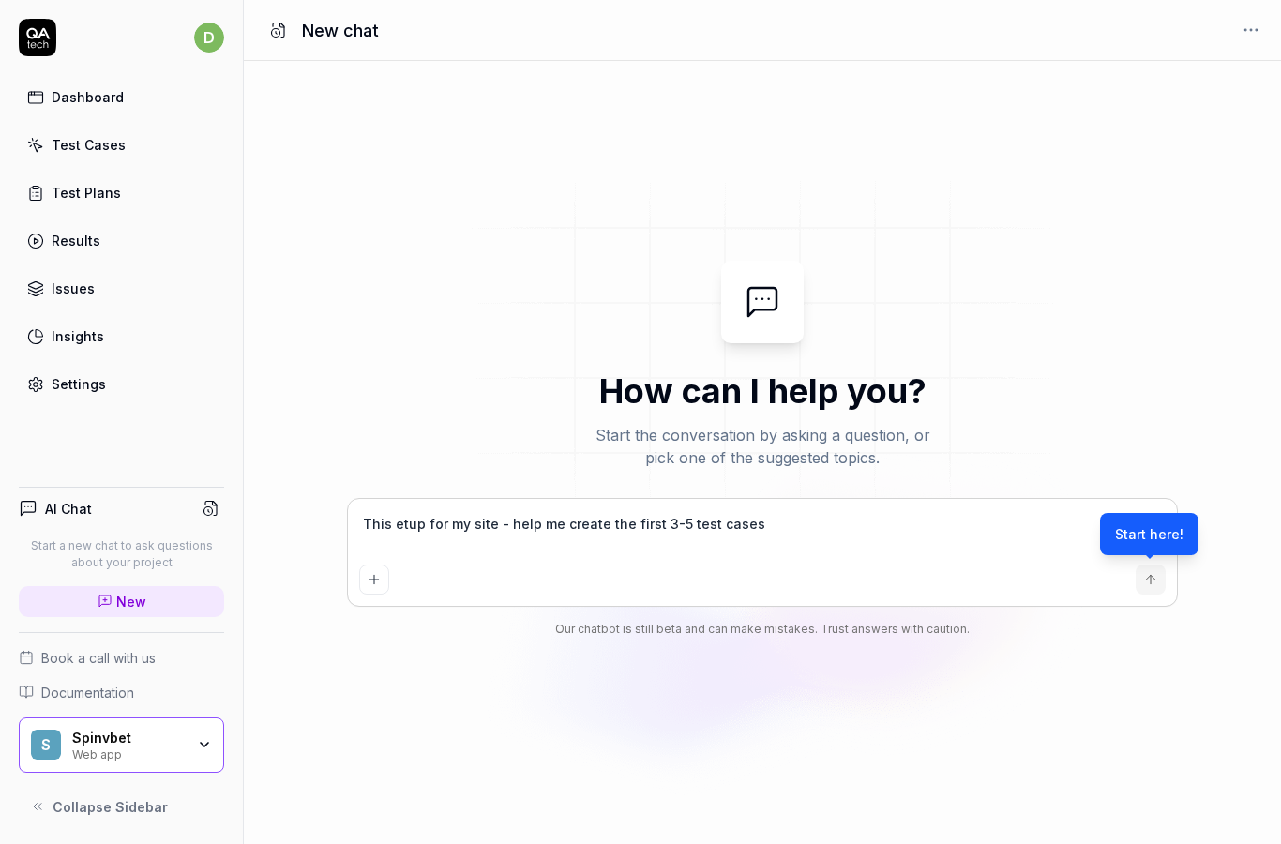
type textarea "*"
type textarea "This up for my site - help me create the first 3-5 test cases"
type textarea "*"
type textarea "This p for my site - help me create the first 3-5 test cases"
type textarea "*"
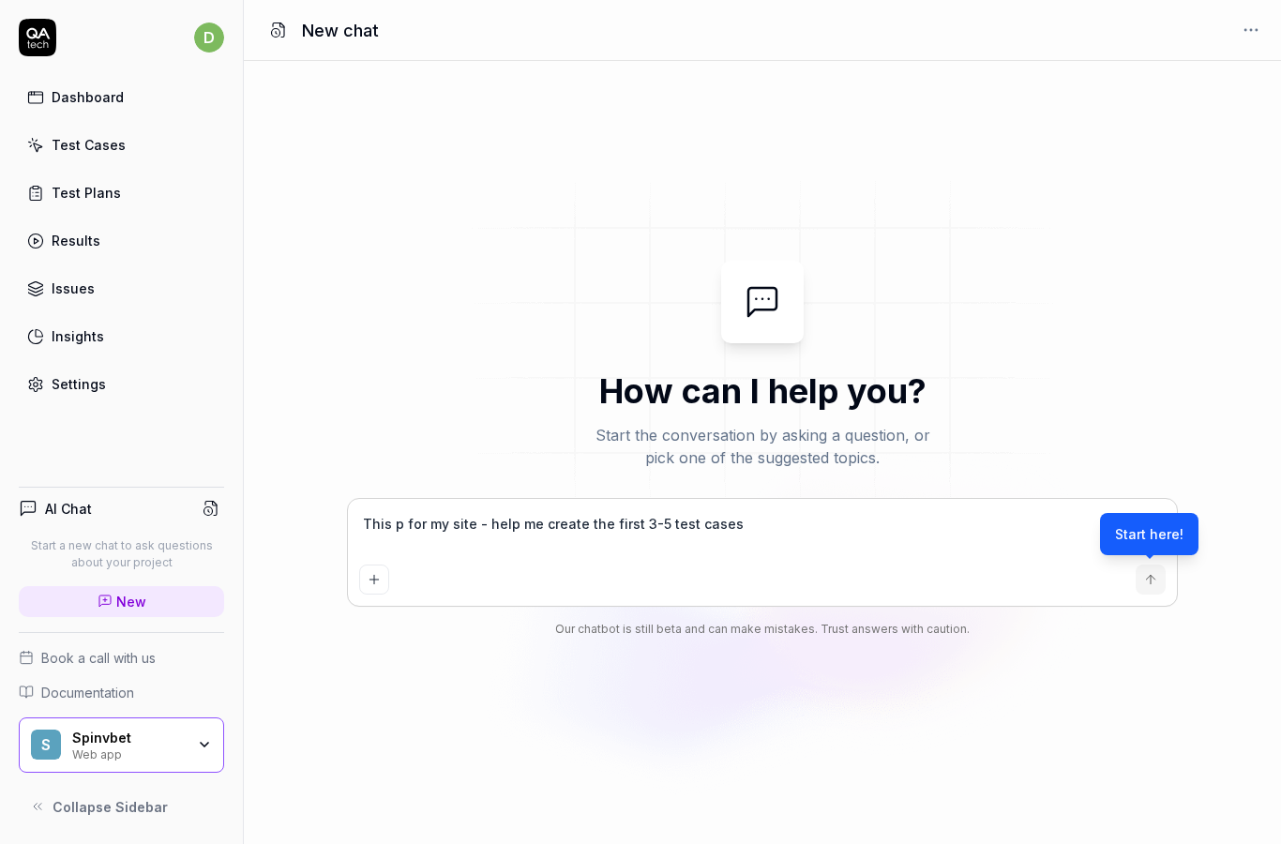
type textarea "This for my site - help me create the first 3-5 test cases"
type textarea "*"
type textarea "This for my site - help me create the first 3-5 test cases"
type textarea "*"
type textarea "This or my site - help me create the first 3-5 test cases"
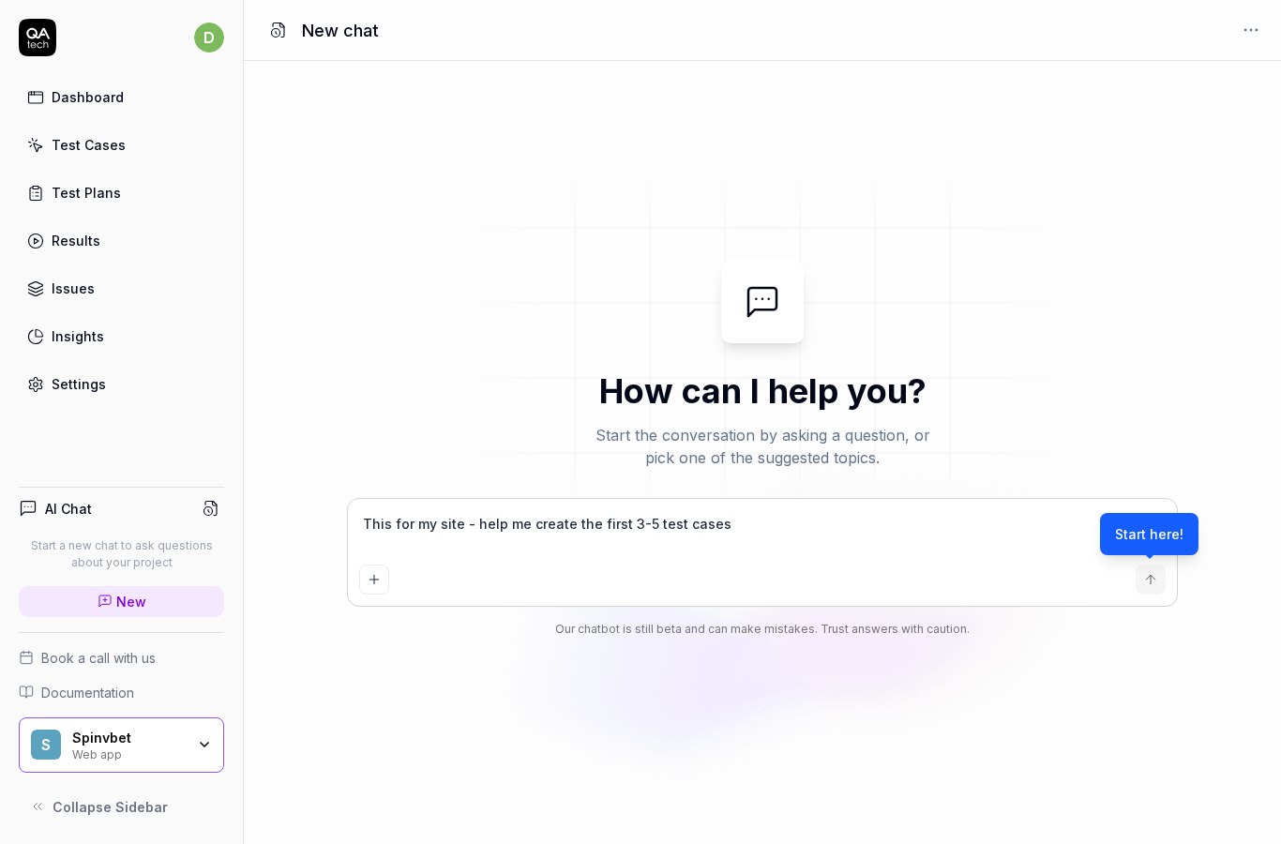
type textarea "*"
type textarea "This r my site - help me create the first 3-5 test cases"
type textarea "*"
type textarea "This my site - help me create the first 3-5 test cases"
type textarea "*"
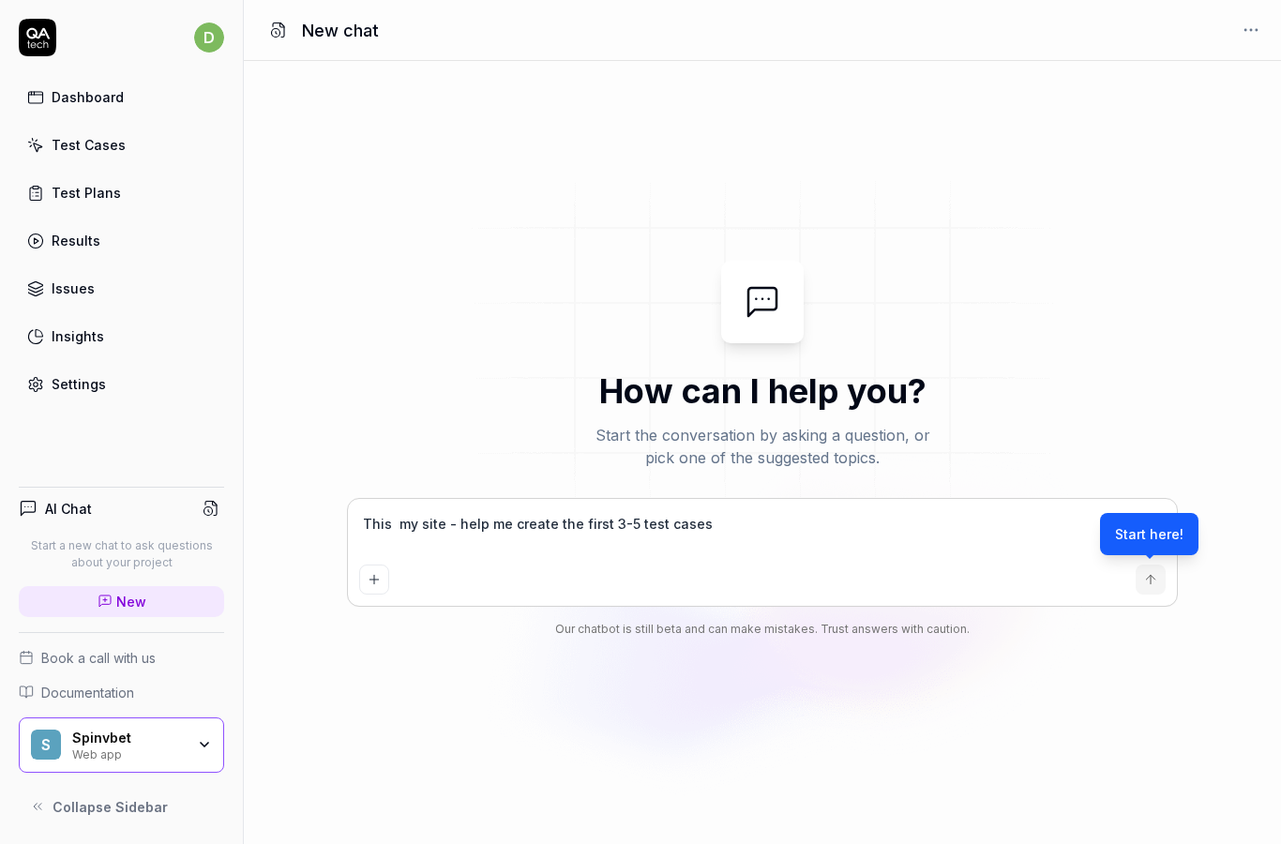
type textarea "This my site - help me create the first 3-5 test cases"
type textarea "*"
type textarea "This y site - help me create the first 3-5 test cases"
type textarea "*"
type textarea "This site - help me create the first 3-5 test cases"
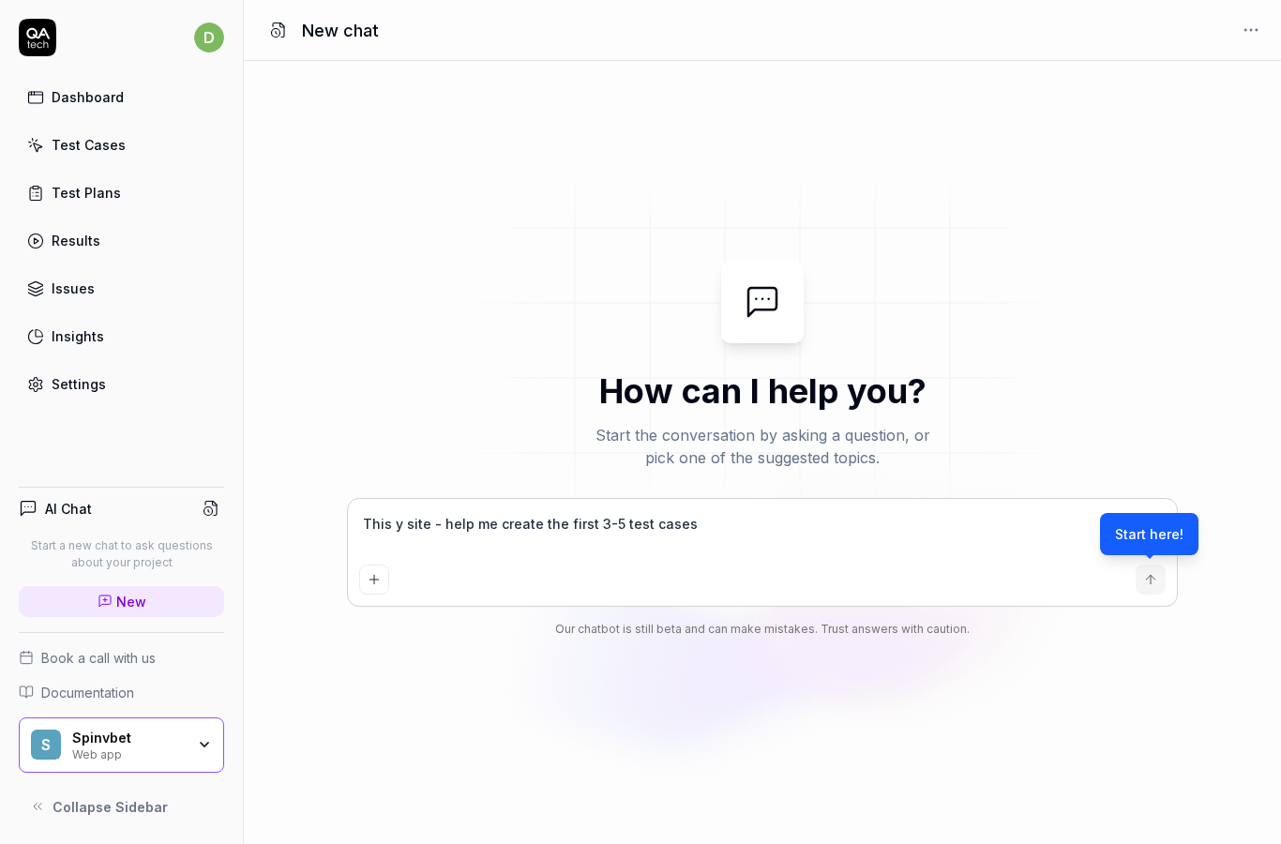
type textarea "*"
type textarea "This site - help me create the first 3-5 test cases"
type textarea "*"
type textarea "This ite - help me create the first 3-5 test cases"
type textarea "*"
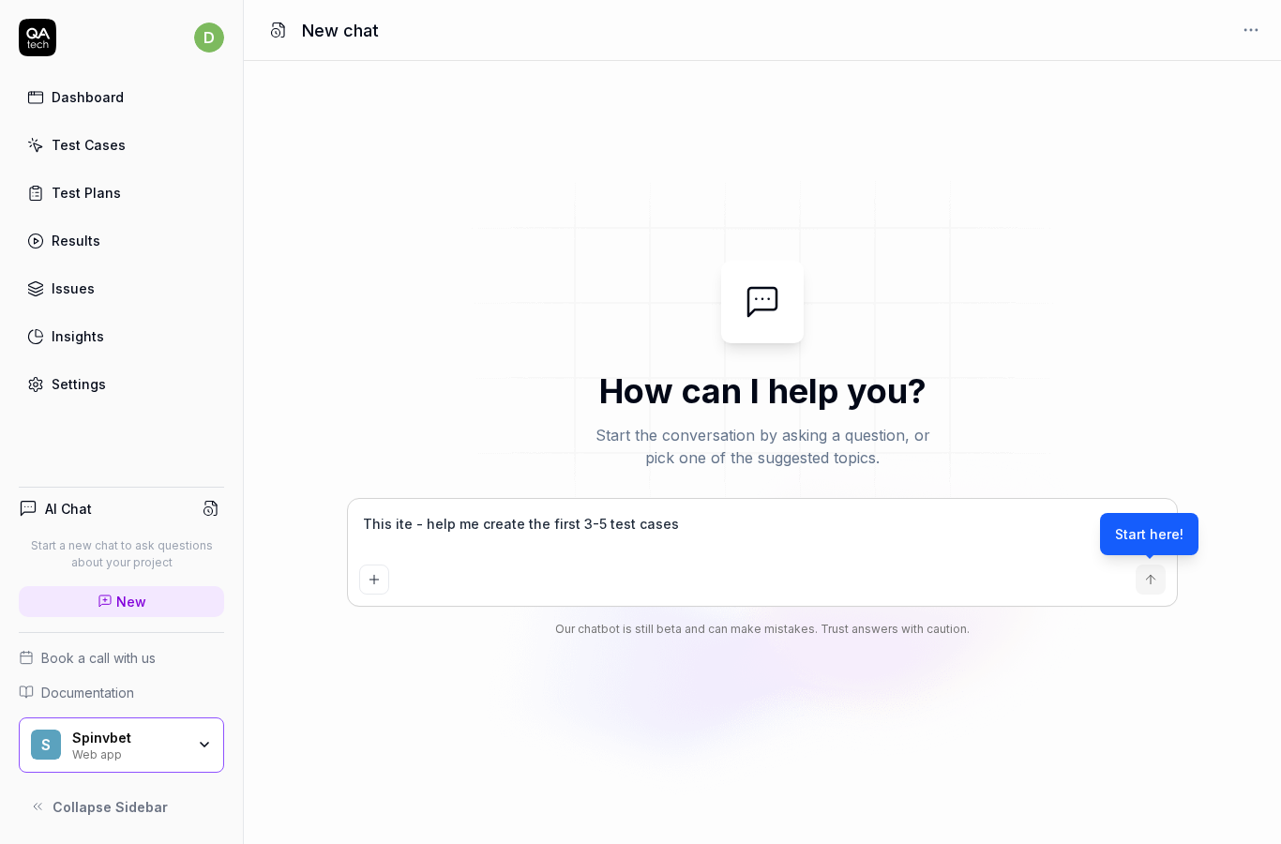
type textarea "This te - help me create the first 3-5 test cases"
type textarea "*"
type textarea "This e - help me create the first 3-5 test cases"
type textarea "*"
type textarea "This - help me create the first 3-5 test cases"
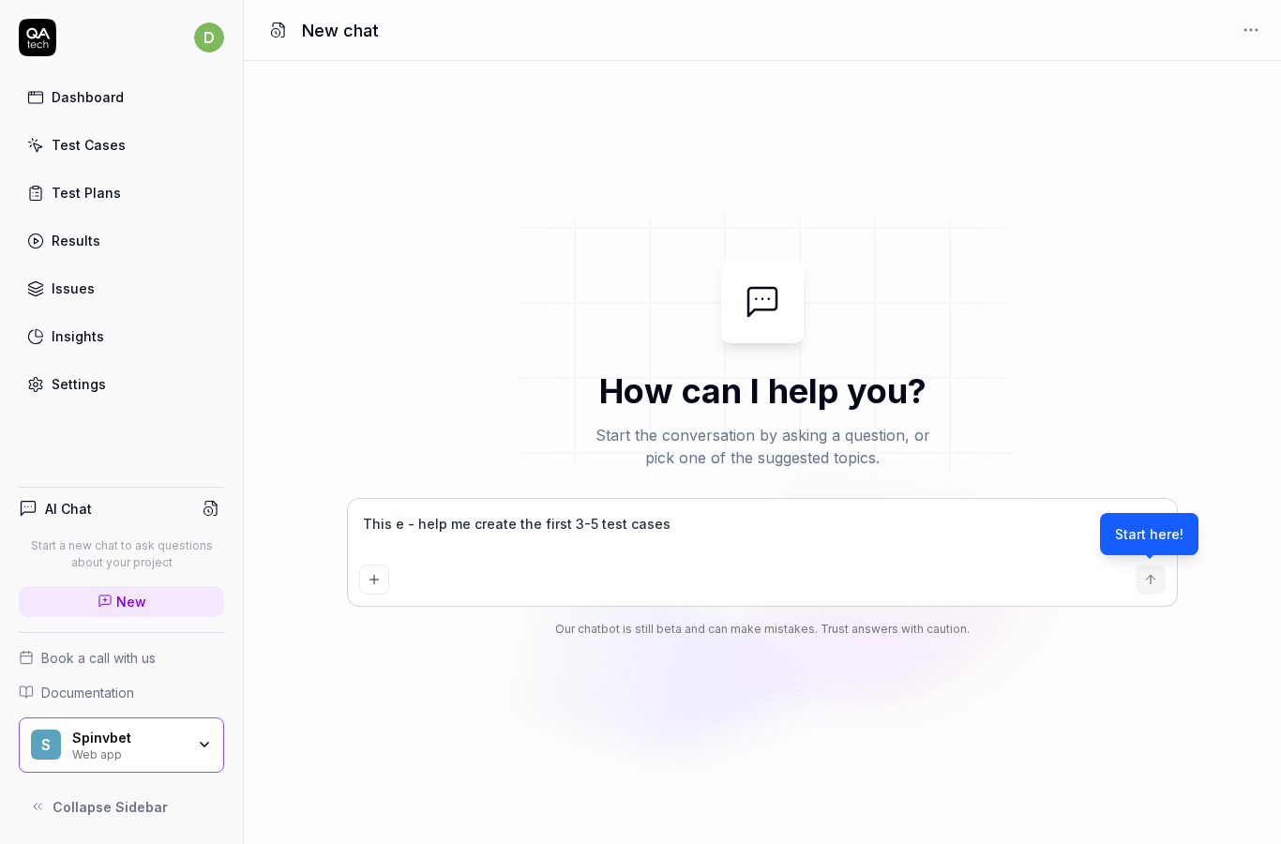
type textarea "*"
type textarea "This - help me create the first 3-5 test cases"
type textarea "*"
type textarea "This help me create the first 3-5 test cases"
type textarea "*"
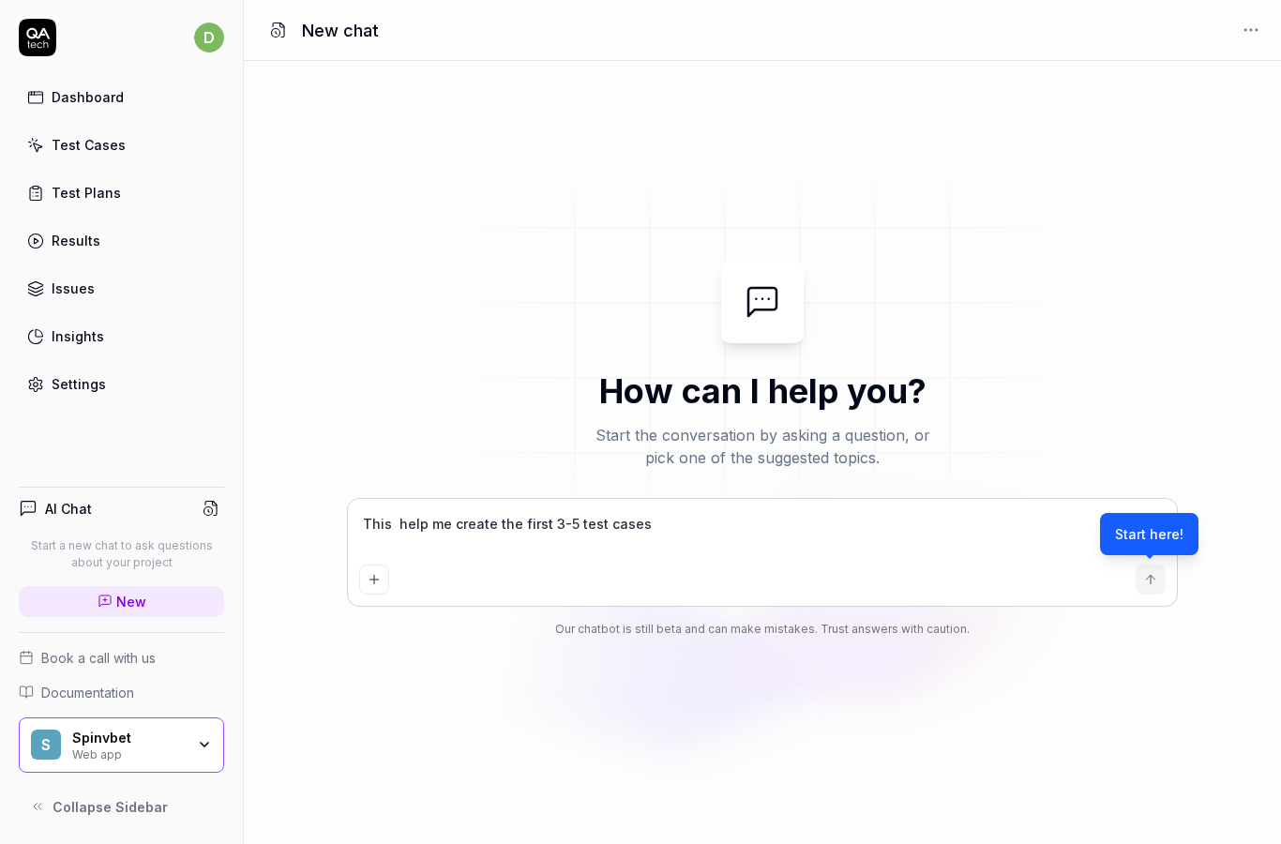
type textarea "This help me create the first 3-5 test cases"
type textarea "*"
type textarea "This elp me create the first 3-5 test cases"
type textarea "*"
type textarea "This lp me create the first 3-5 test cases"
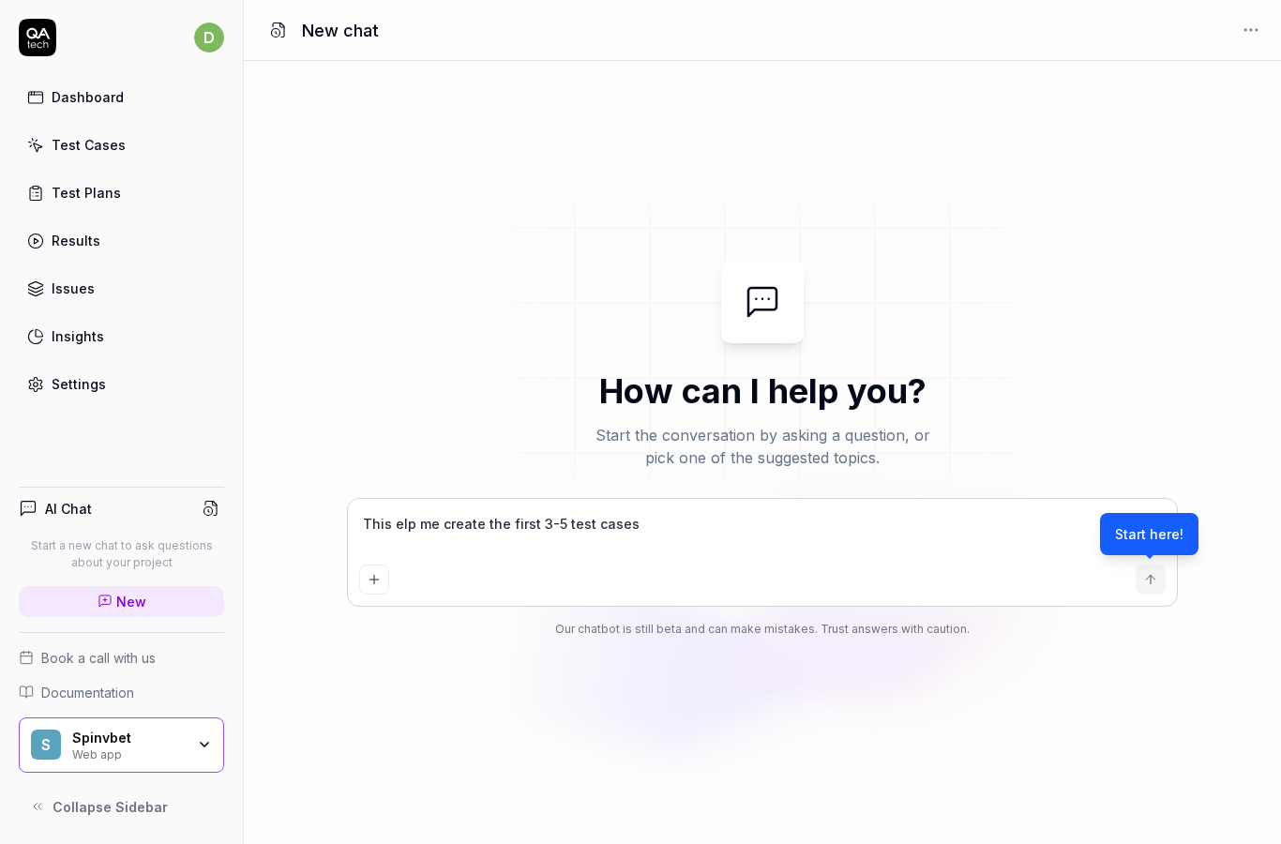
type textarea "*"
type textarea "This p me create the first 3-5 test cases"
type textarea "*"
type textarea "This me create the first 3-5 test cases"
type textarea "*"
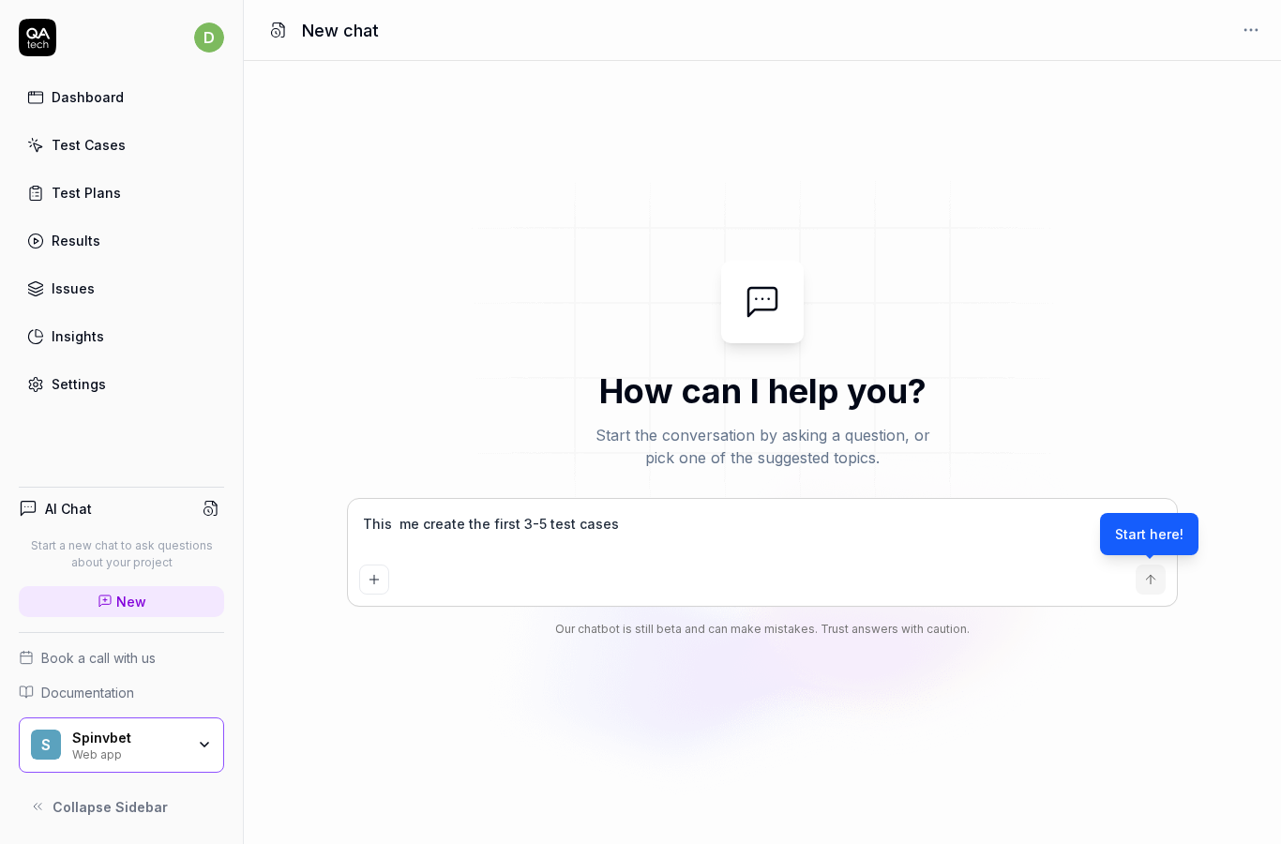
type textarea "This me create the first 3-5 test cases"
type textarea "*"
type textarea "This e create the first 3-5 test cases"
type textarea "*"
type textarea "This create the first 3-5 test cases"
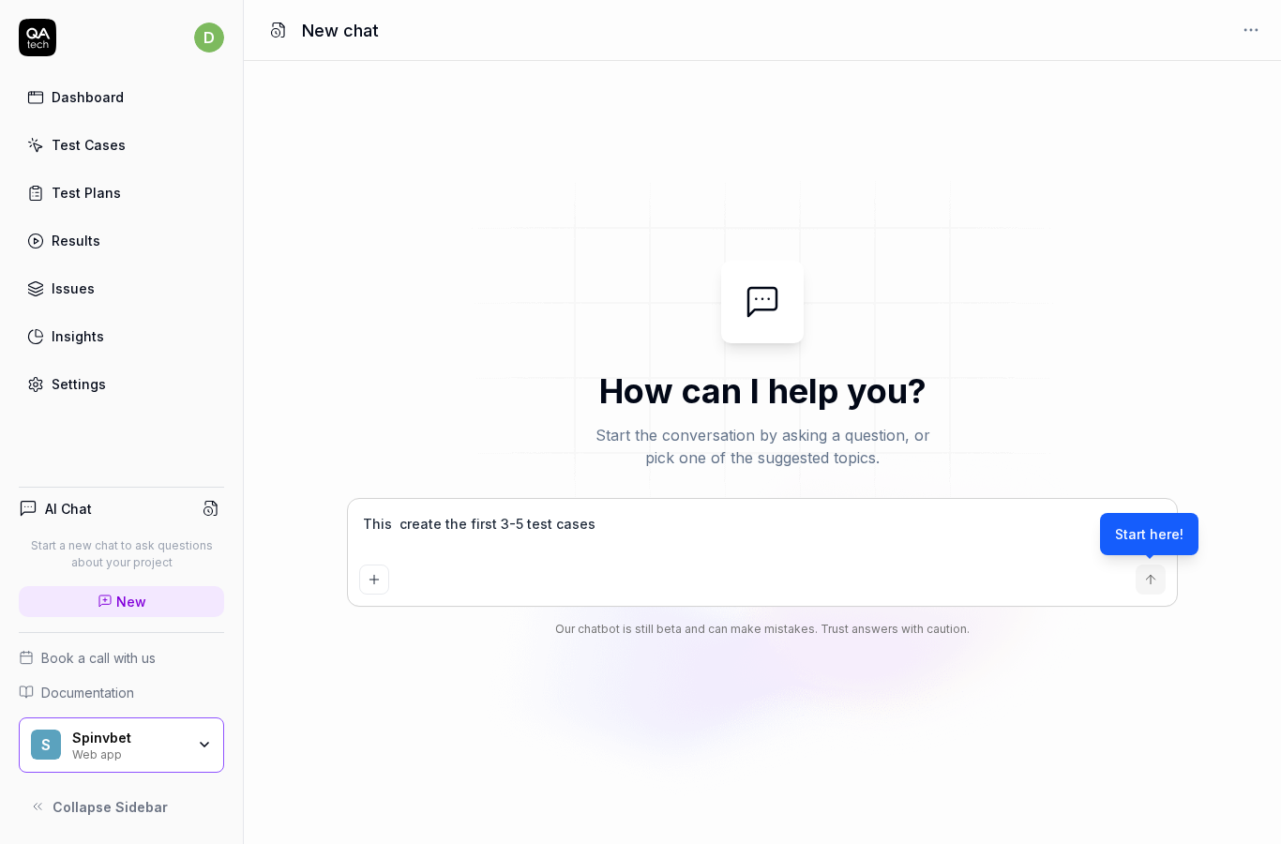
type textarea "*"
type textarea "This create the first 3-5 test cases"
type textarea "*"
type textarea "This reate the first 3-5 test cases"
type textarea "*"
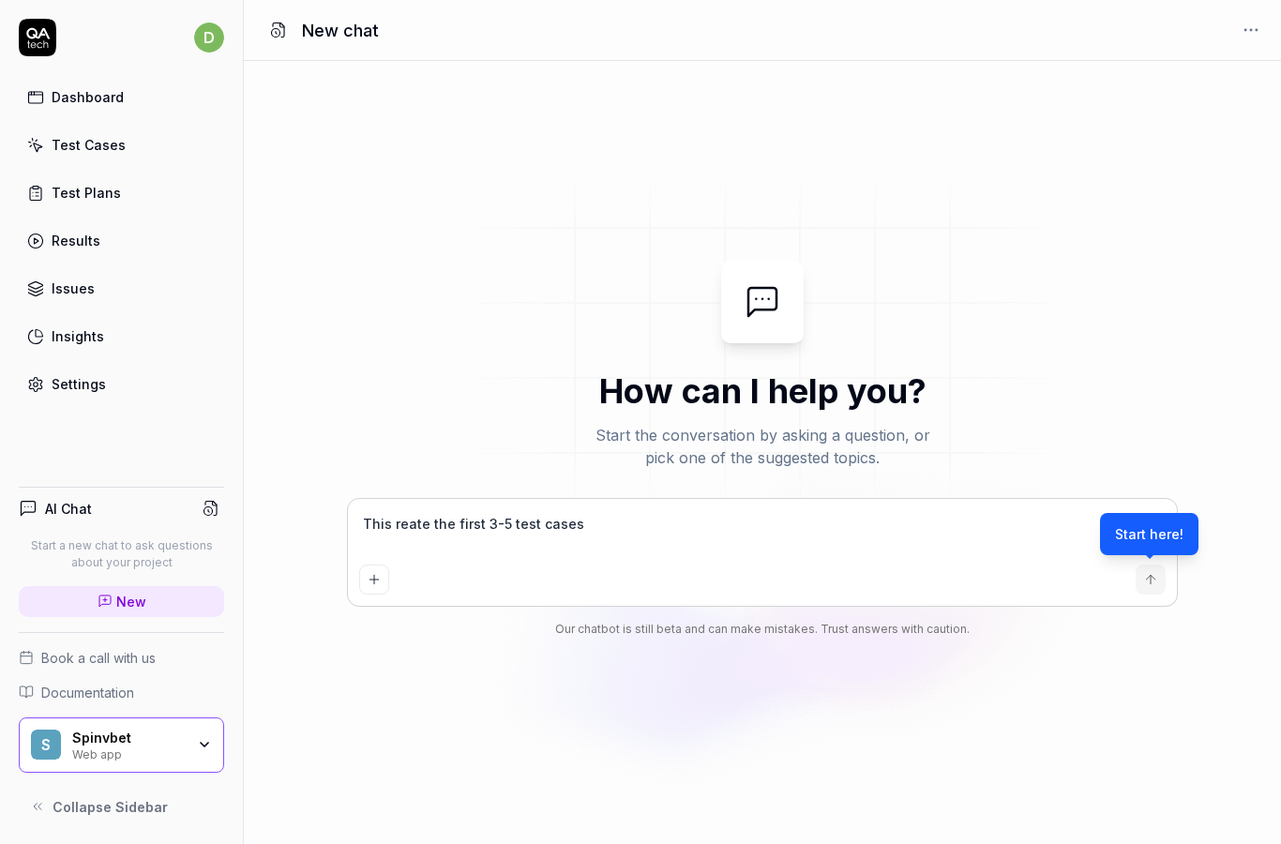
type textarea "This eate the first 3-5 test cases"
type textarea "*"
type textarea "This ate the first 3-5 test cases"
type textarea "*"
type textarea "This te the first 3-5 test cases"
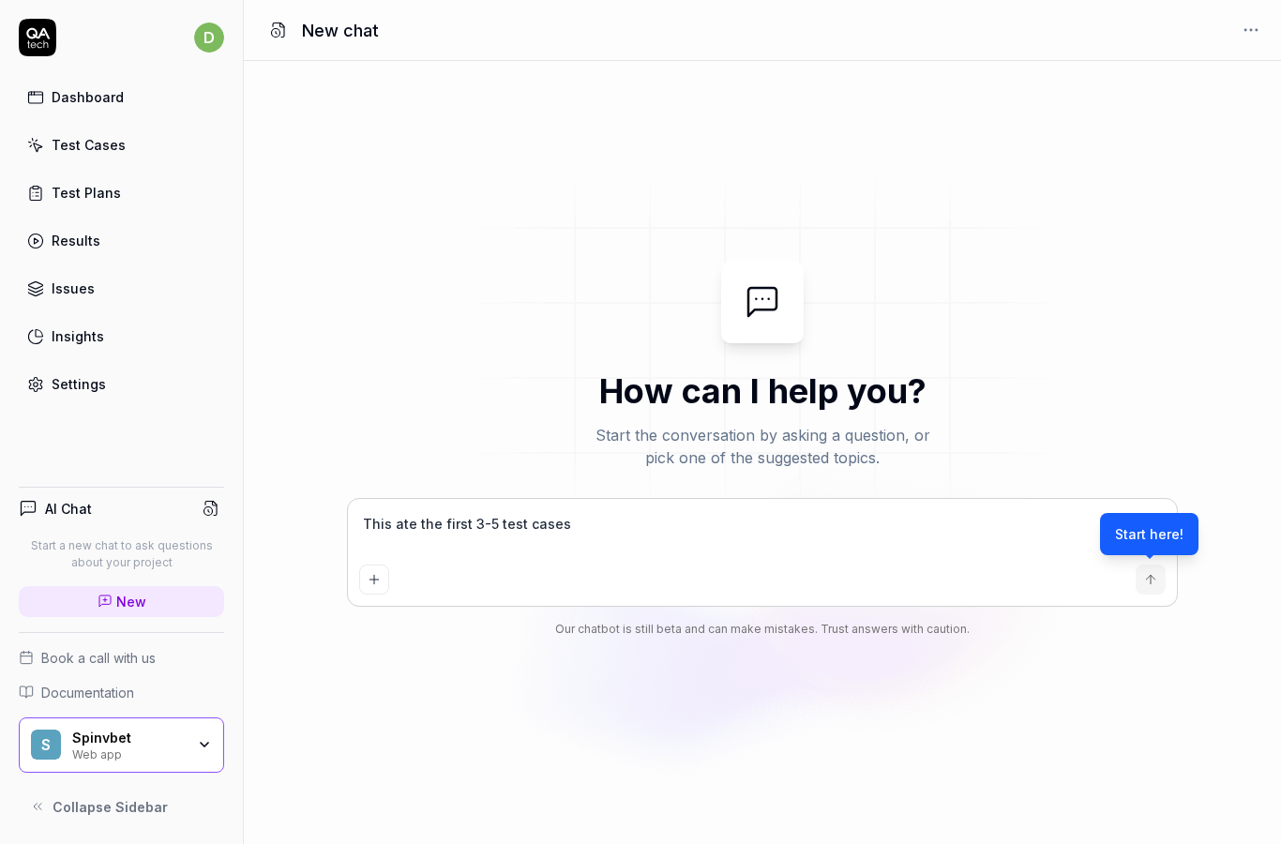
type textarea "*"
type textarea "This e the first 3-5 test cases"
type textarea "*"
type textarea "This the first 3-5 test cases"
type textarea "*"
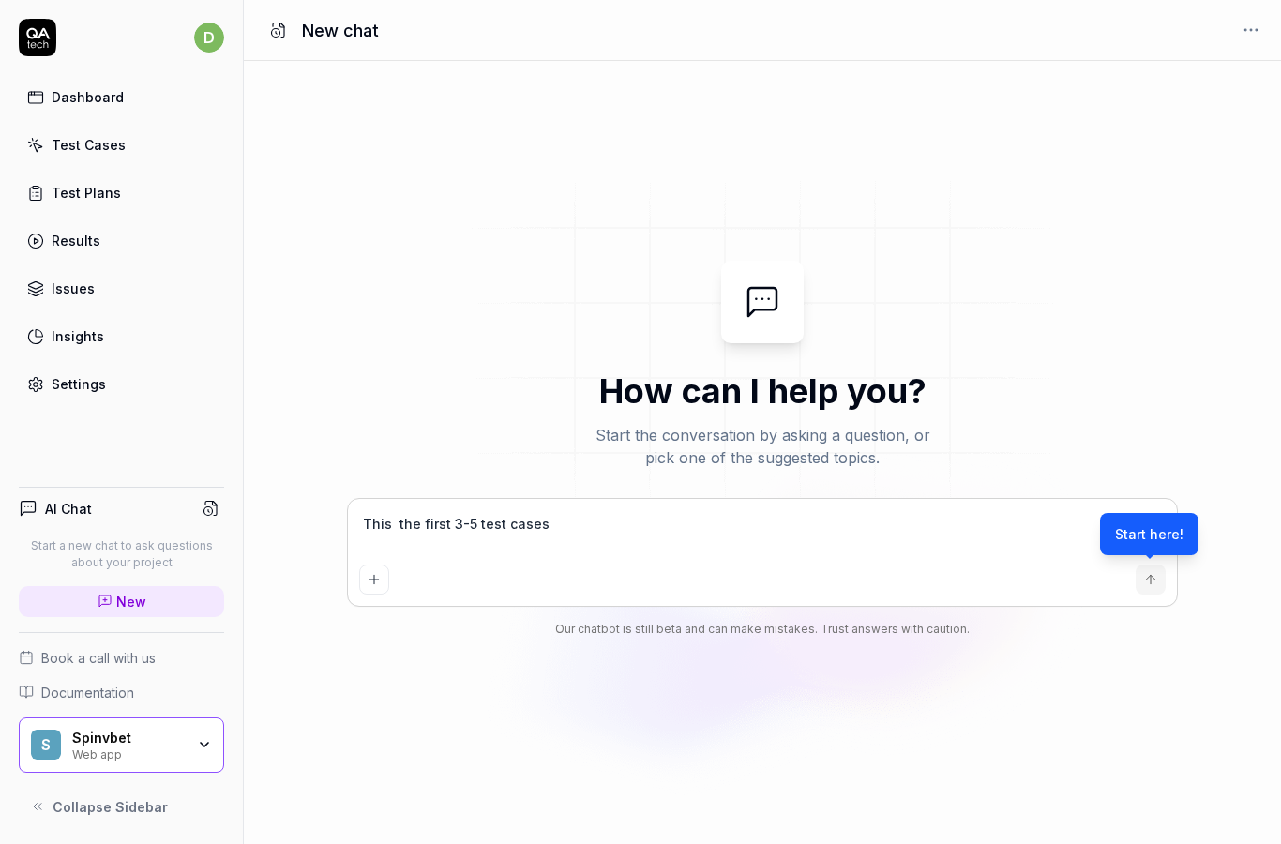
type textarea "This the first 3-5 test cases"
type textarea "*"
type textarea "This he first 3-5 test cases"
type textarea "*"
type textarea "This e first 3-5 test cases"
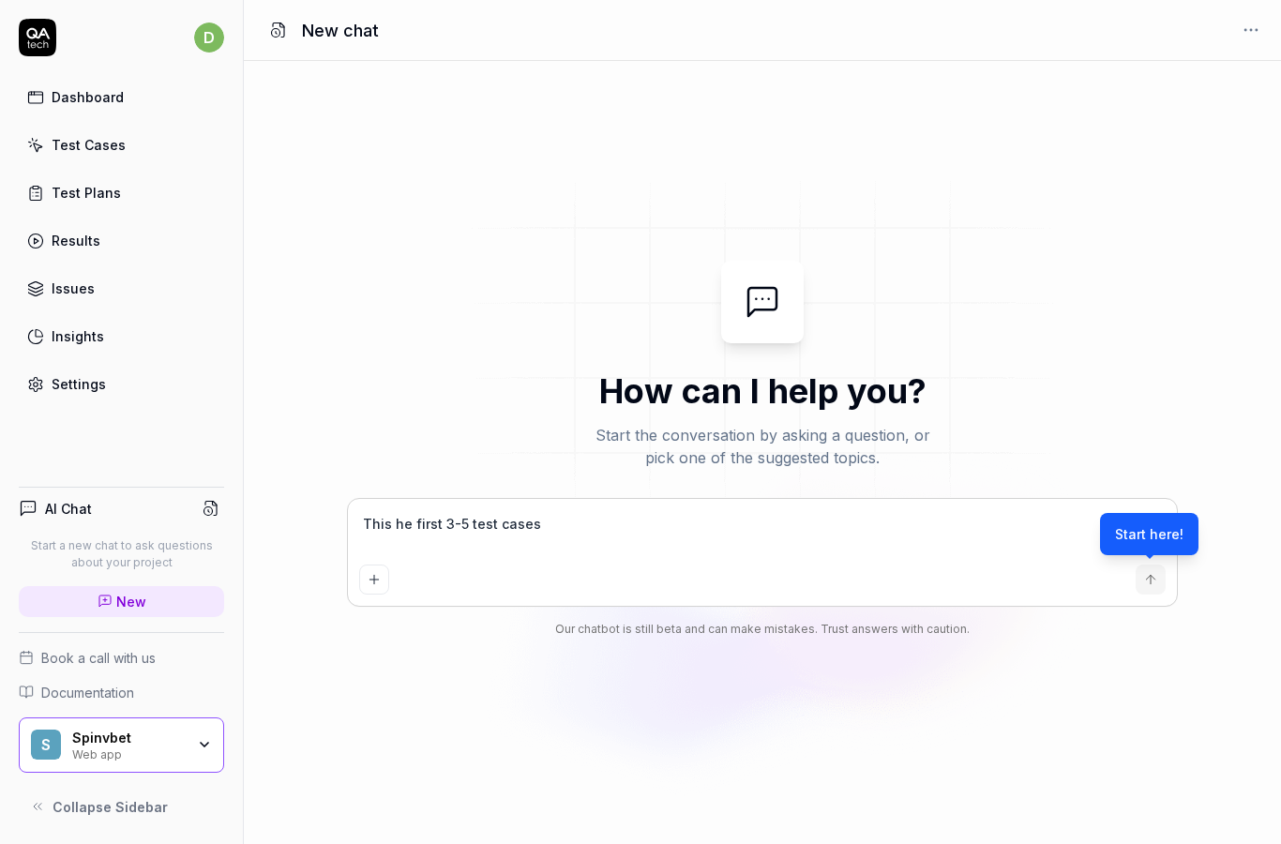
type textarea "*"
type textarea "This first 3-5 test cases"
type textarea "*"
type textarea "This first 3-5 test cases"
type textarea "*"
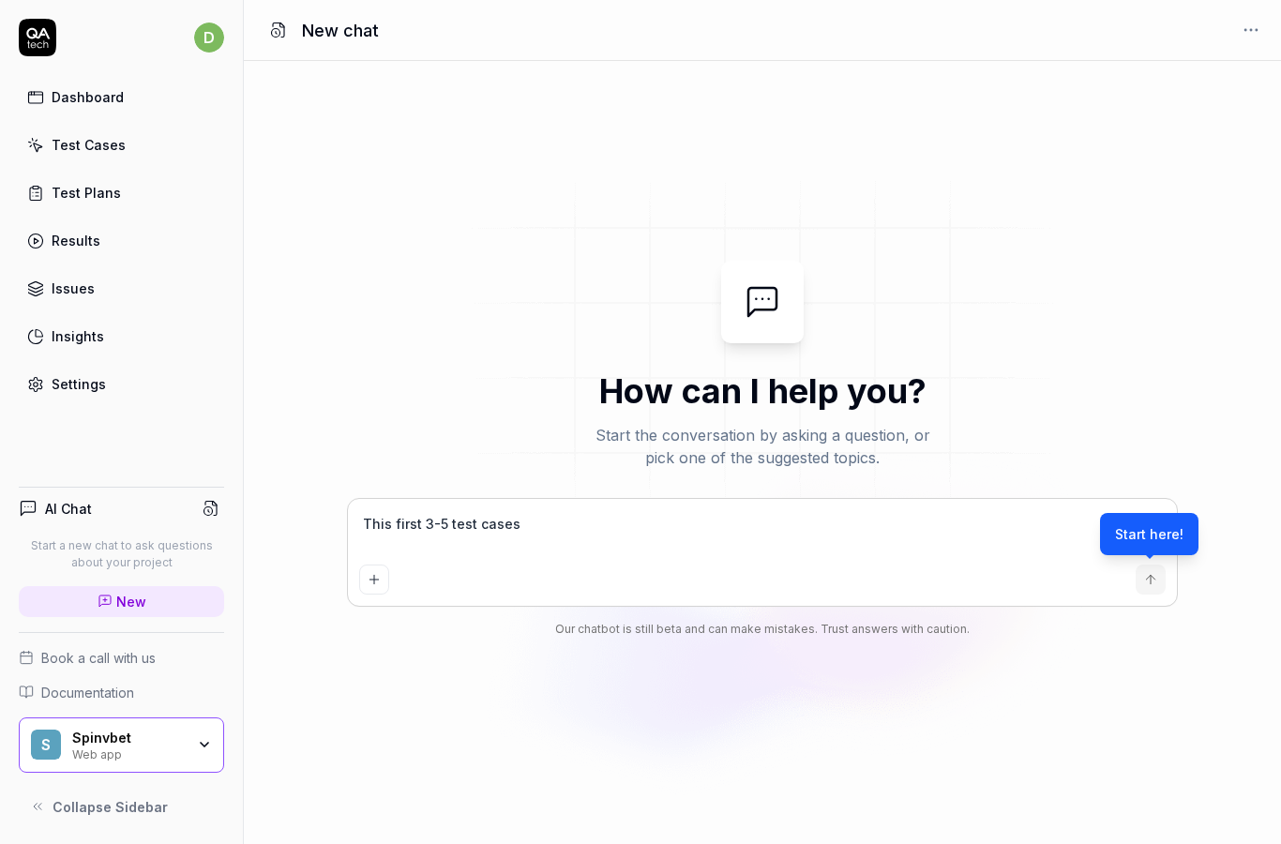
type textarea "This irst 3-5 test cases"
type textarea "*"
type textarea "This rst 3-5 test cases"
type textarea "*"
type textarea "This st 3-5 test cases"
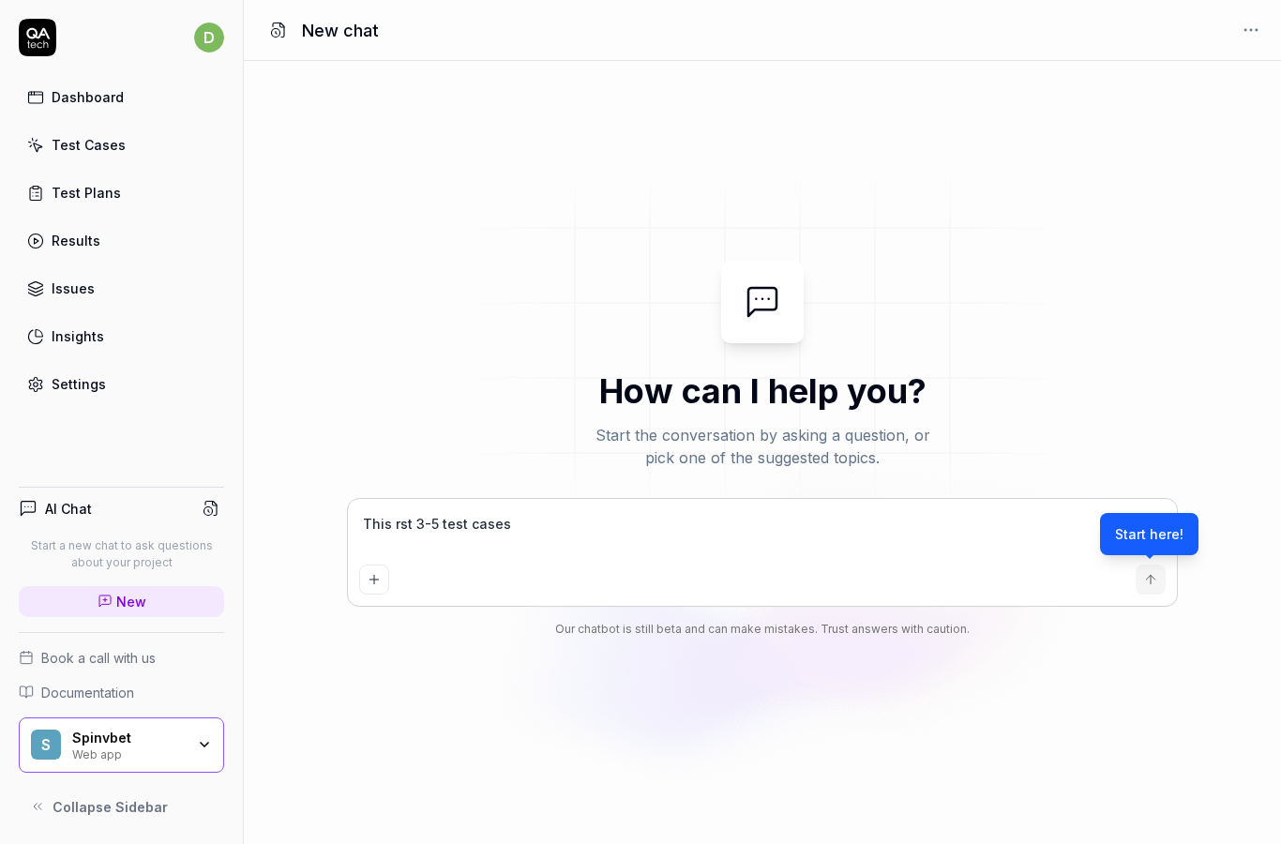
type textarea "*"
type textarea "This t 3-5 test cases"
type textarea "*"
type textarea "This 3-5 test cases"
type textarea "*"
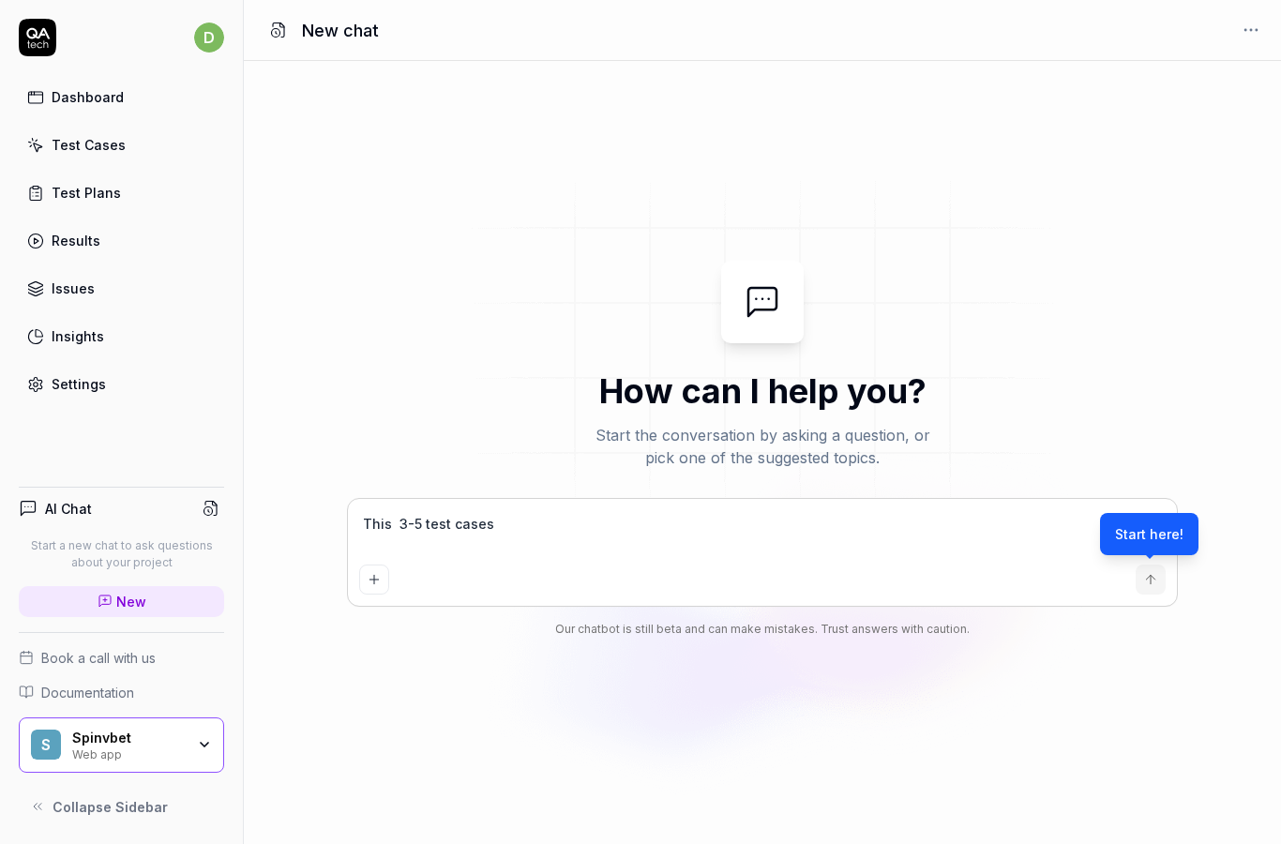
type textarea "This 3-5 test cases"
type textarea "*"
type textarea "This -5 test cases"
type textarea "*"
type textarea "This 5 test cases"
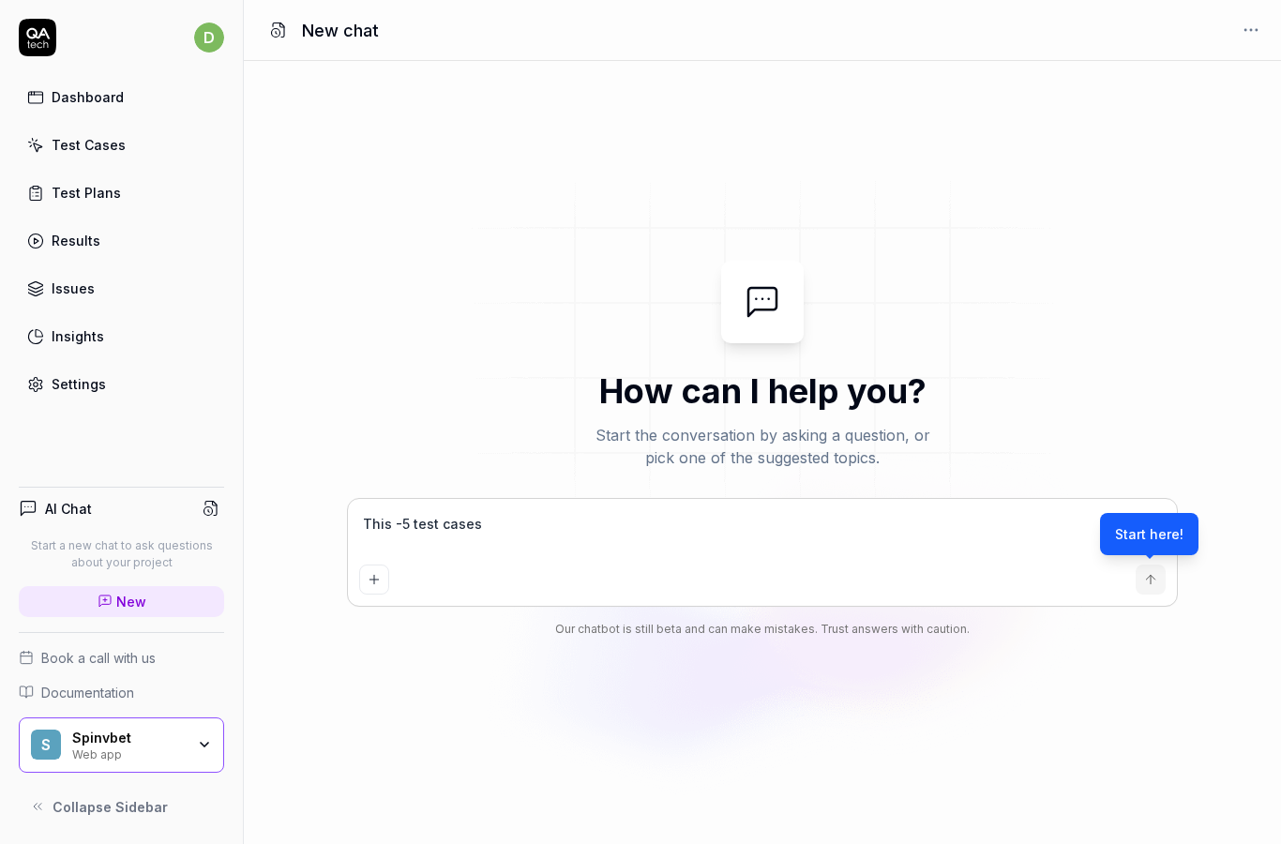
type textarea "*"
type textarea "This test cases"
type textarea "*"
type textarea "This test cases"
type textarea "*"
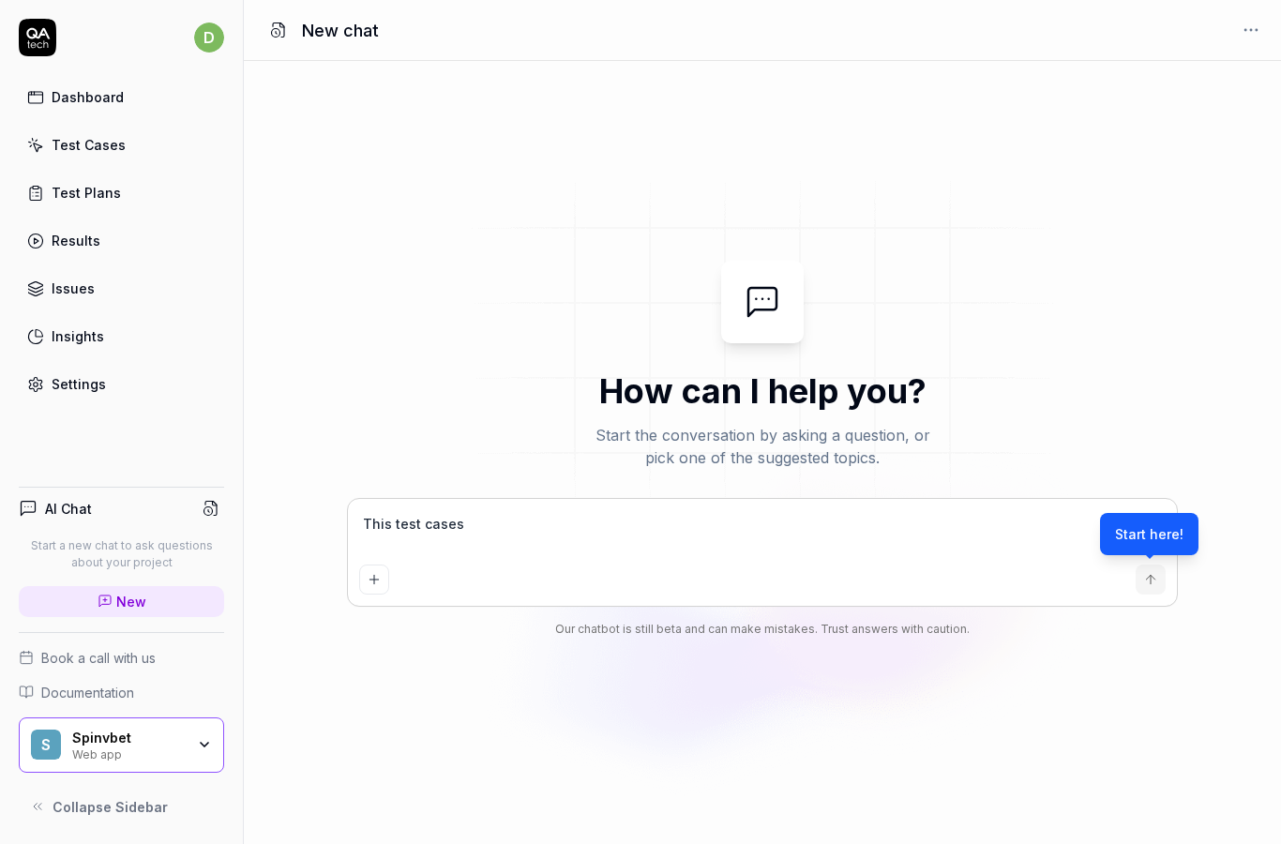
type textarea "This est cases"
type textarea "*"
type textarea "This st cases"
type textarea "*"
click at [53, 135] on div "Test Cases" at bounding box center [89, 145] width 74 height 20
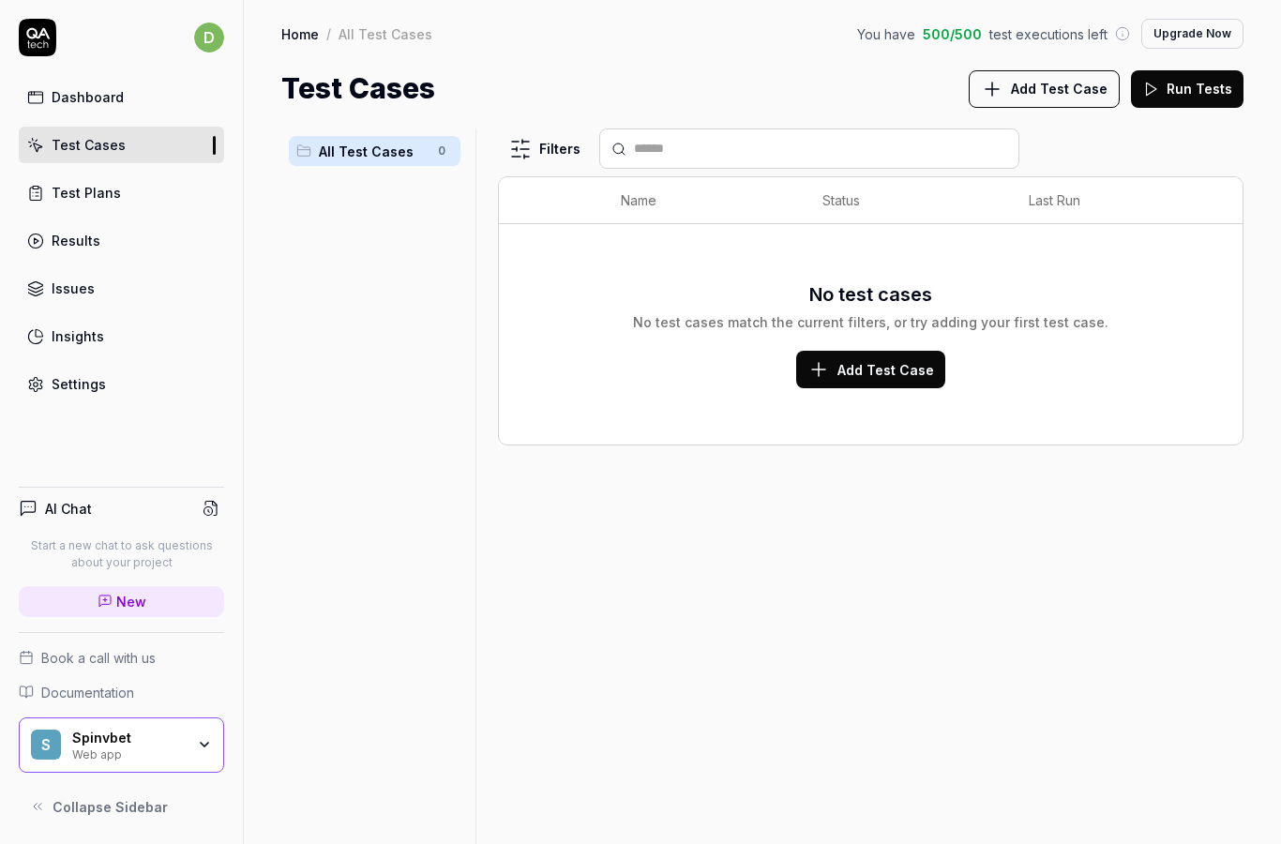
scroll to position [75, 0]
click at [31, 89] on icon at bounding box center [35, 97] width 17 height 17
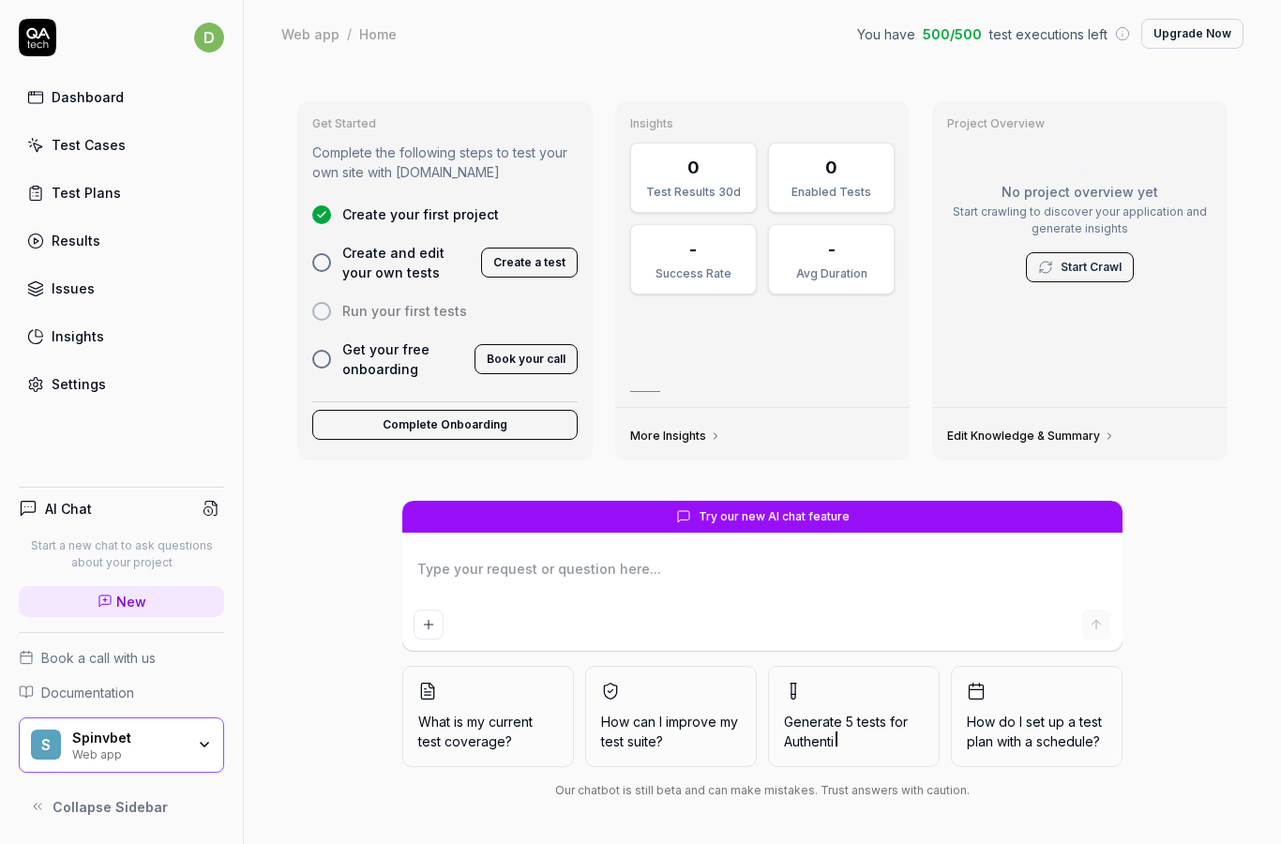
scroll to position [75, 0]
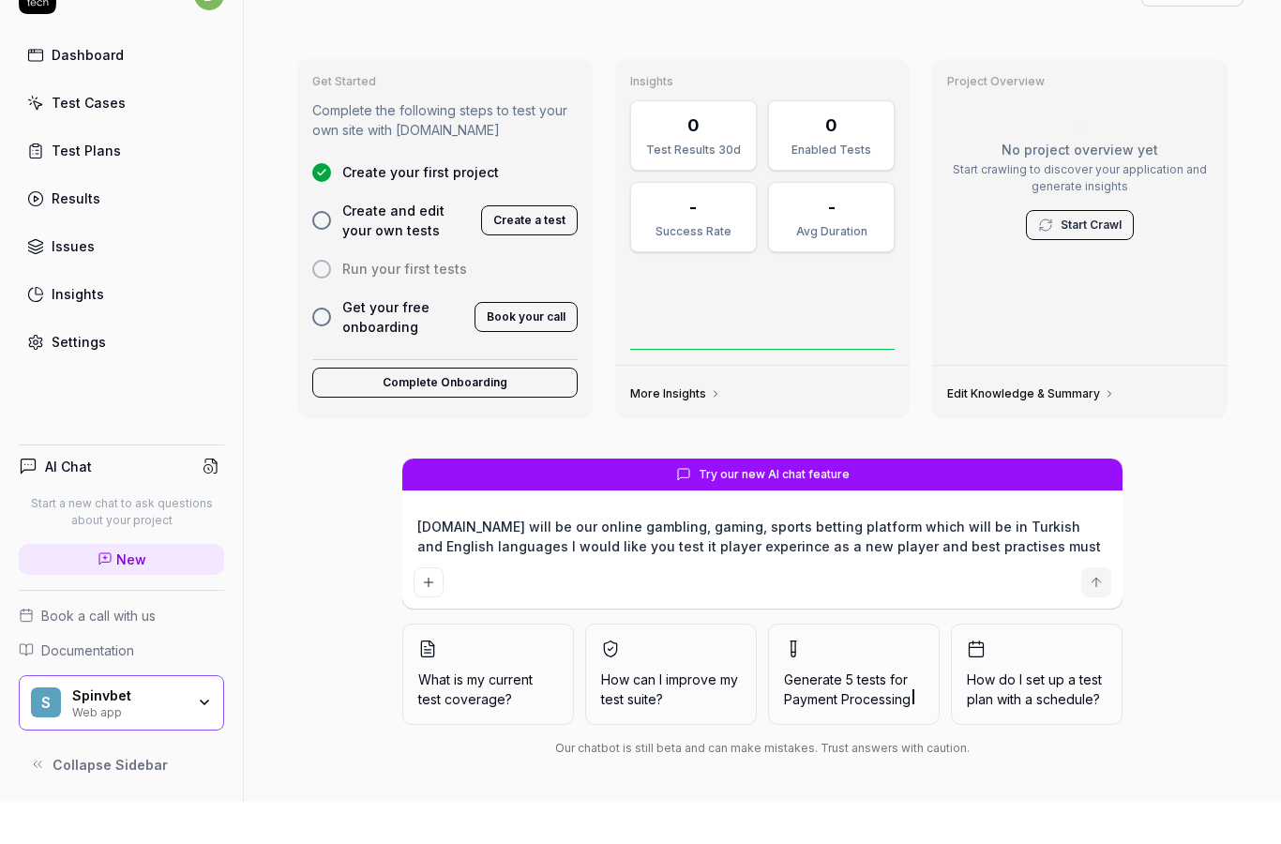
click at [1083, 610] on button "submit" at bounding box center [1096, 625] width 30 height 30
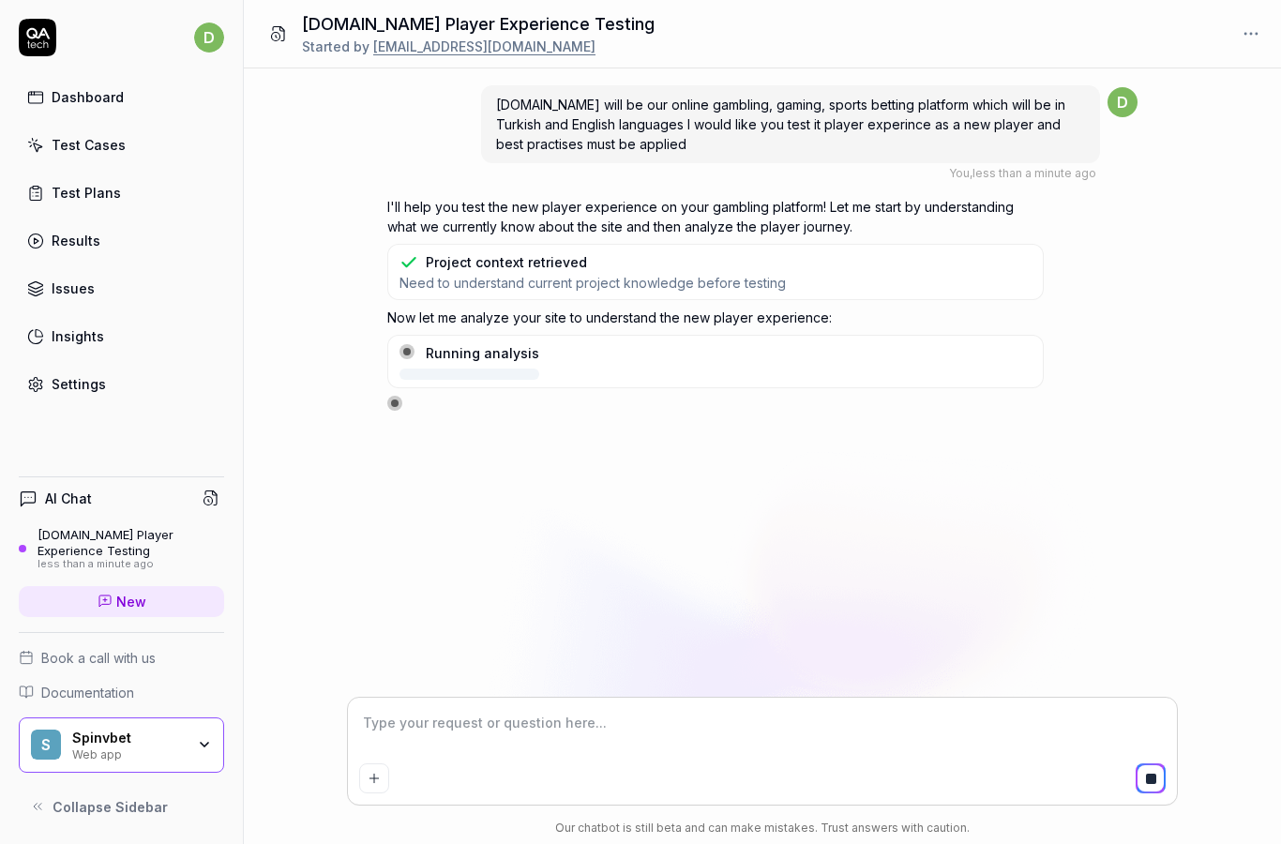
click at [2, 362] on div "d Dashboard Test Cases Test Plans Results Issues Insights Settings" at bounding box center [121, 211] width 243 height 384
click at [58, 387] on div "Settings" at bounding box center [79, 384] width 54 height 20
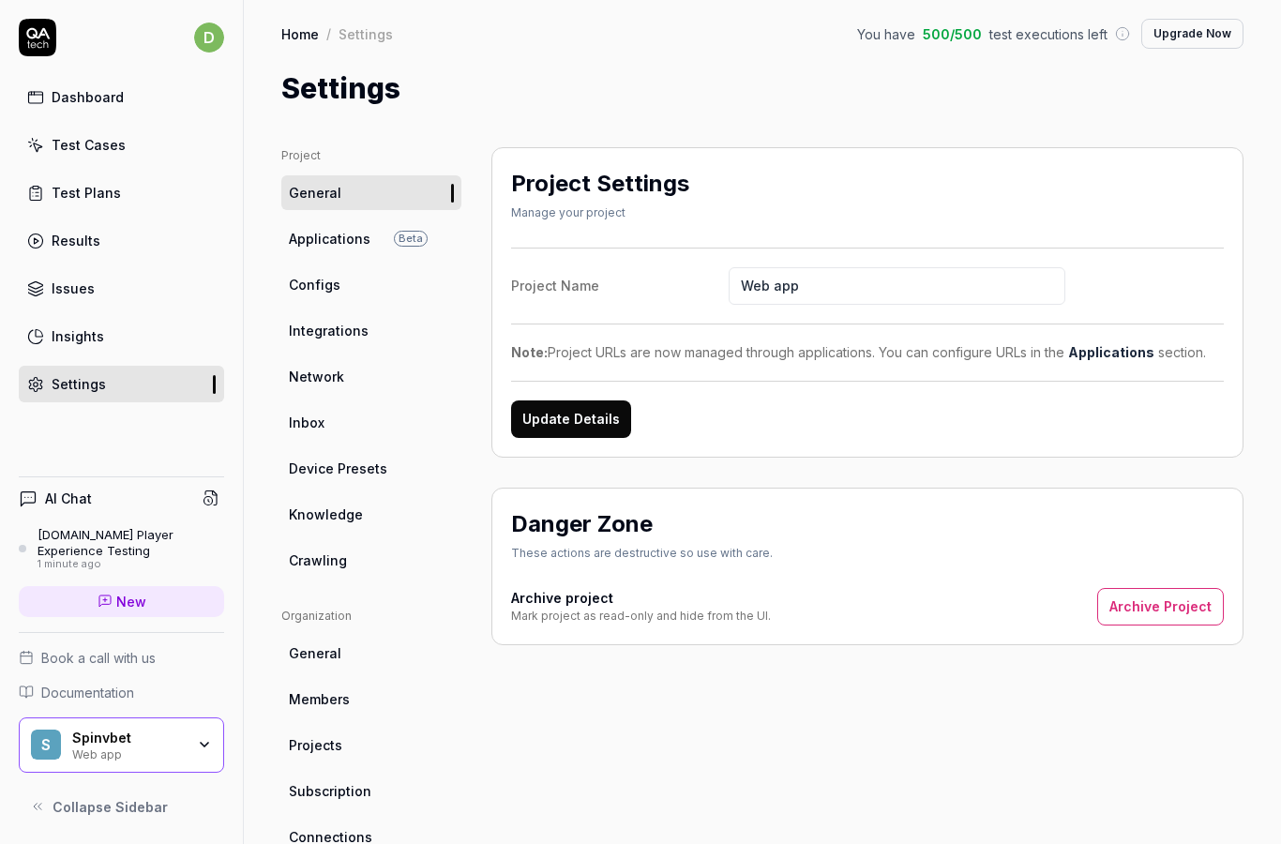
click at [62, 103] on div "Dashboard" at bounding box center [88, 97] width 72 height 20
click at [62, 144] on div "Test Cases" at bounding box center [89, 145] width 74 height 20
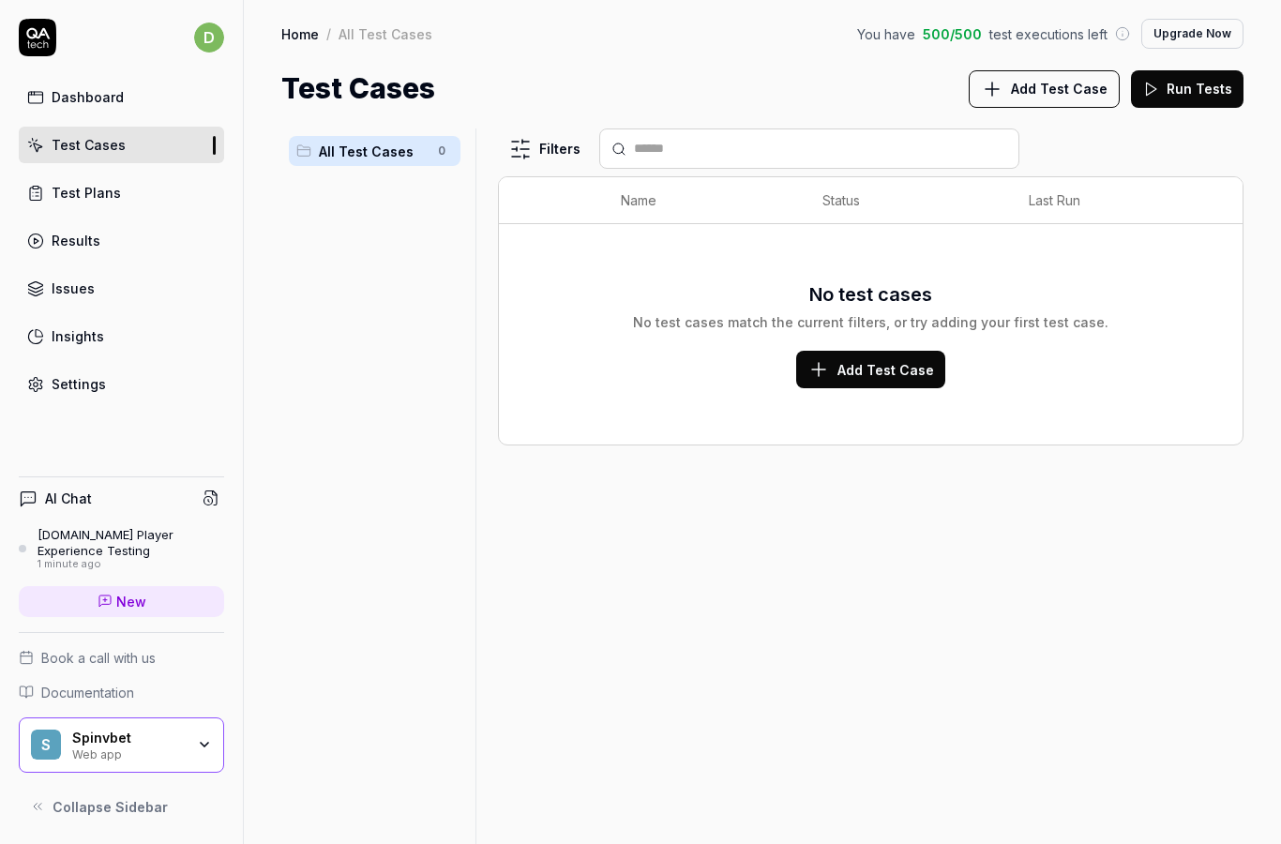
scroll to position [75, 0]
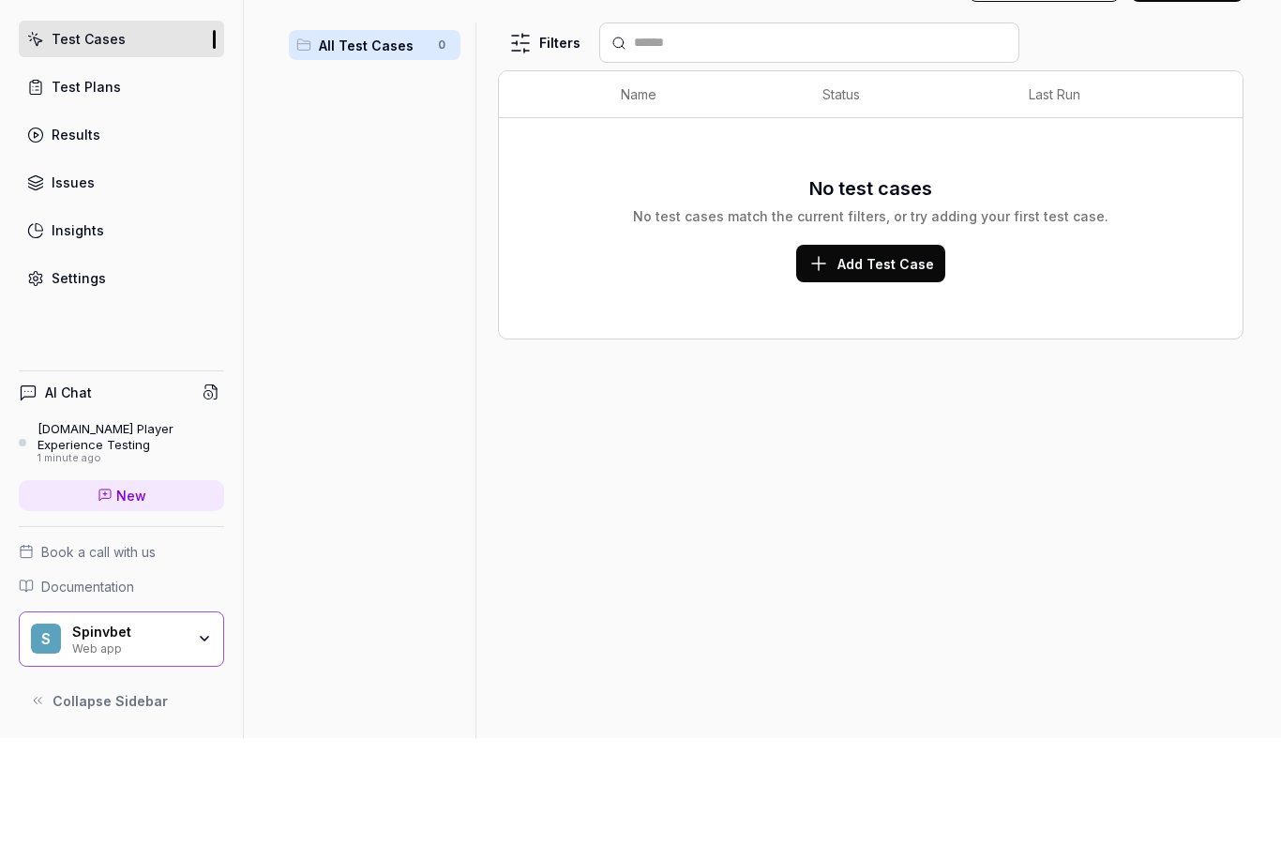
click at [104, 717] on div "S Spinvbet Web app" at bounding box center [121, 745] width 205 height 56
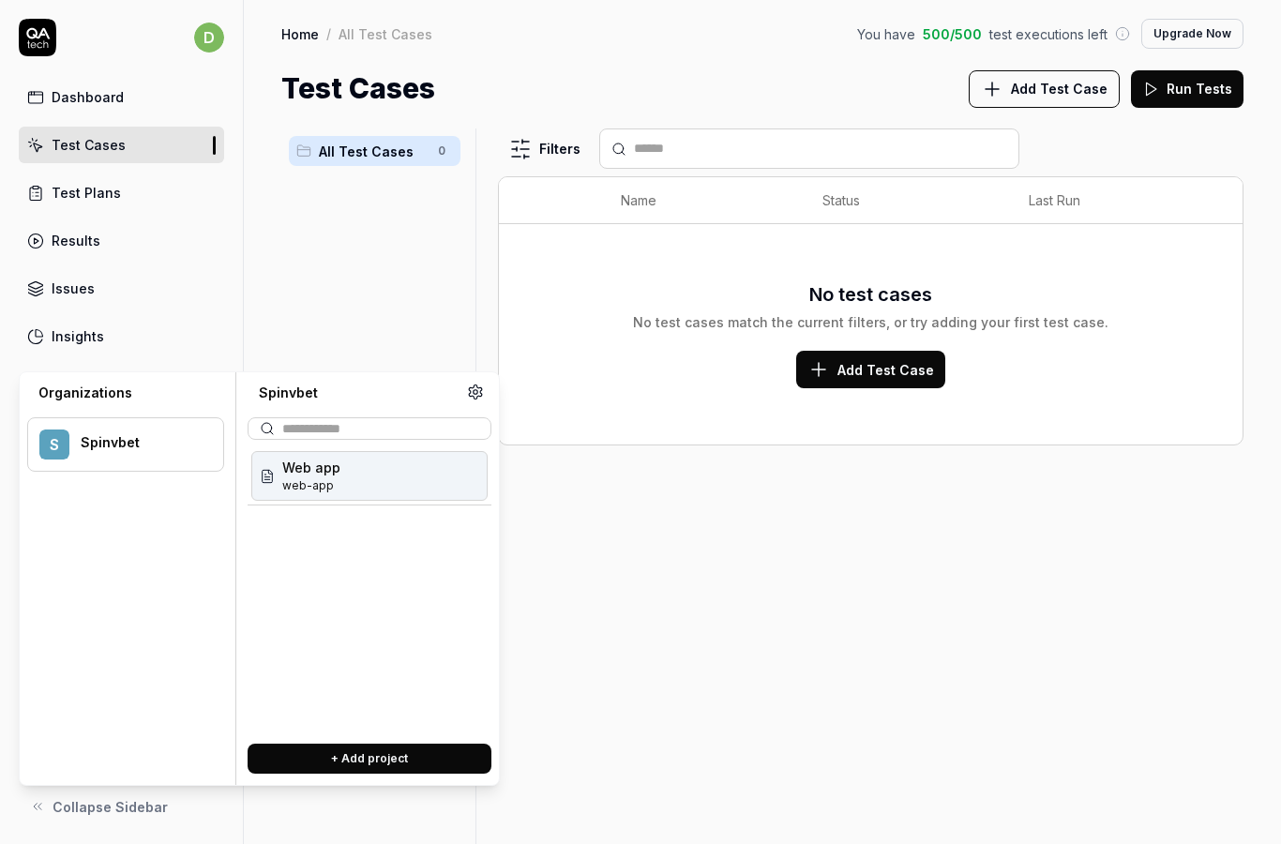
click at [69, 87] on div "Dashboard" at bounding box center [88, 97] width 72 height 20
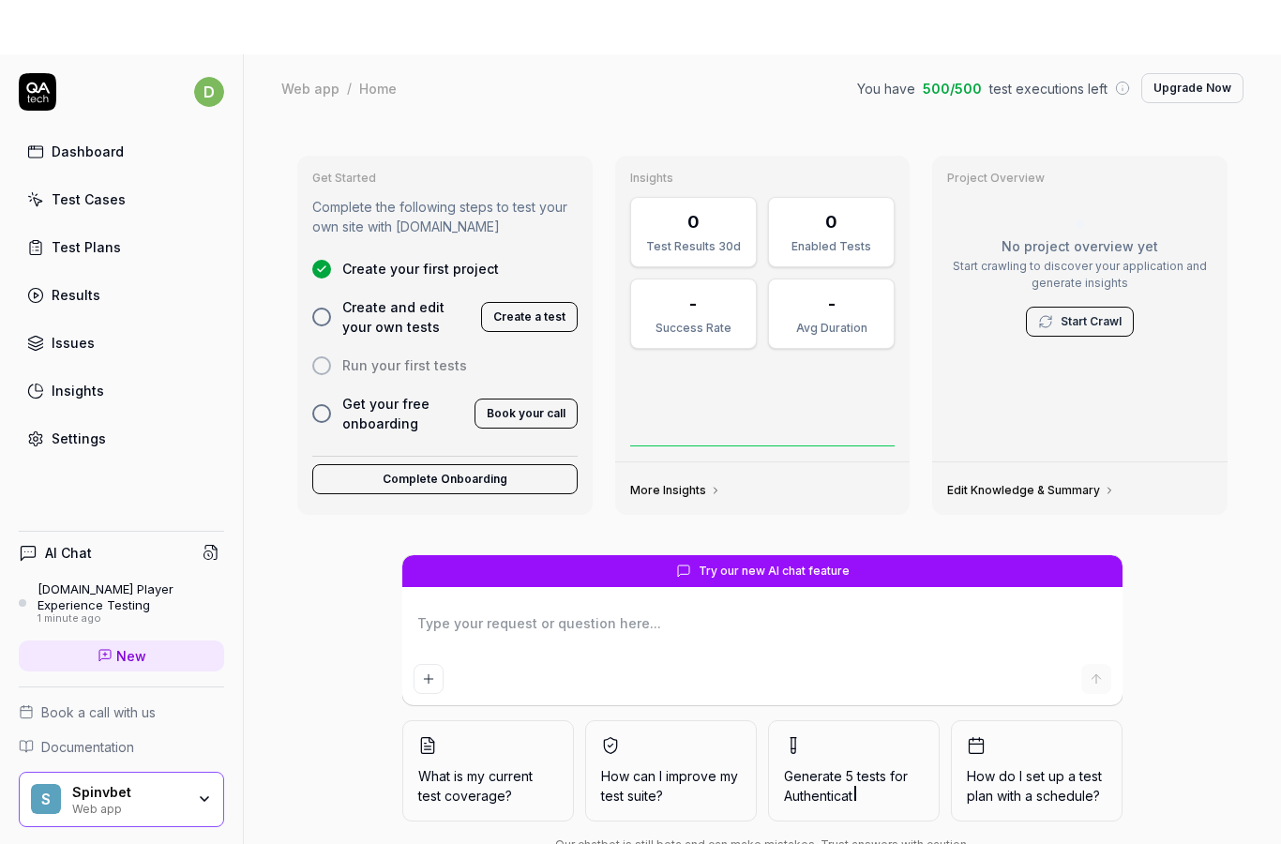
scroll to position [75, 0]
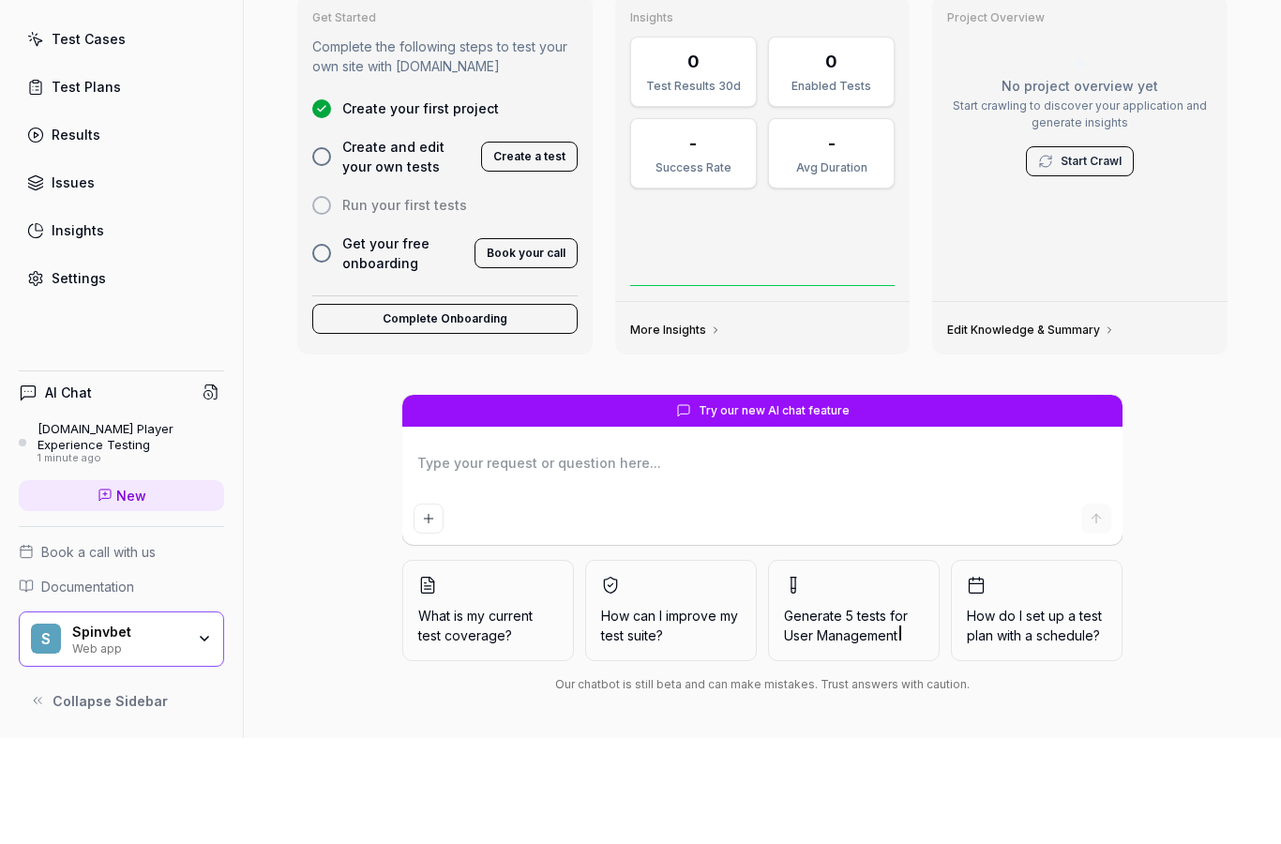
click at [131, 746] on div "Web app" at bounding box center [128, 753] width 113 height 15
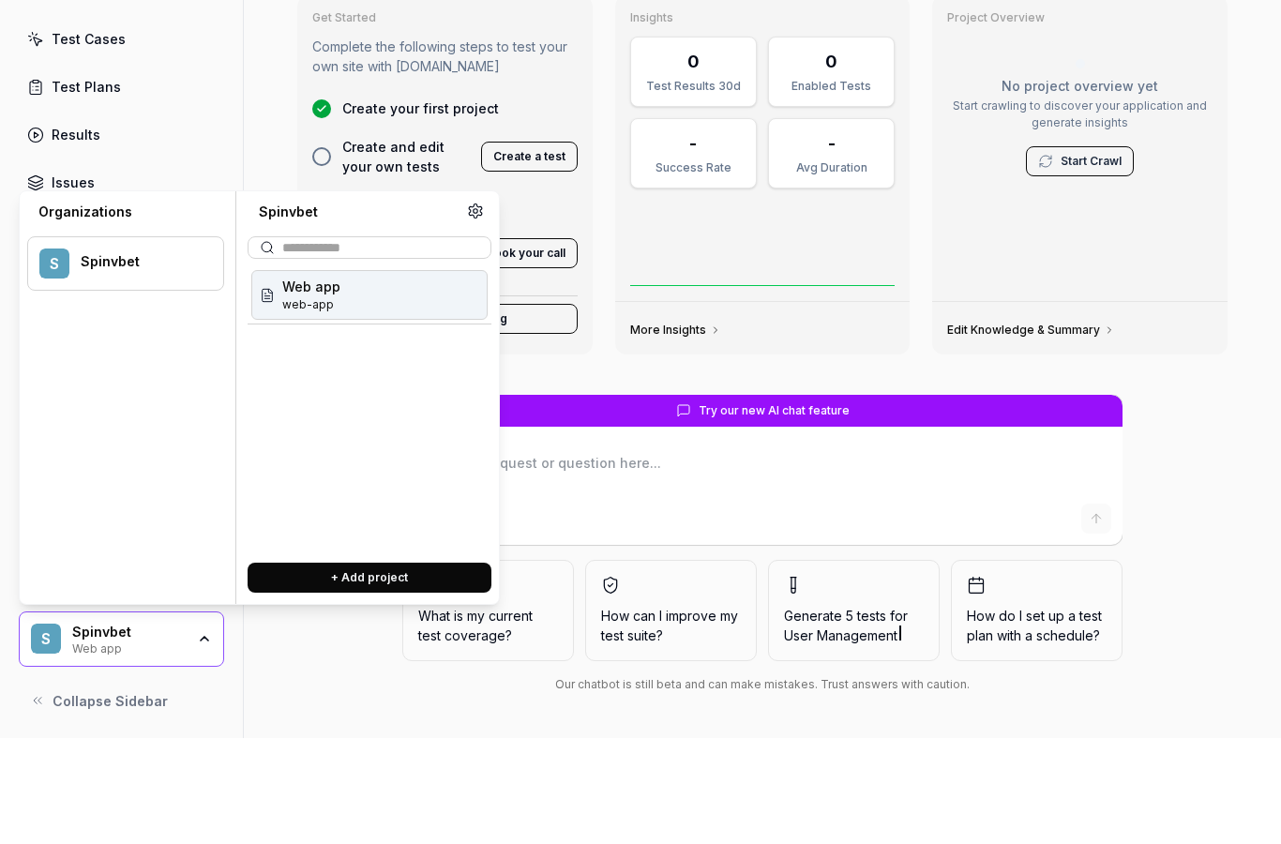
scroll to position [0, 0]
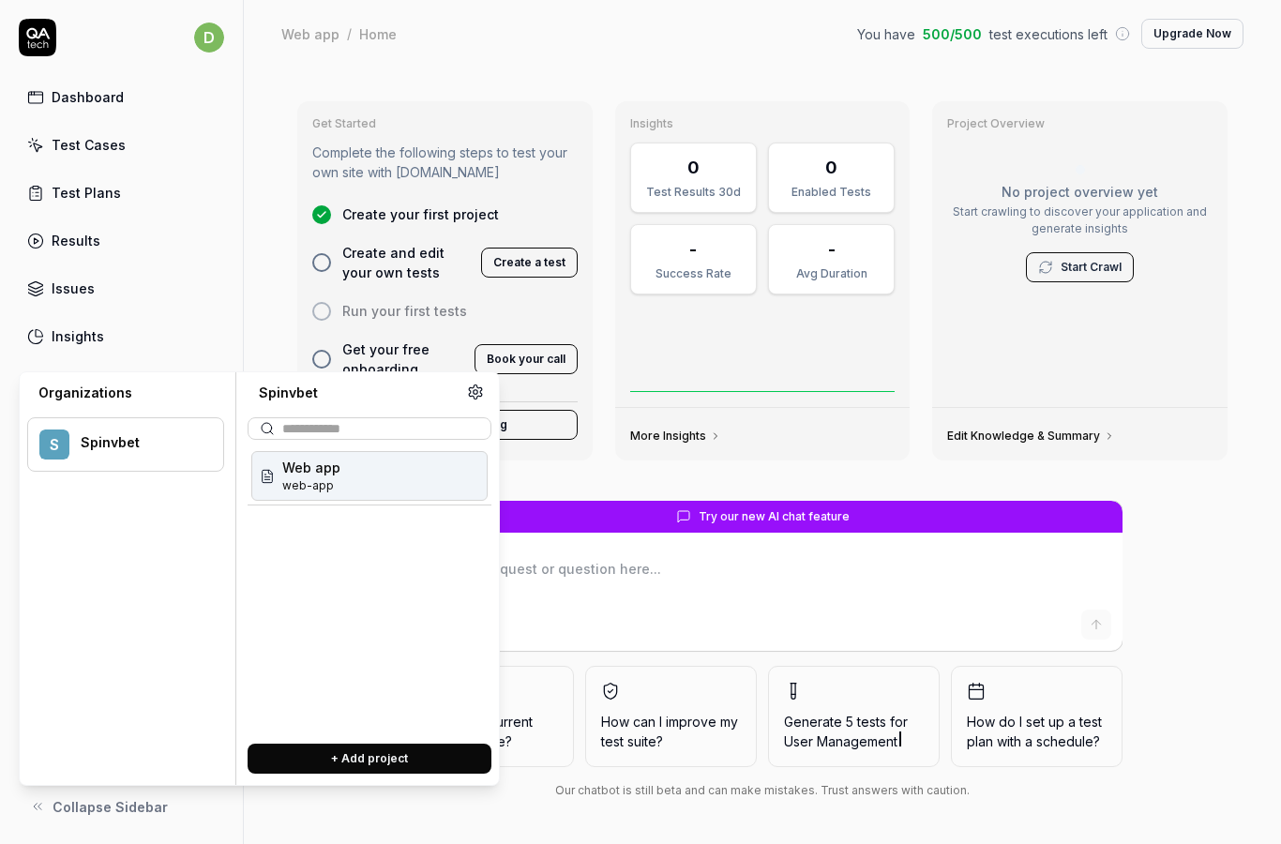
click at [441, 471] on div "Web app web-app" at bounding box center [369, 476] width 236 height 50
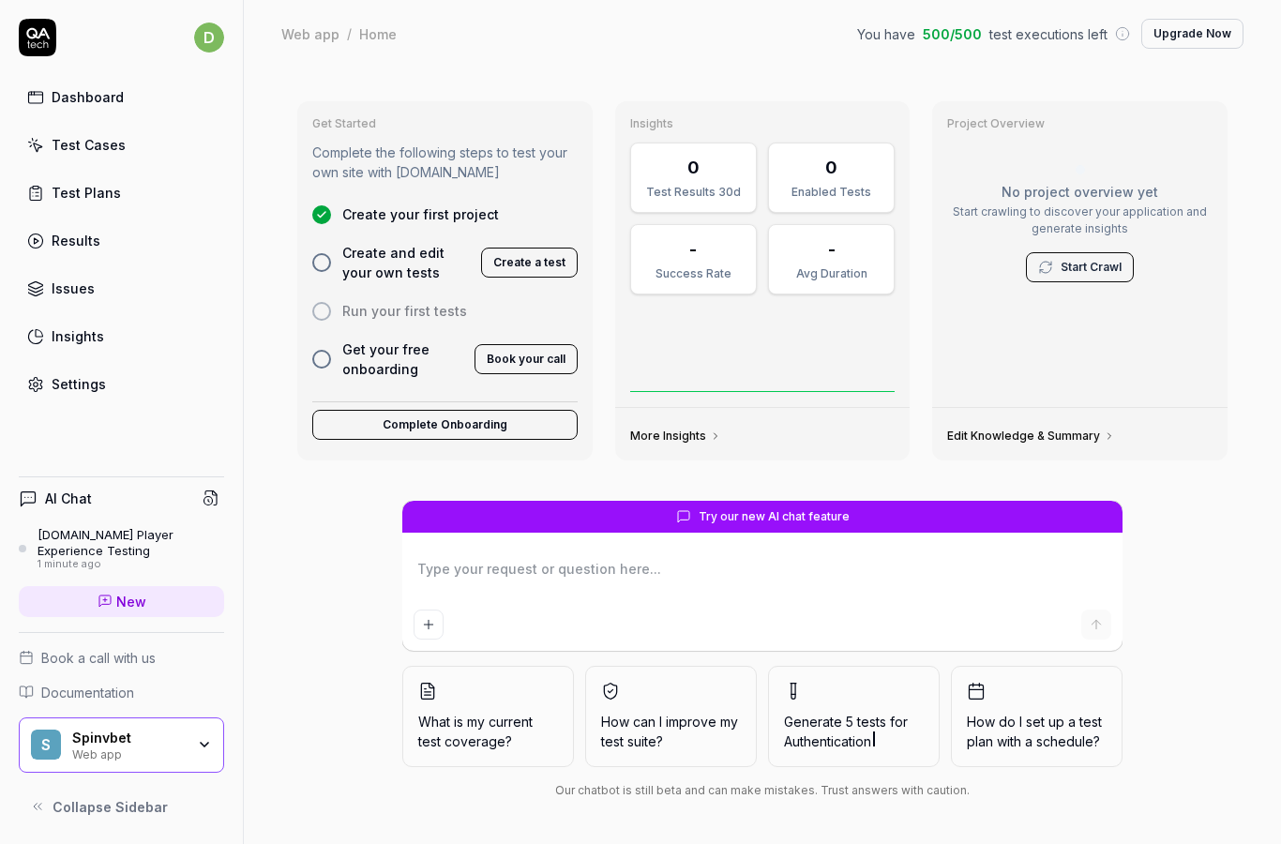
click at [102, 111] on link "Dashboard" at bounding box center [121, 97] width 205 height 37
click at [208, 760] on div "S Spinvbet Web app" at bounding box center [121, 745] width 205 height 56
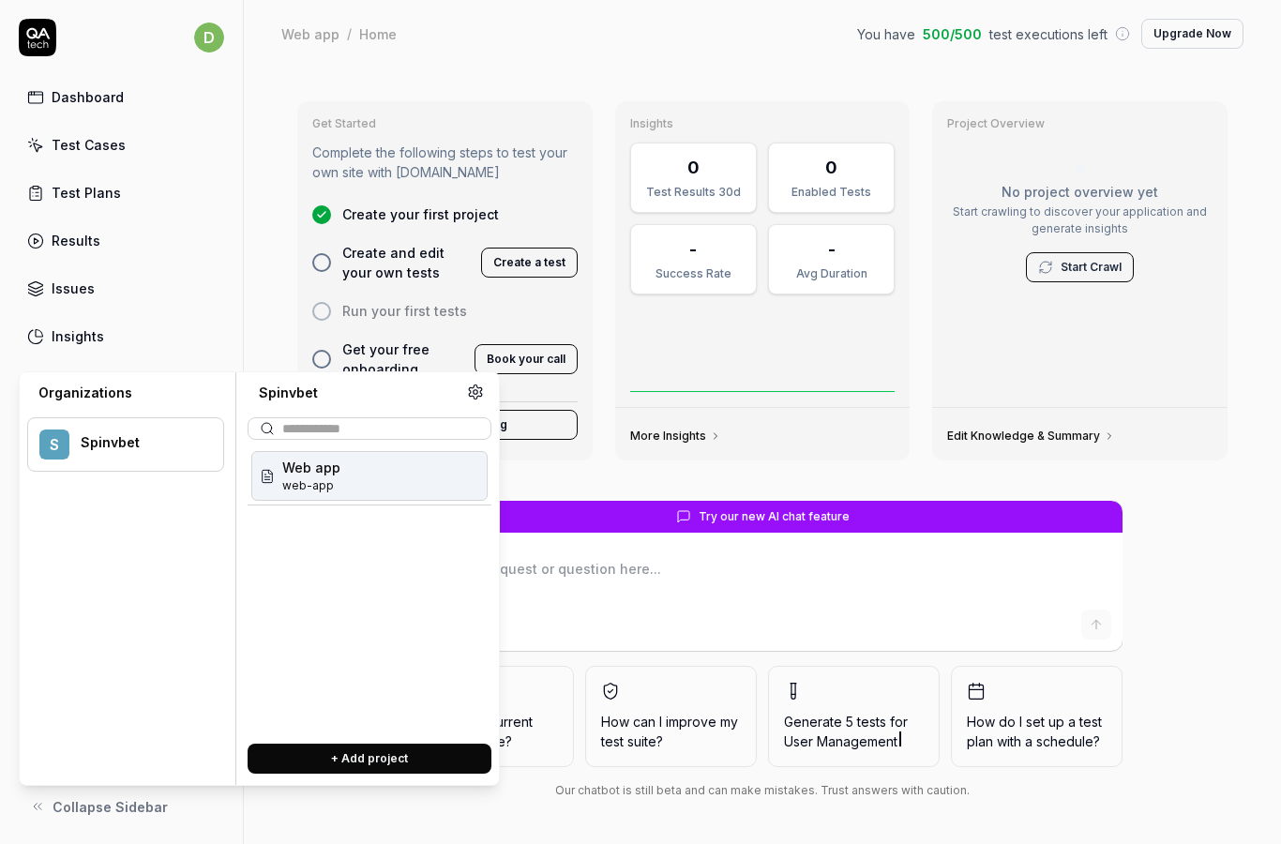
scroll to position [0, 0]
click at [389, 474] on div "Web app web-app" at bounding box center [369, 476] width 236 height 50
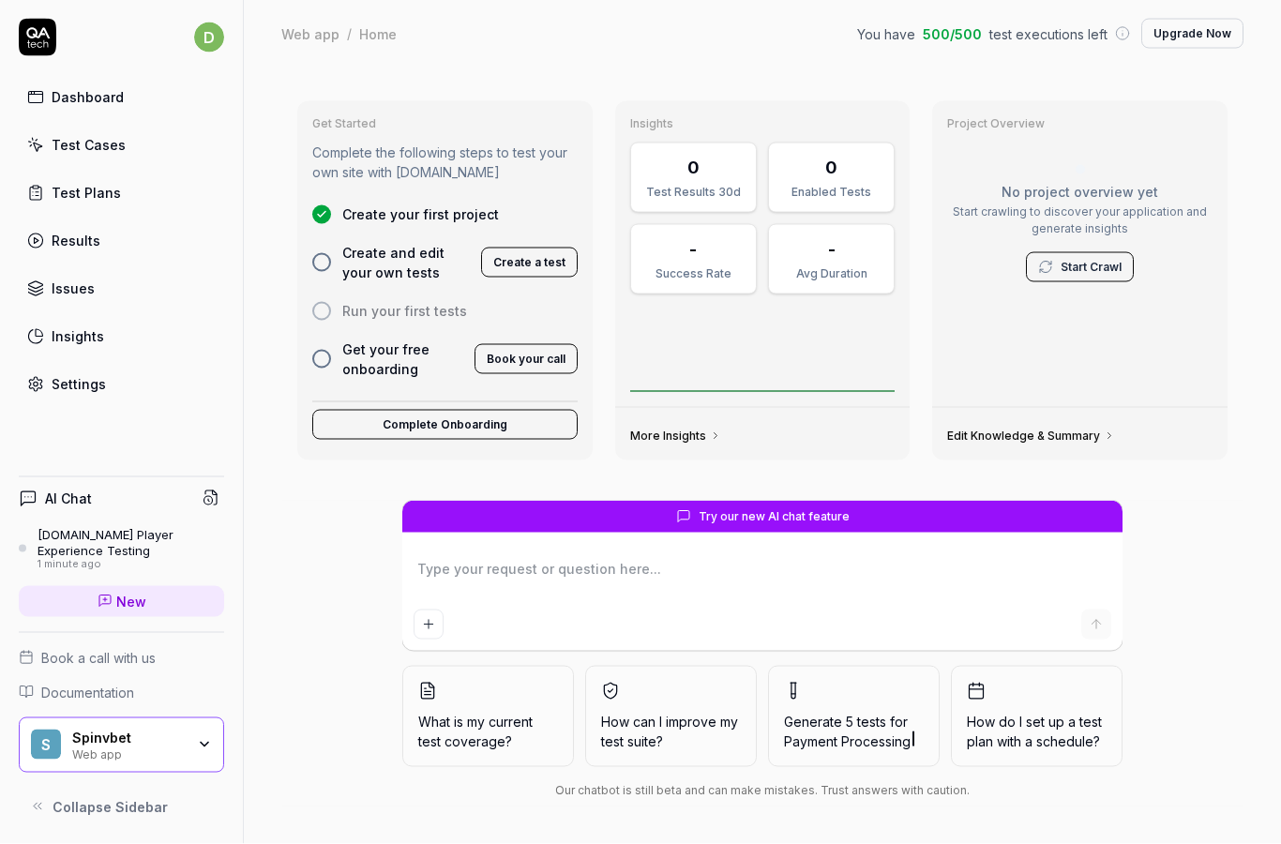
scroll to position [75, 0]
click at [211, 546] on div "[DOMAIN_NAME] Player Experience Testing" at bounding box center [131, 542] width 187 height 31
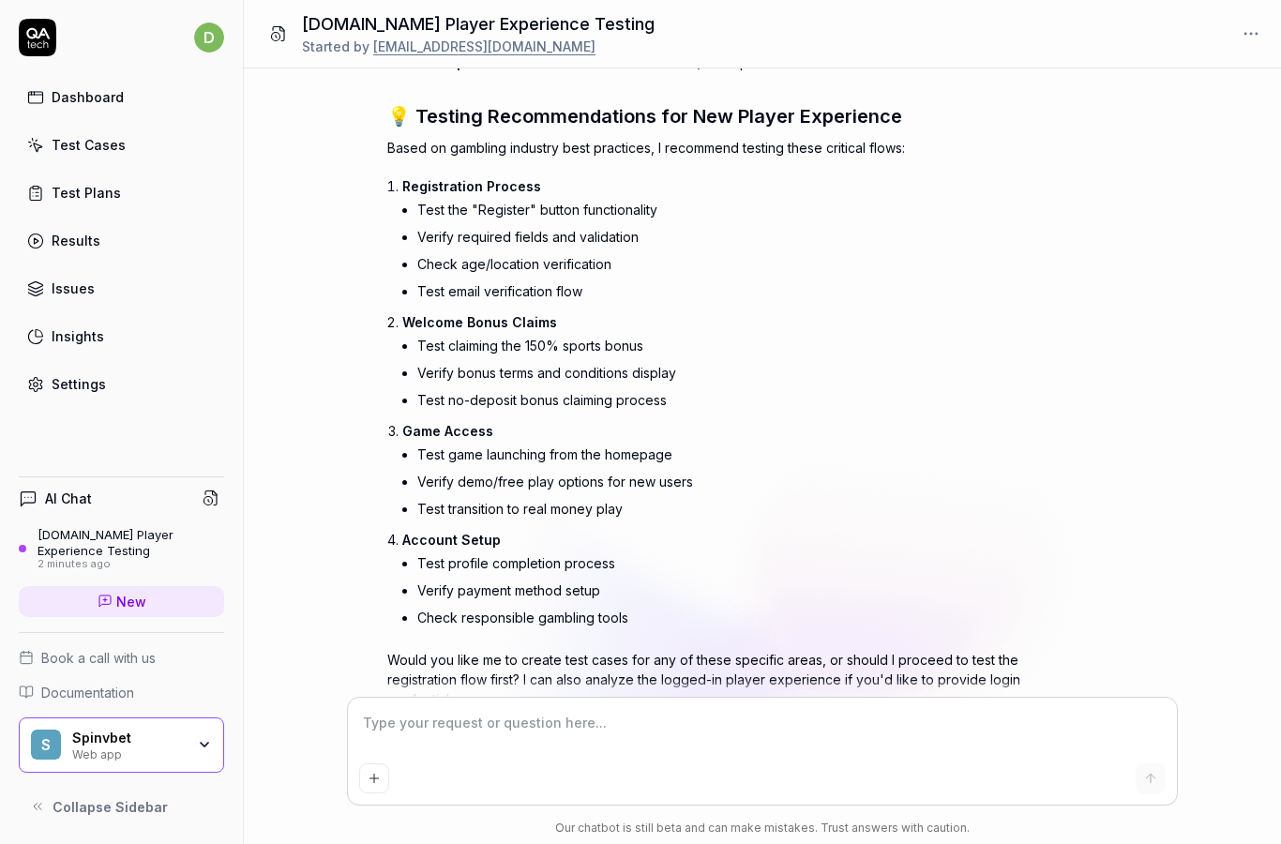
scroll to position [1173, 0]
click at [1041, 702] on div "Let us first start with registration flow" at bounding box center [763, 751] width 830 height 107
click at [702, 725] on textarea "Let us first start with registration flow" at bounding box center [763, 732] width 808 height 47
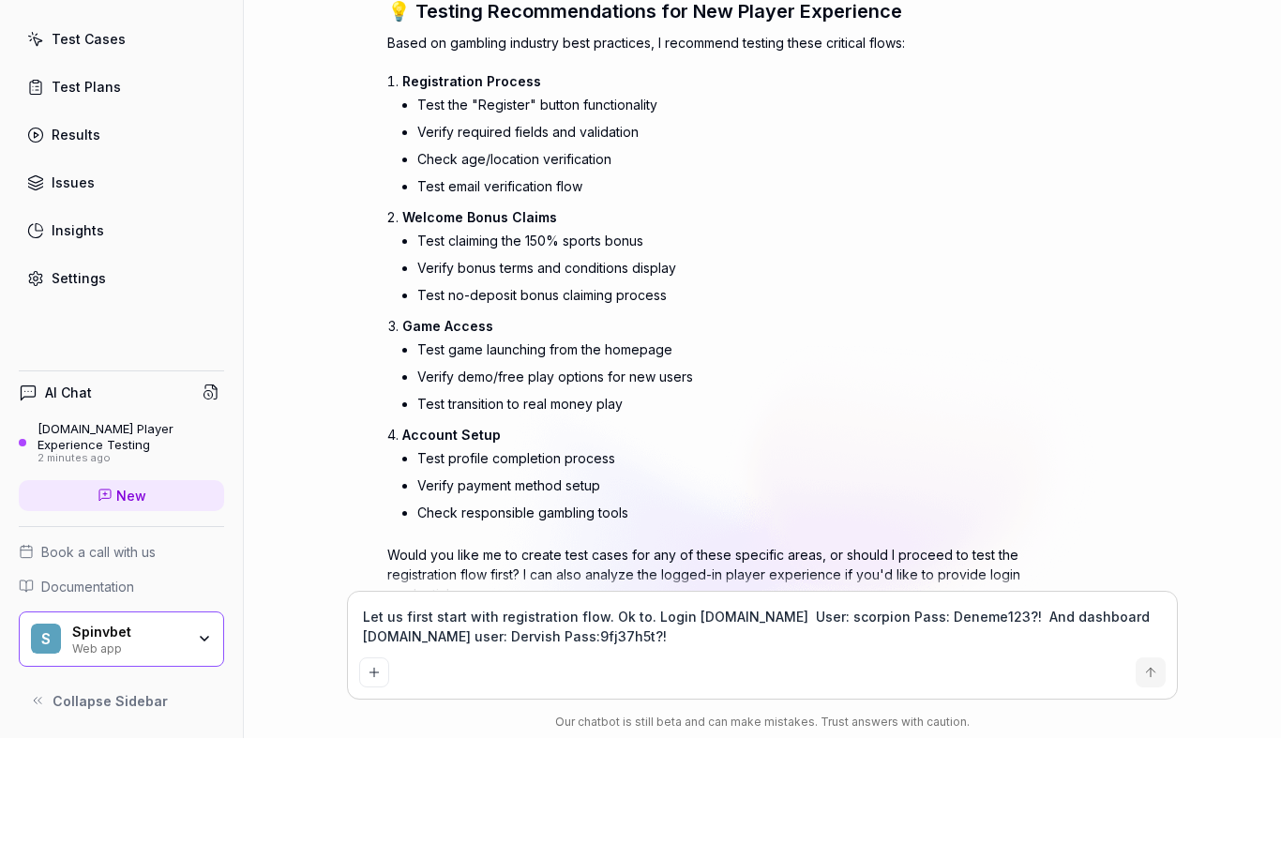
click at [1160, 763] on button "submit" at bounding box center [1151, 778] width 30 height 30
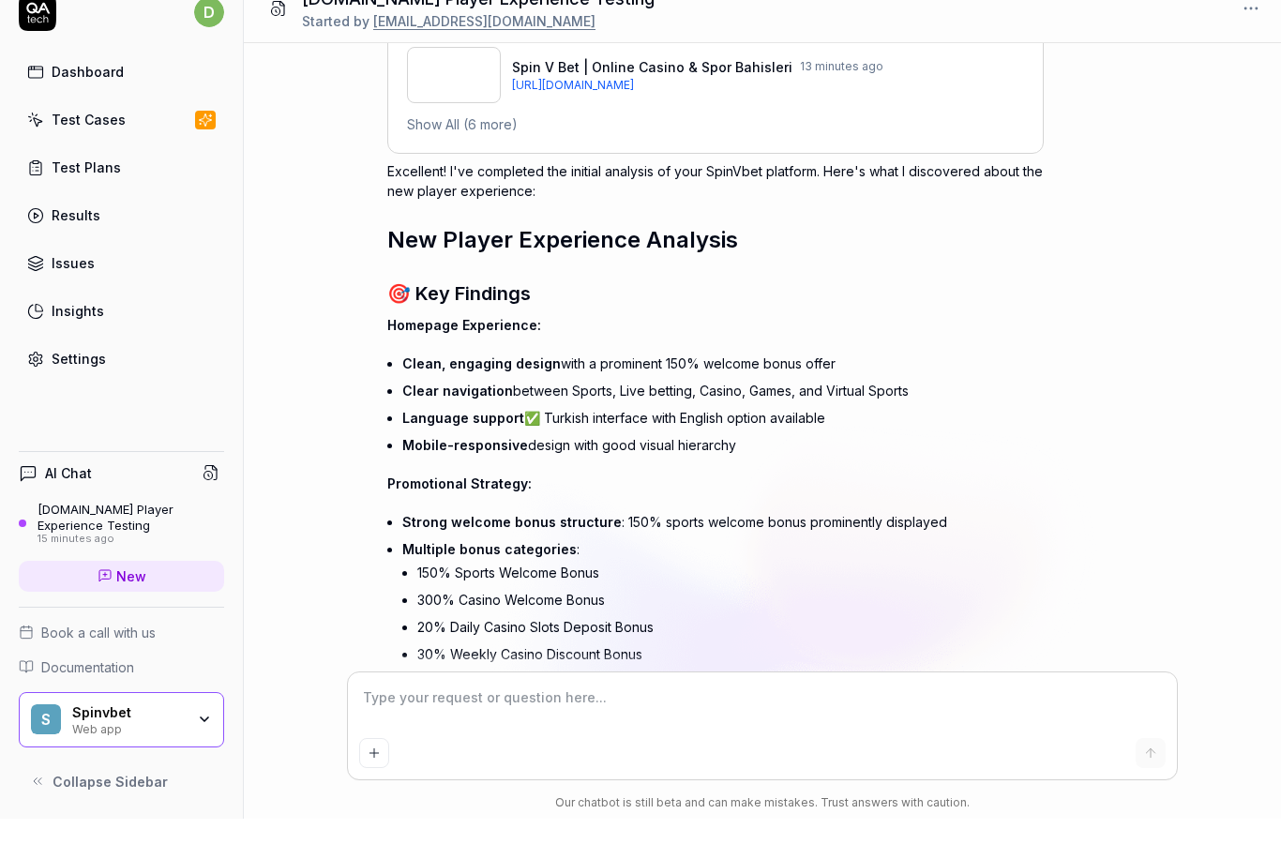
scroll to position [0, 0]
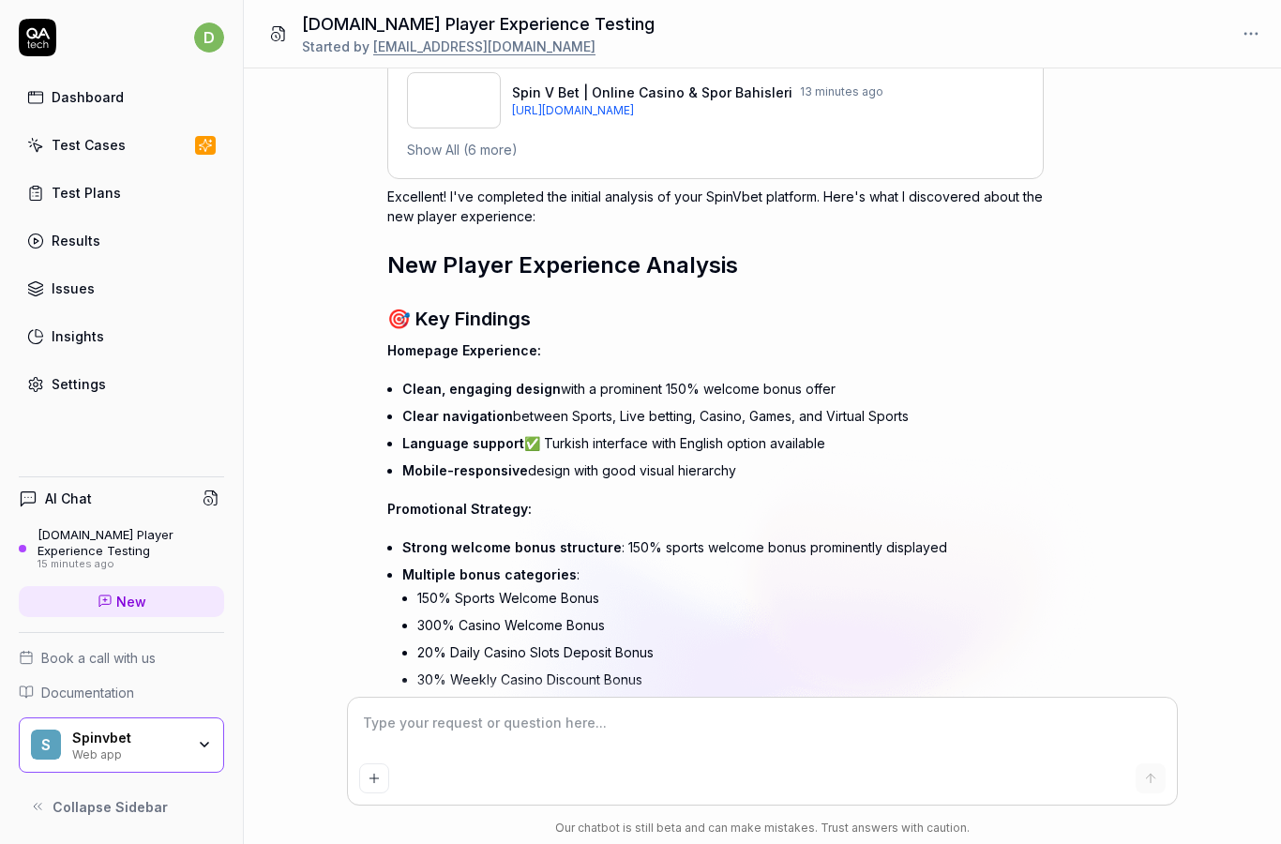
click at [104, 105] on div "Dashboard" at bounding box center [88, 97] width 72 height 20
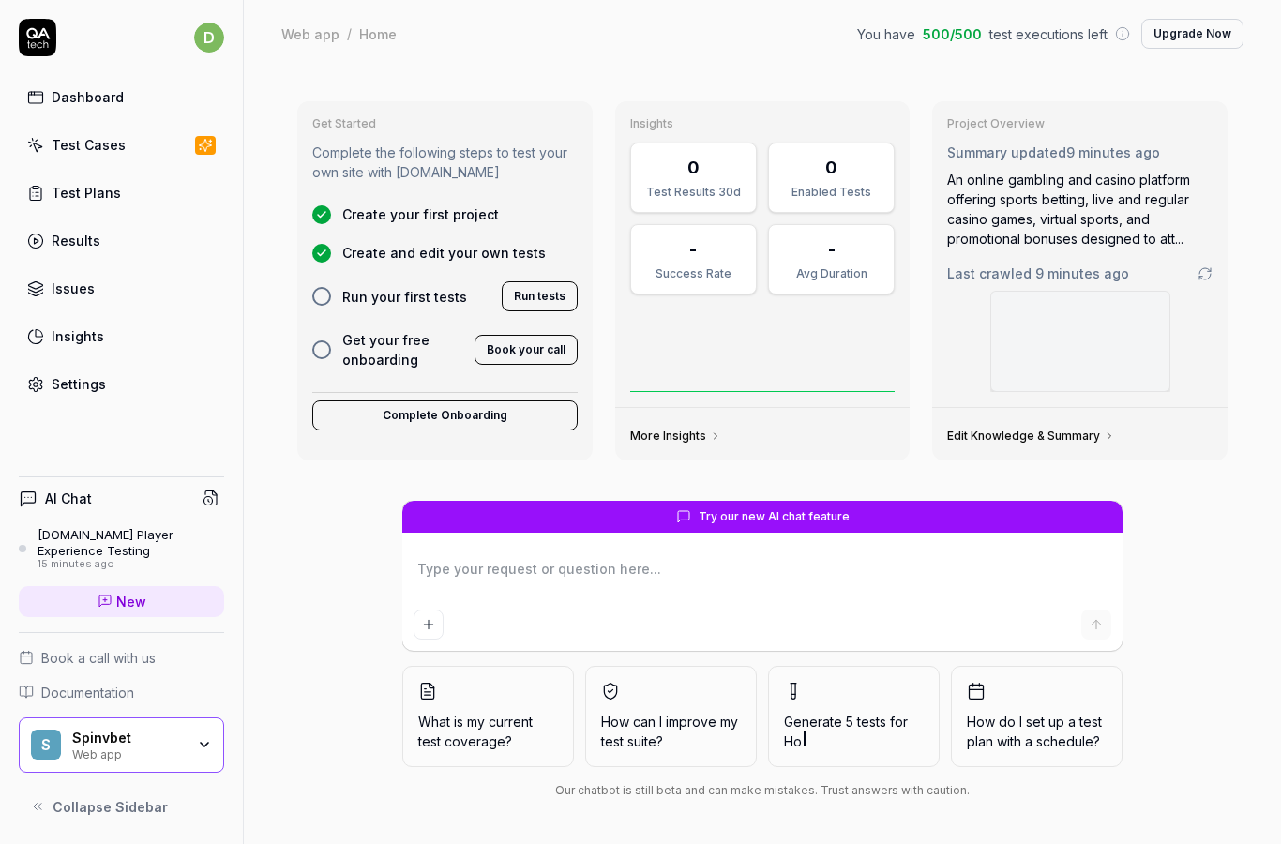
click at [64, 383] on div "Settings" at bounding box center [79, 384] width 54 height 20
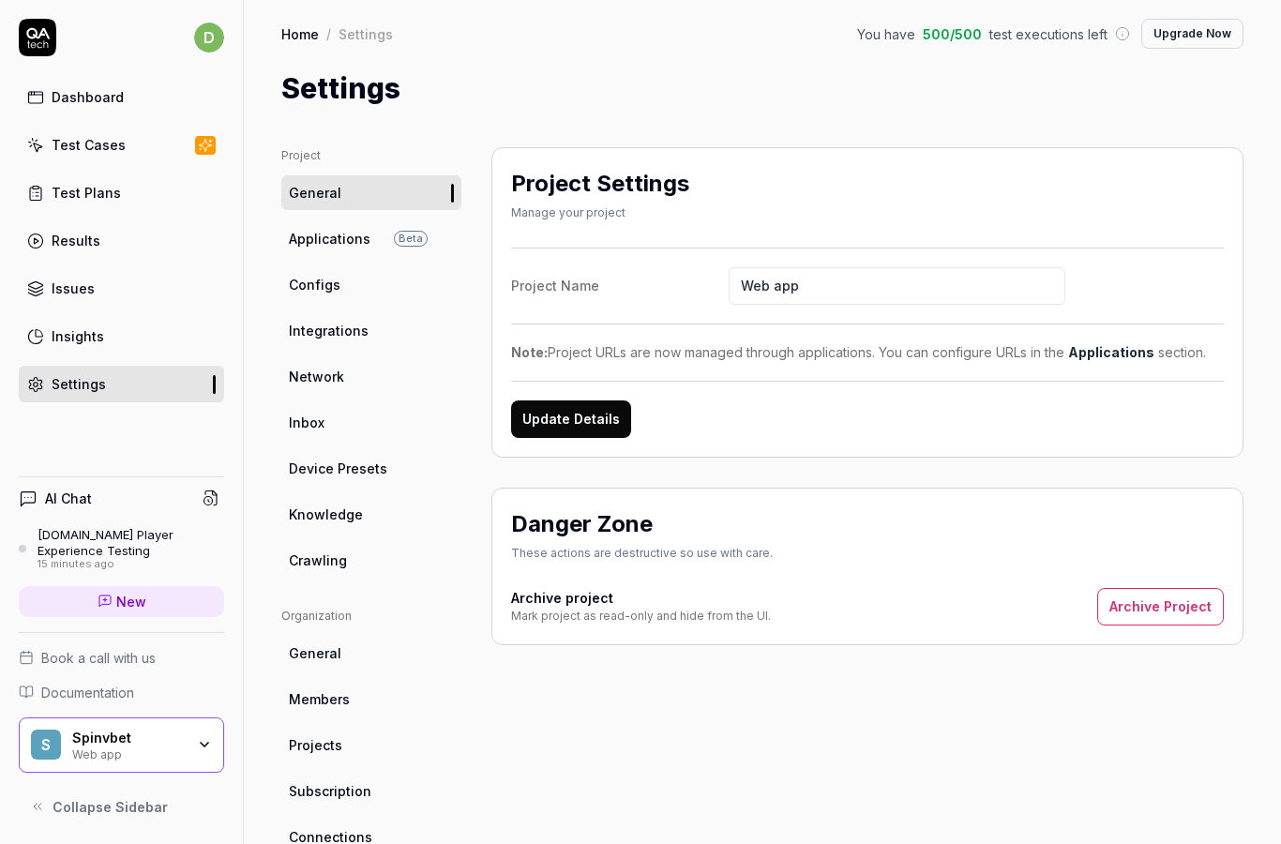
click at [373, 272] on link "Configs" at bounding box center [371, 284] width 180 height 35
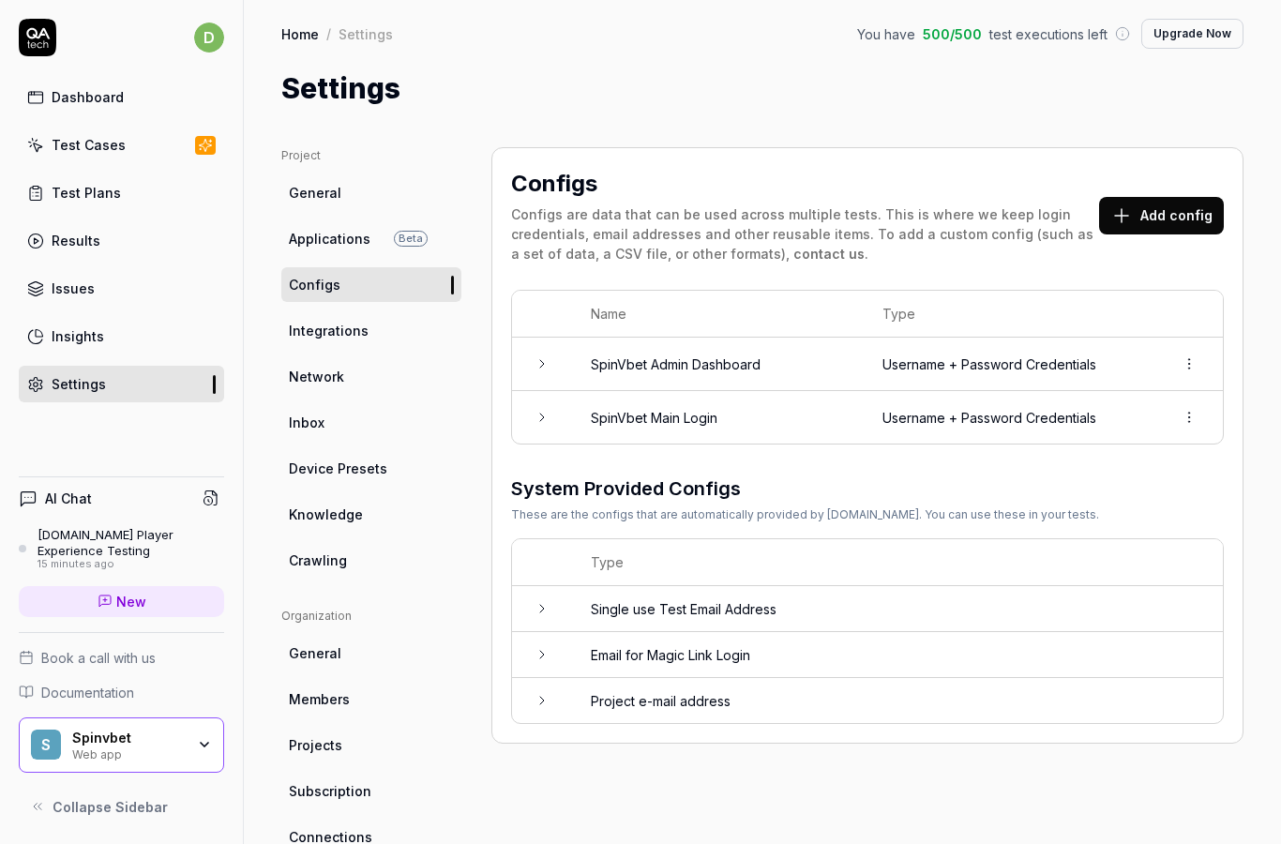
click at [527, 409] on td at bounding box center [542, 417] width 60 height 53
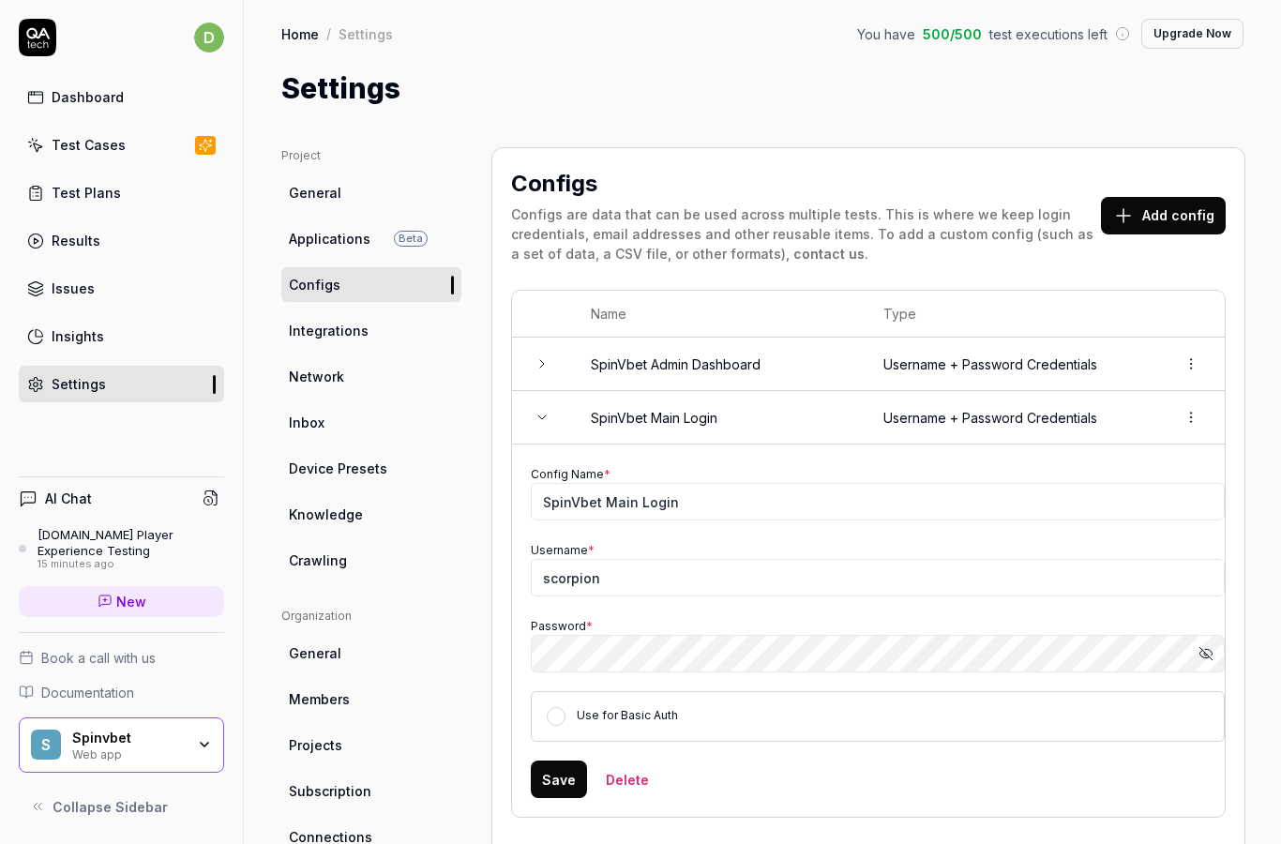
click at [105, 192] on div "Test Plans" at bounding box center [86, 193] width 69 height 20
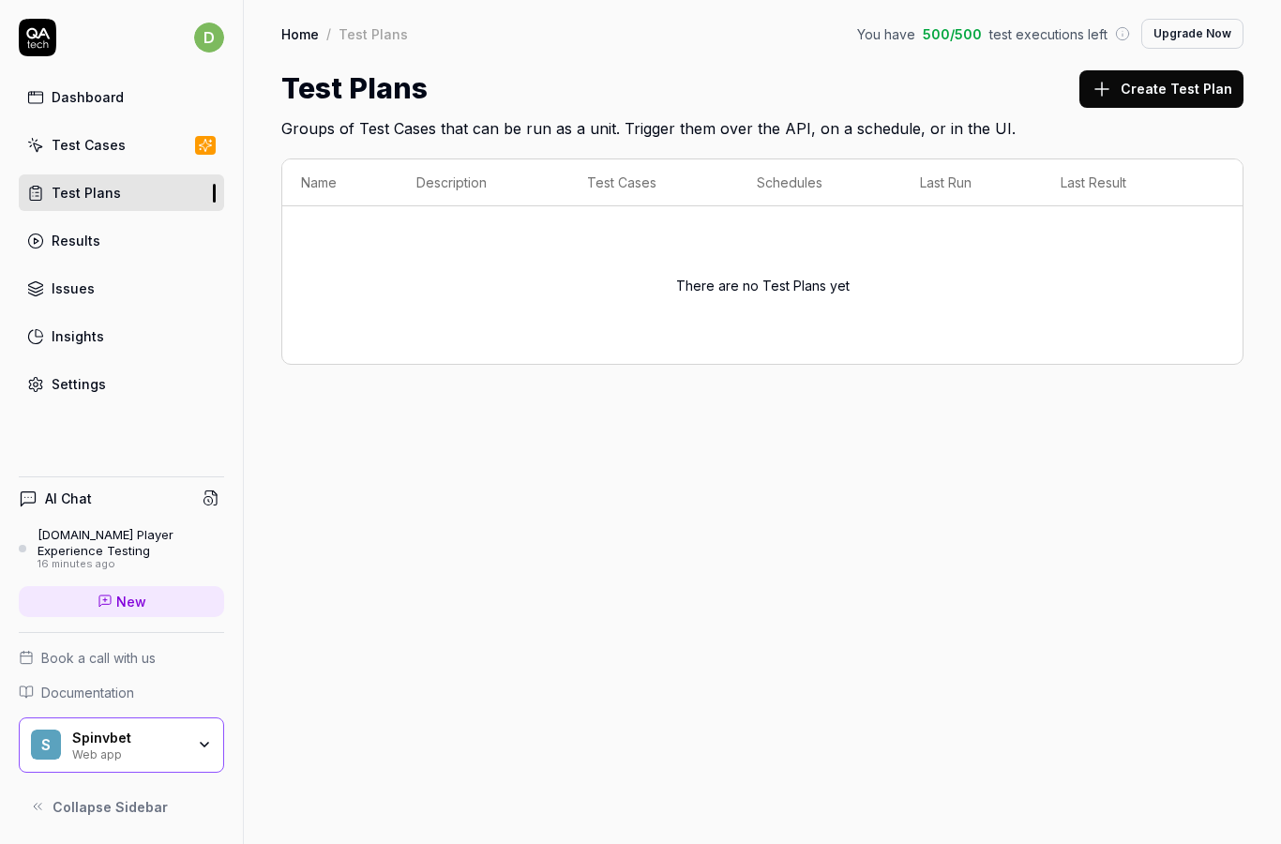
click at [156, 133] on link "Test Cases" at bounding box center [121, 145] width 205 height 37
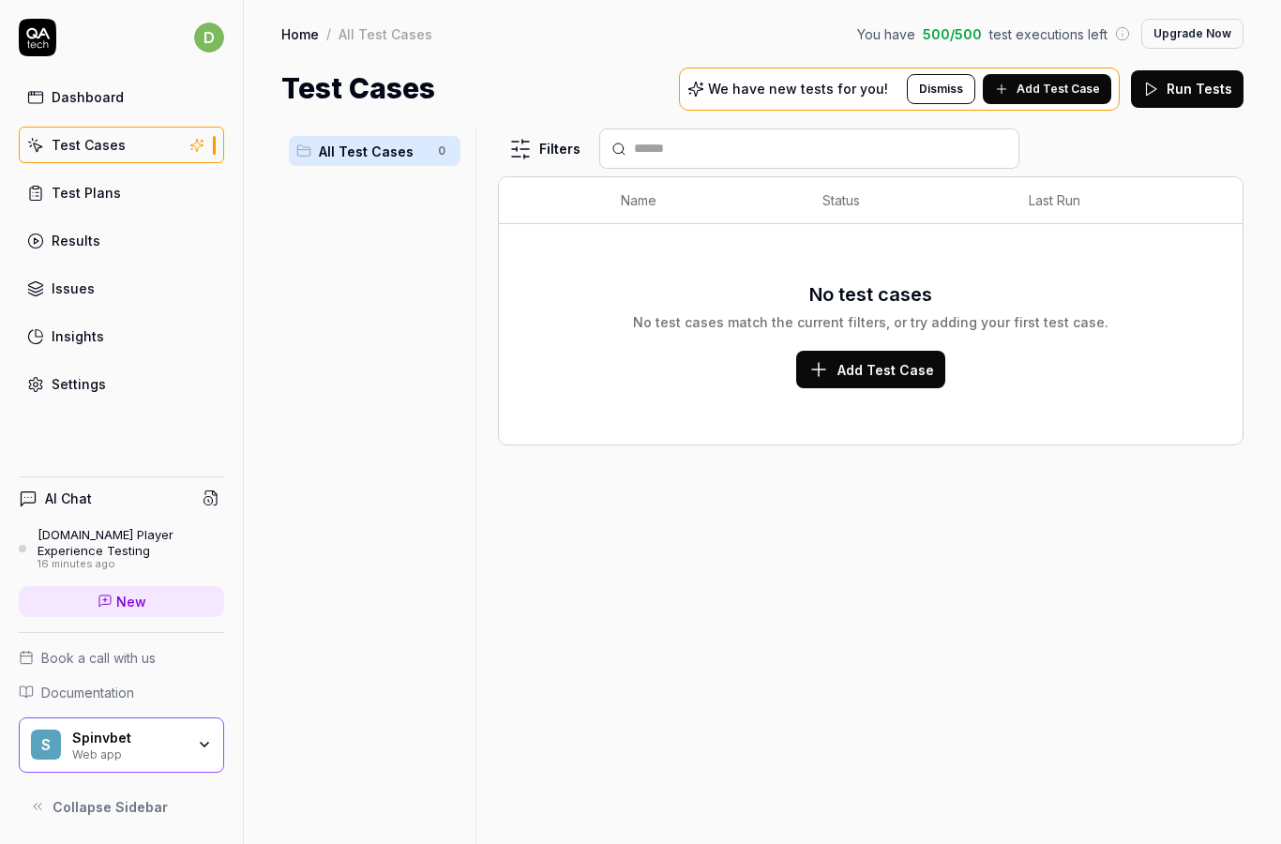
click at [875, 382] on button "Add Test Case" at bounding box center [870, 370] width 149 height 38
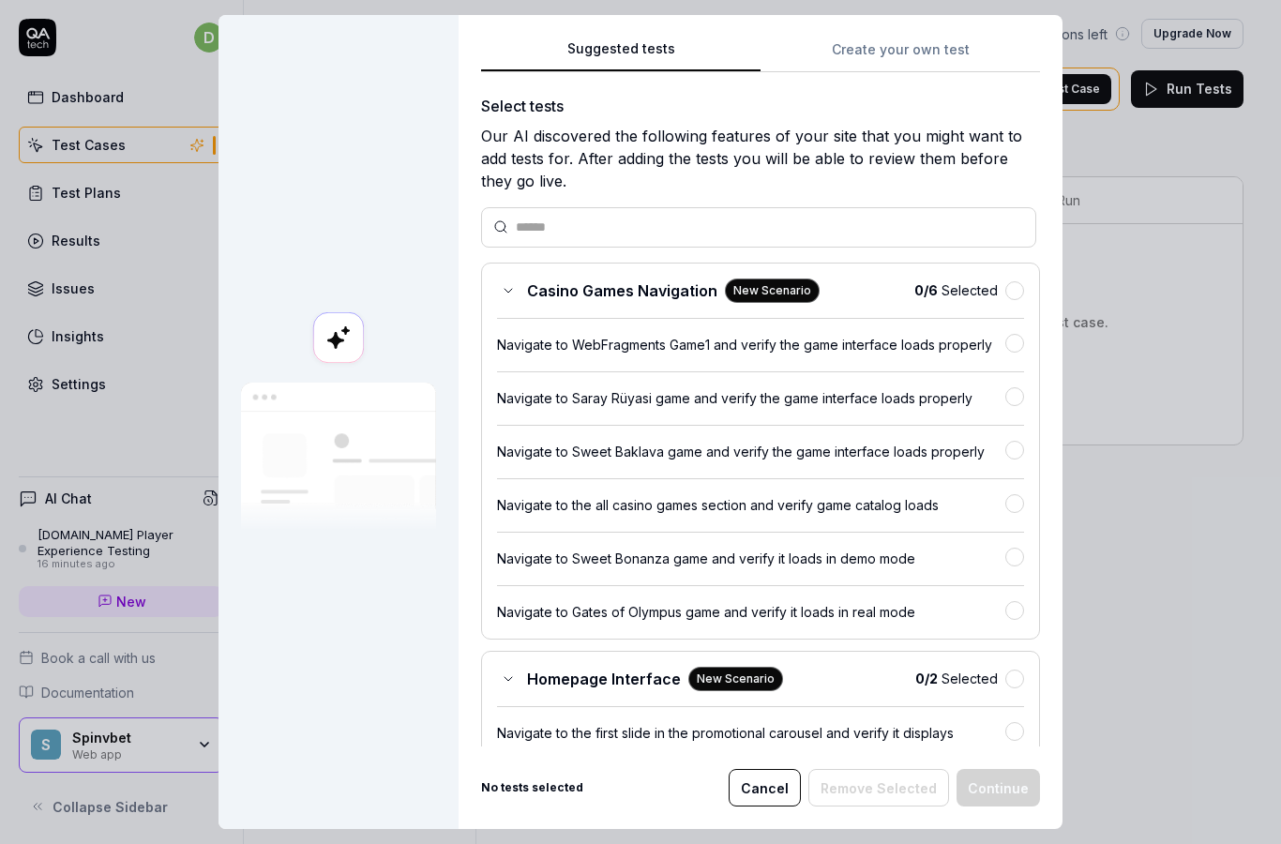
click at [913, 53] on button "Create your own test" at bounding box center [900, 55] width 279 height 34
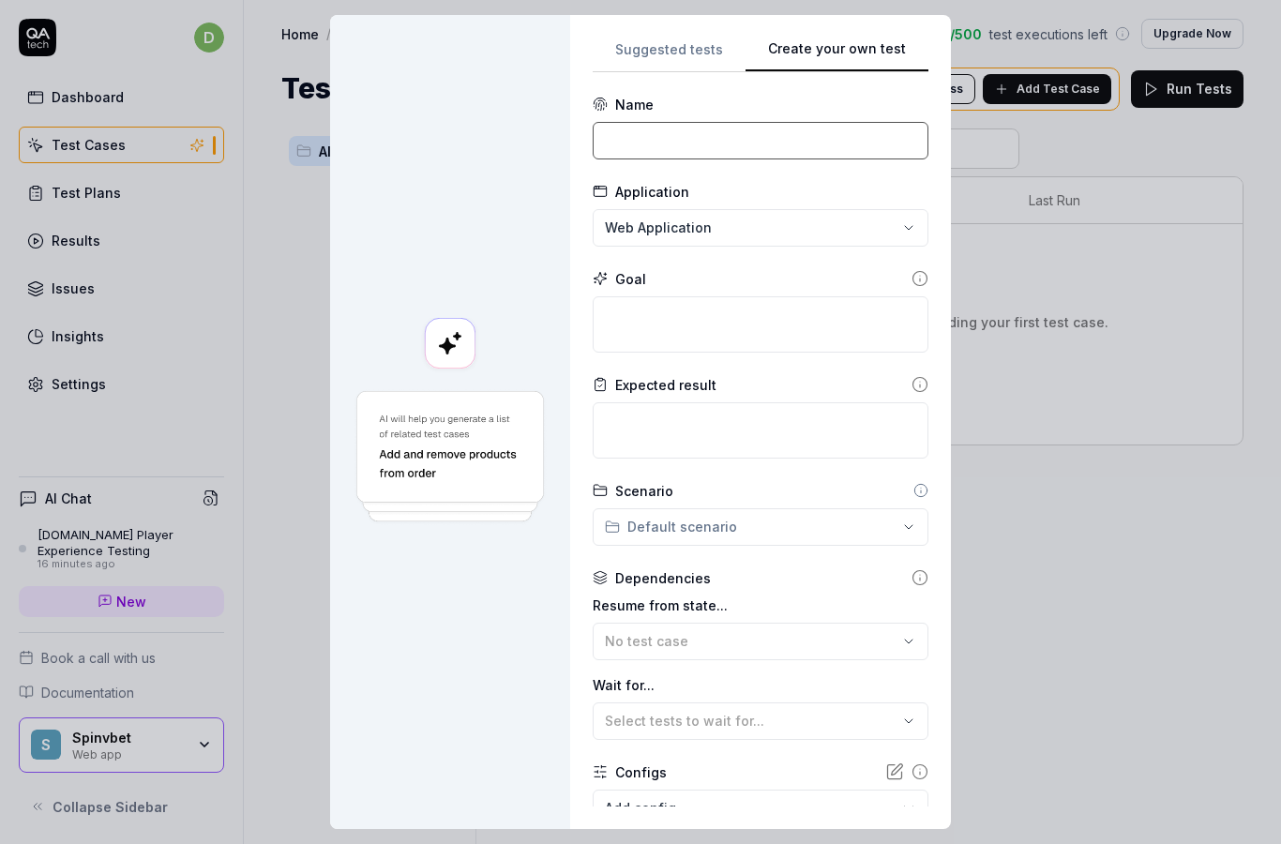
click at [771, 136] on input at bounding box center [761, 141] width 336 height 38
click at [765, 265] on div "Web Application" at bounding box center [693, 263] width 161 height 20
click at [797, 309] on textarea at bounding box center [761, 324] width 336 height 56
click at [799, 143] on input "Login" at bounding box center [761, 141] width 336 height 38
click at [782, 307] on textarea at bounding box center [761, 324] width 336 height 56
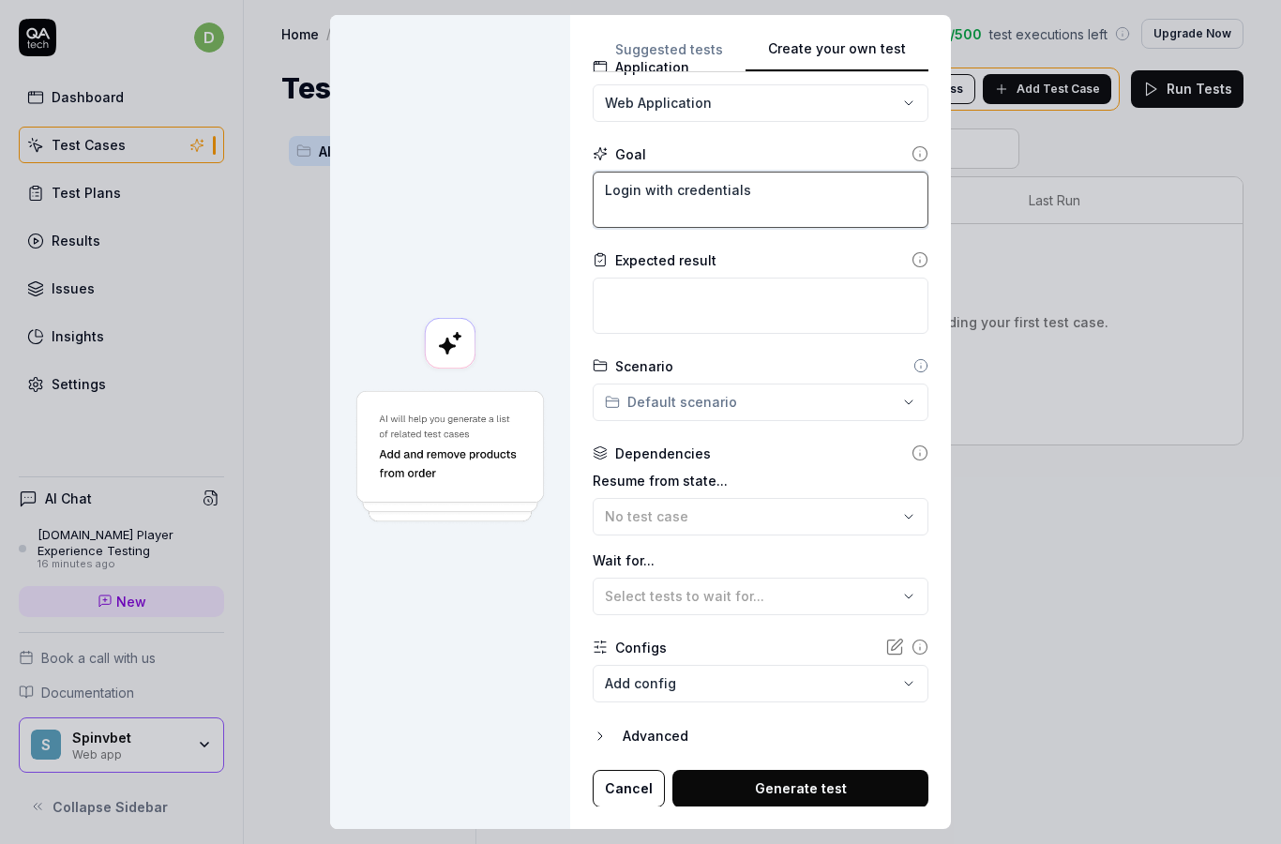
scroll to position [15, 0]
click at [790, 667] on button "Add config" at bounding box center [761, 684] width 336 height 38
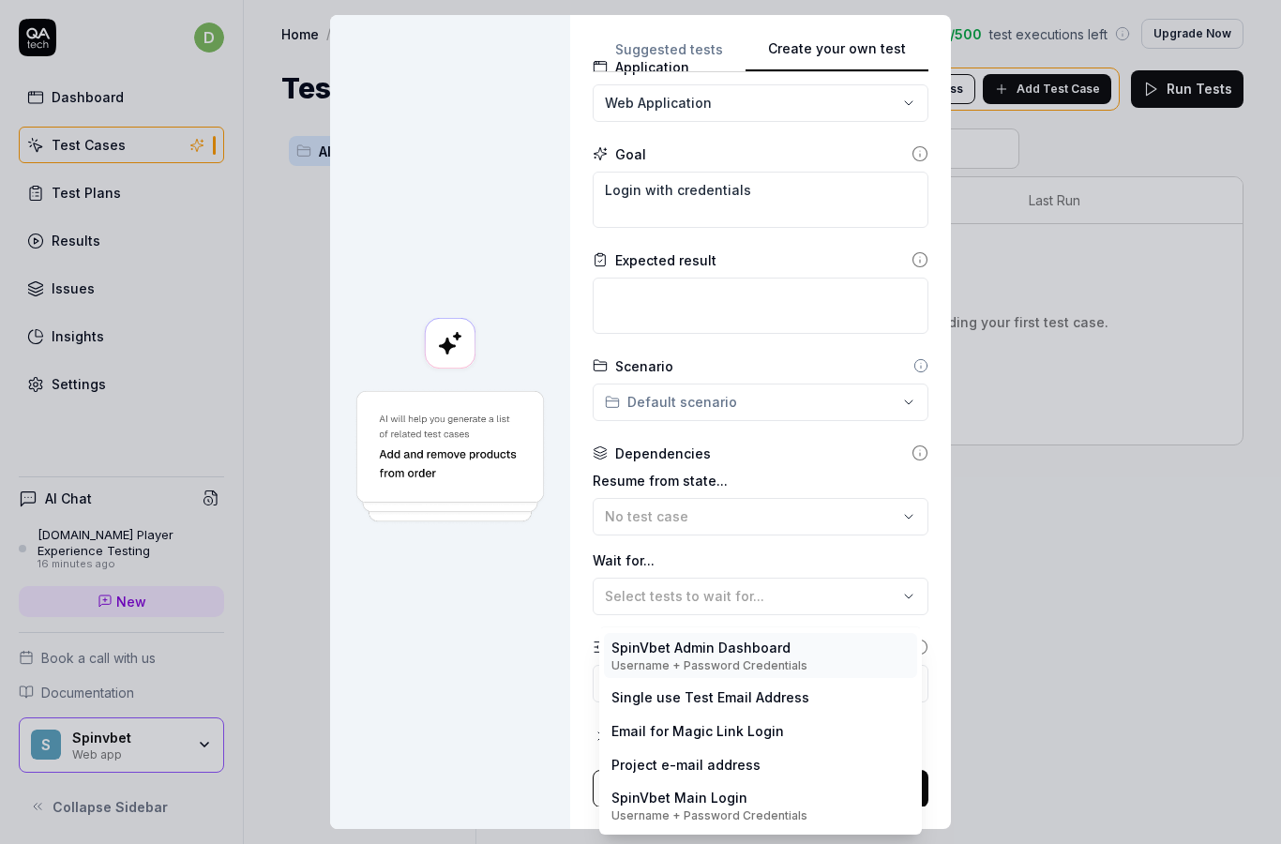
click at [778, 660] on div "Username + Password Credentials" at bounding box center [709, 665] width 196 height 17
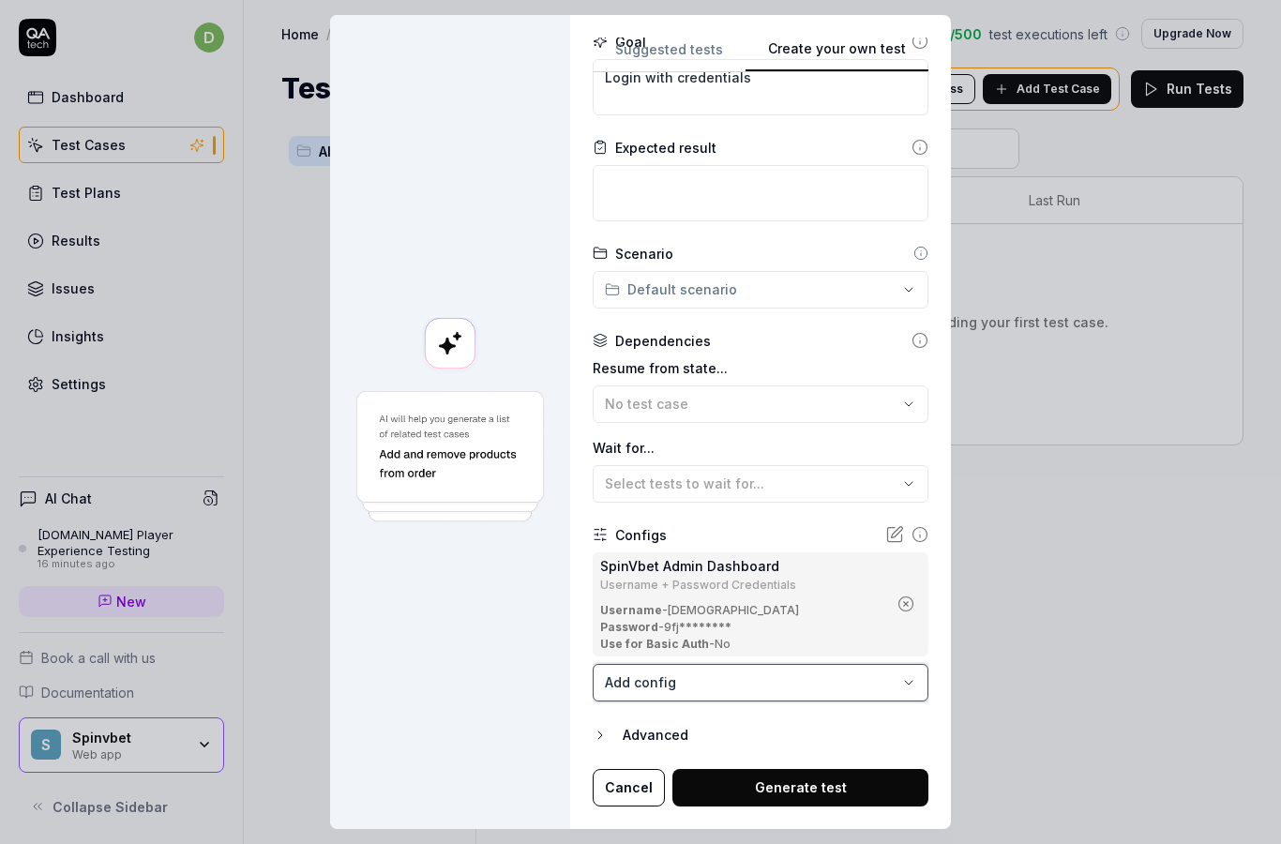
scroll to position [236, 0]
click at [683, 725] on div "Advanced" at bounding box center [776, 736] width 306 height 23
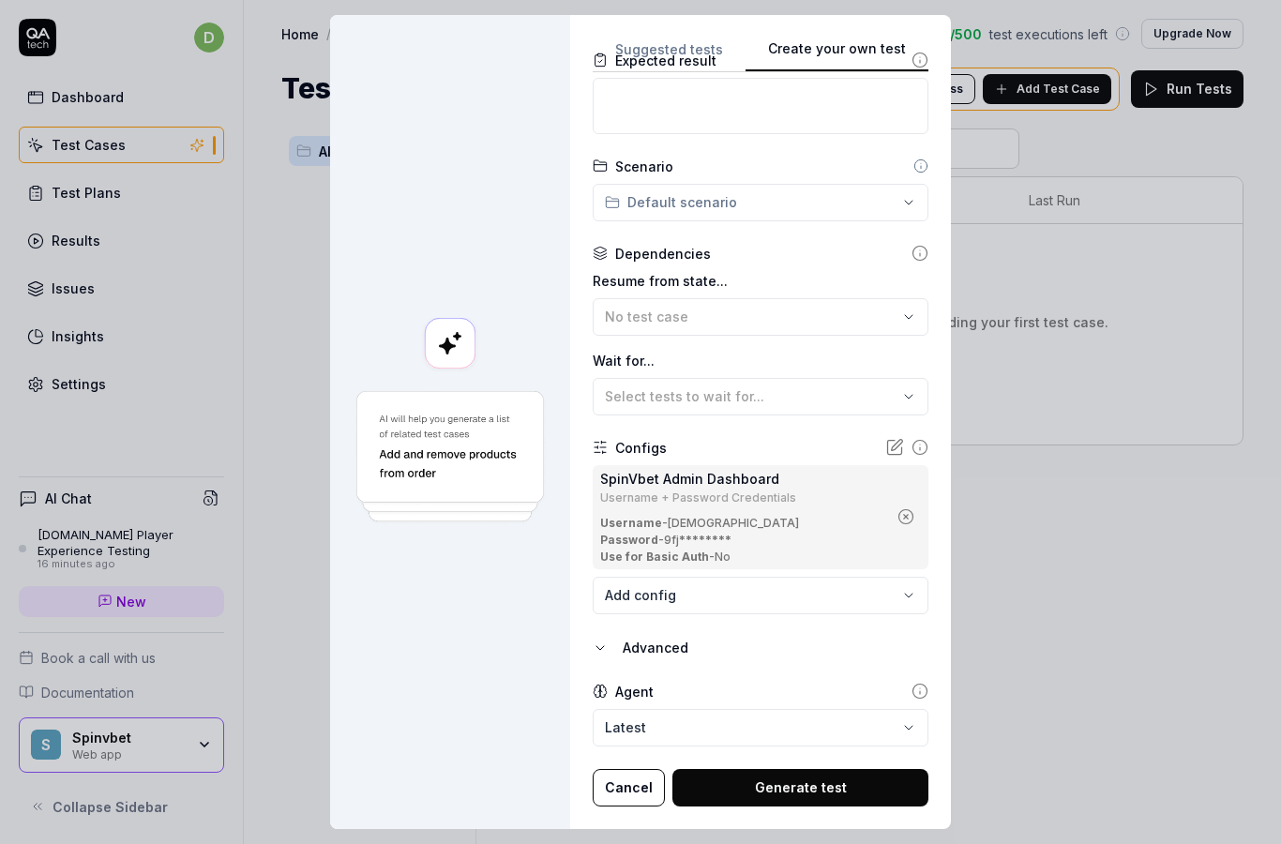
scroll to position [324, 0]
click at [798, 770] on button "Generate test" at bounding box center [800, 789] width 256 height 38
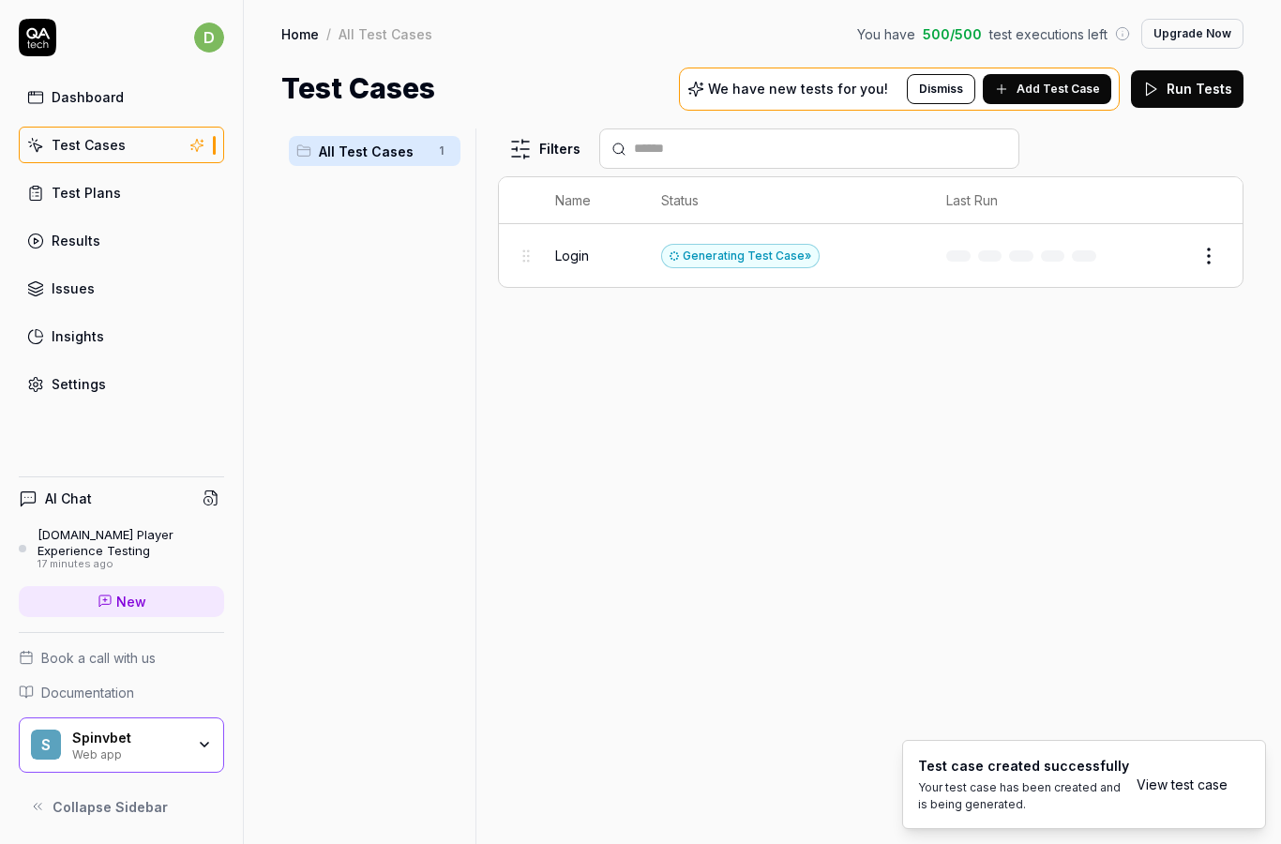
click at [820, 254] on div "Generating Test Case »" at bounding box center [740, 256] width 158 height 24
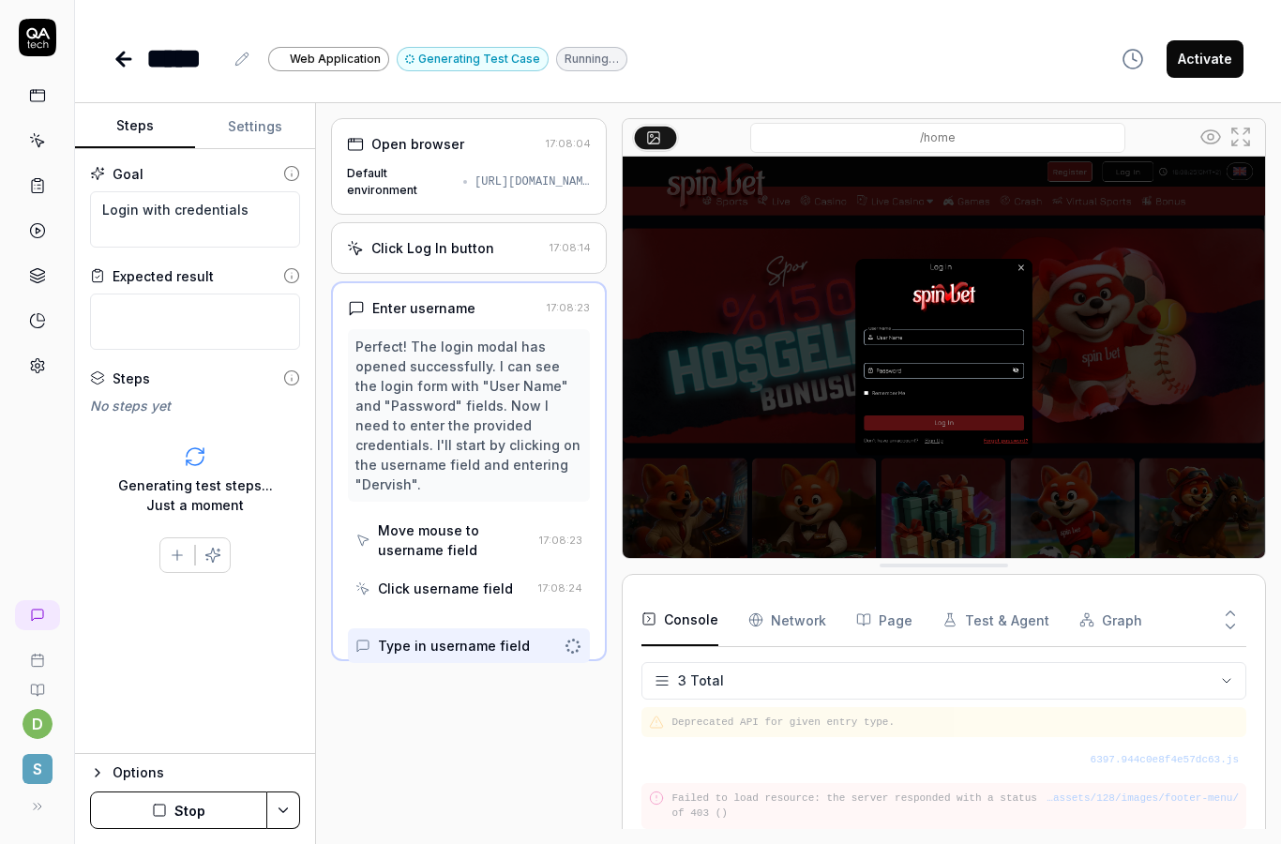
click at [799, 624] on Requests "Network" at bounding box center [787, 620] width 78 height 53
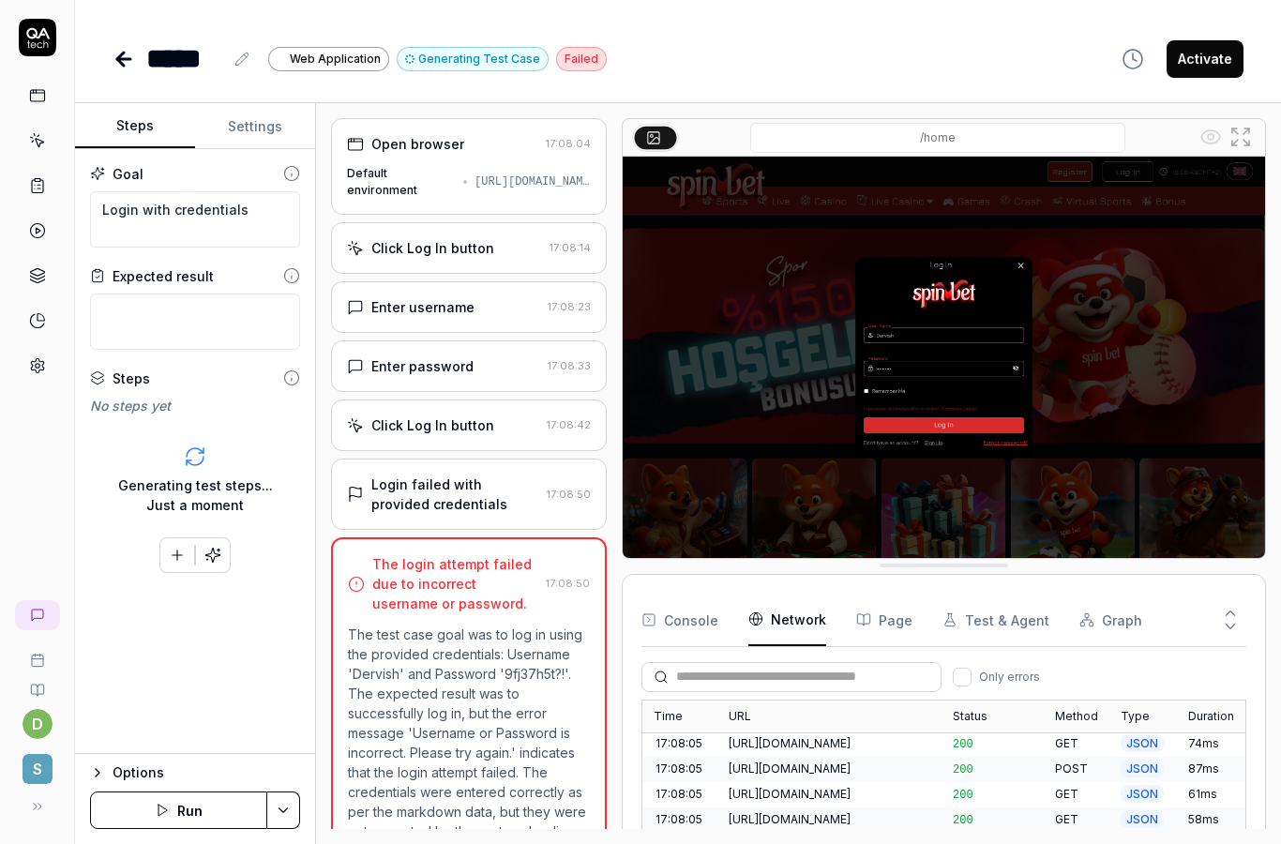
click at [257, 119] on button "Settings" at bounding box center [255, 126] width 120 height 45
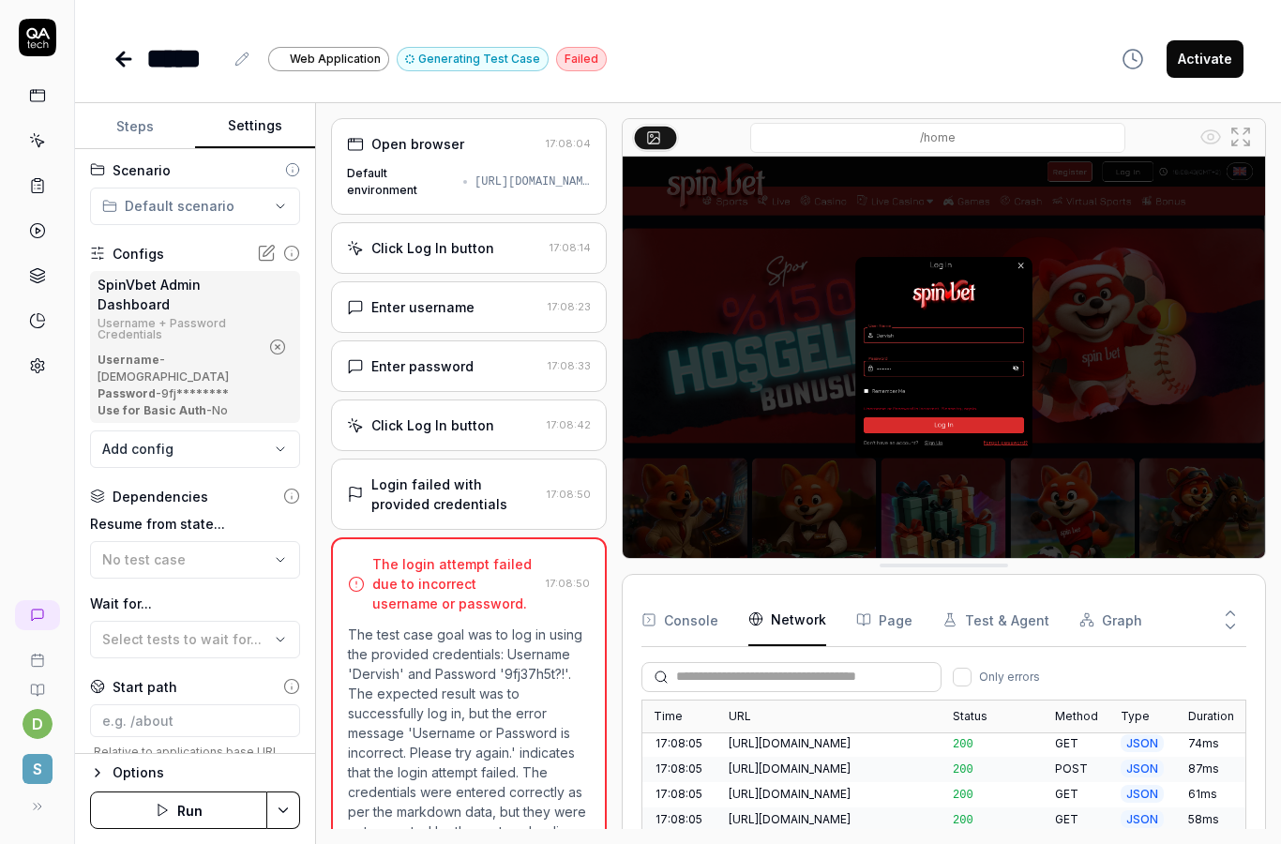
scroll to position [88, 0]
click at [261, 251] on icon at bounding box center [266, 252] width 19 height 19
click at [264, 430] on button "Add config" at bounding box center [195, 449] width 210 height 38
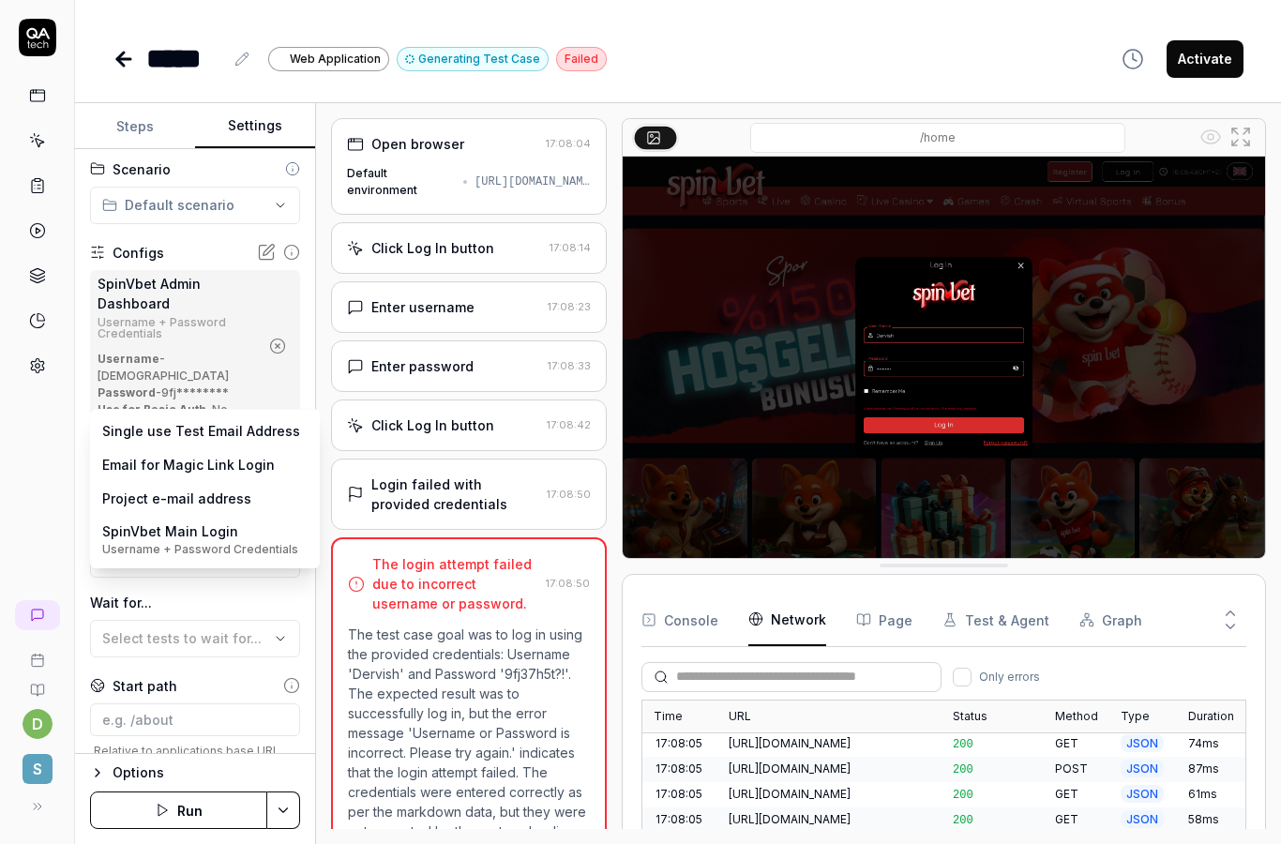
click at [149, 370] on html "**********" at bounding box center [640, 422] width 1281 height 844
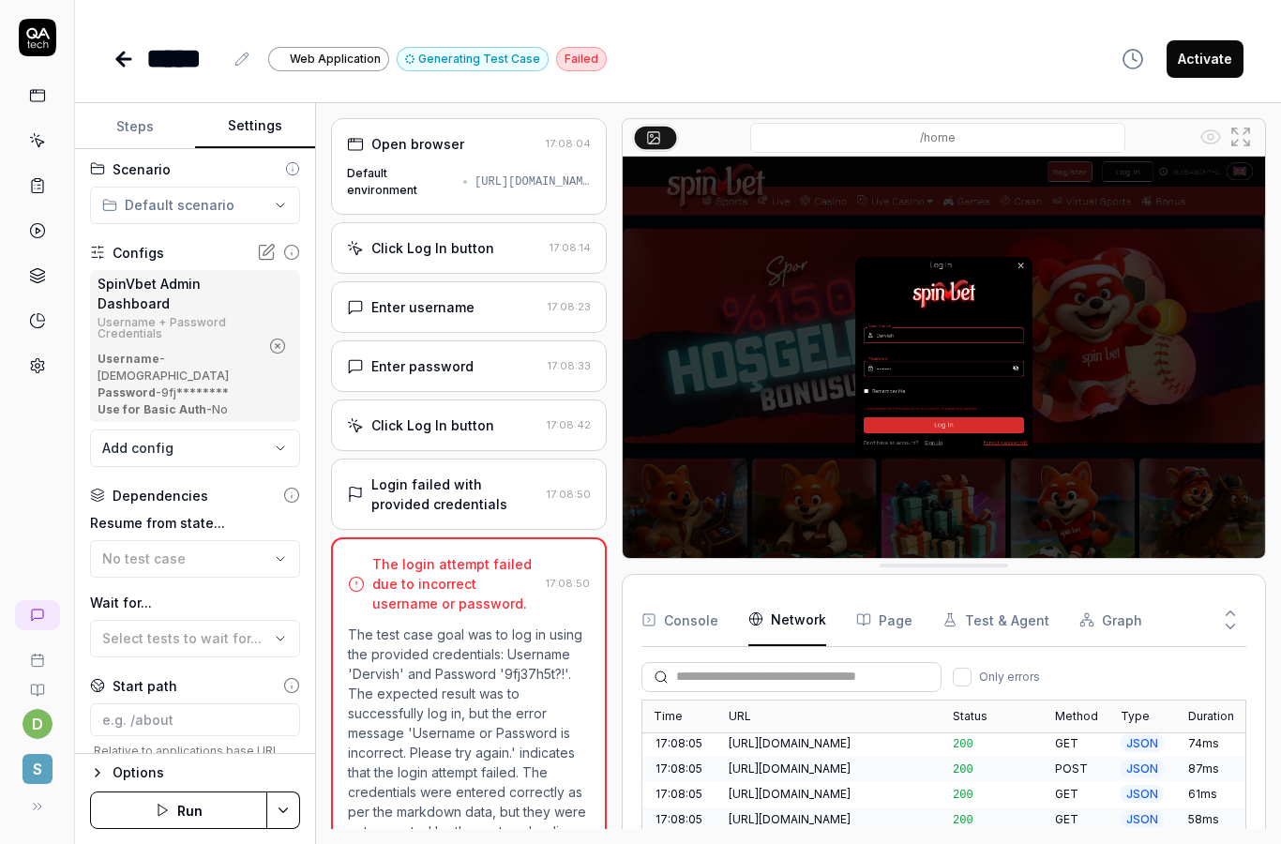
click at [96, 372] on div "SpinVbet Admin Dashboard Username + Password Credentials Username - Dervish Pas…" at bounding box center [195, 346] width 210 height 152
click at [107, 438] on div "Add config" at bounding box center [137, 448] width 71 height 20
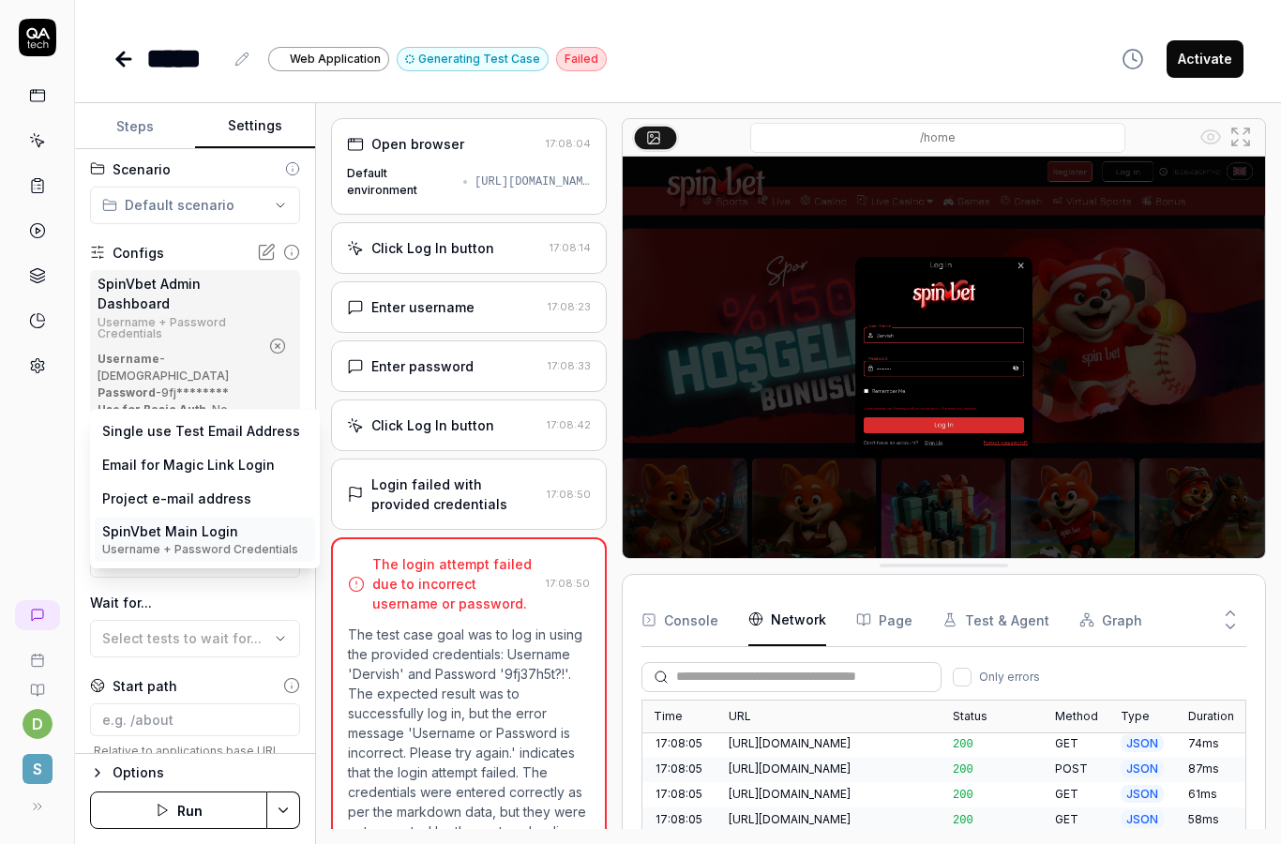
click at [222, 547] on div "Username + Password Credentials" at bounding box center [200, 549] width 196 height 17
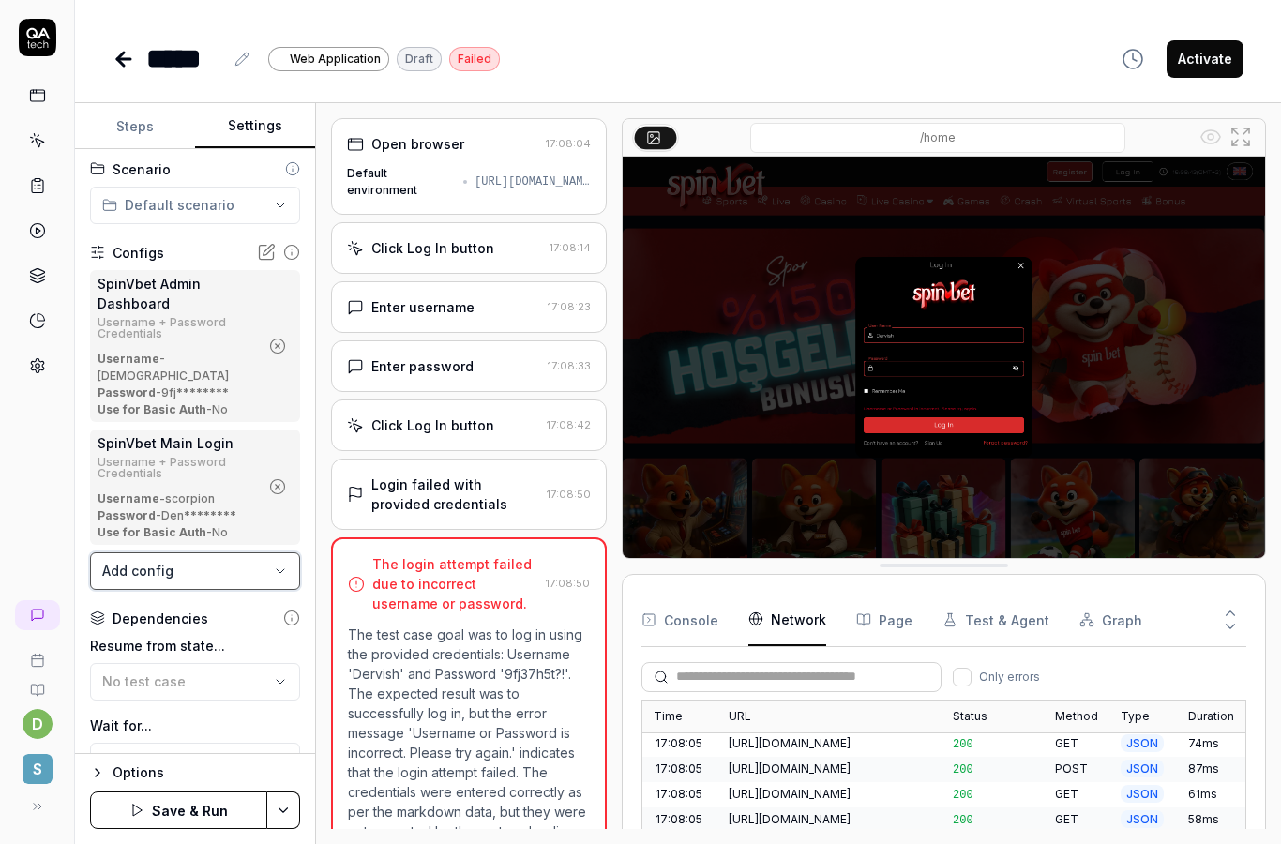
scroll to position [75, 0]
click at [218, 817] on button "Save & Run" at bounding box center [178, 811] width 177 height 38
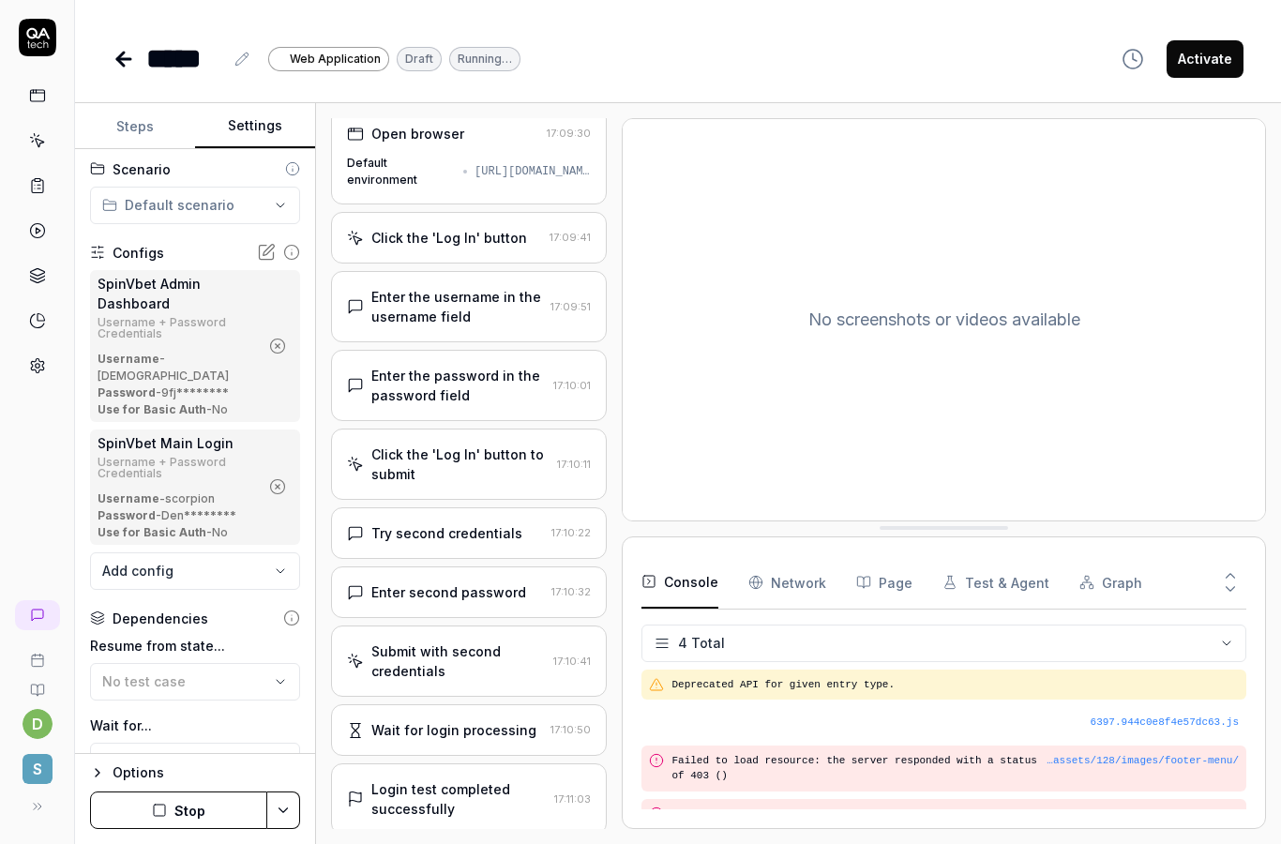
scroll to position [2, 0]
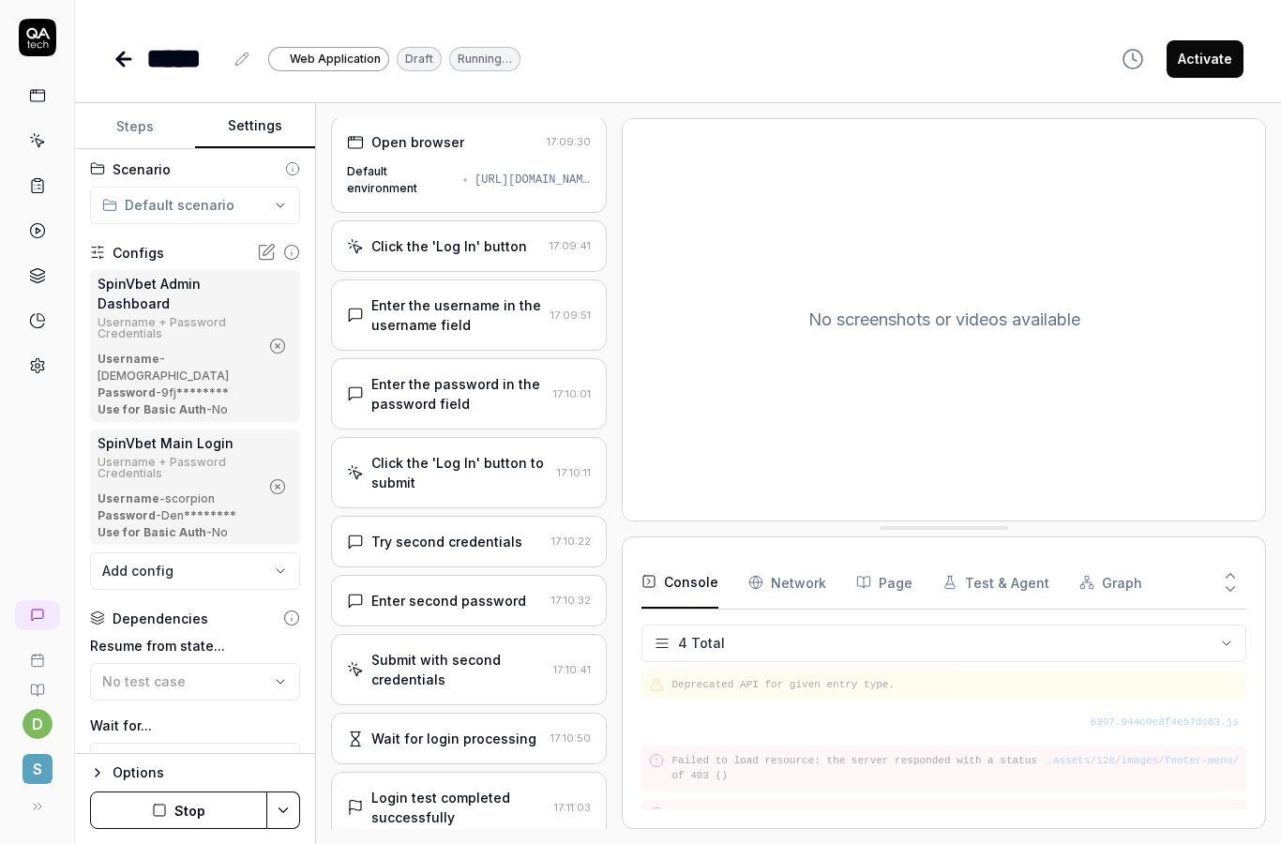
click at [472, 801] on div "Login test completed successfully" at bounding box center [458, 807] width 175 height 39
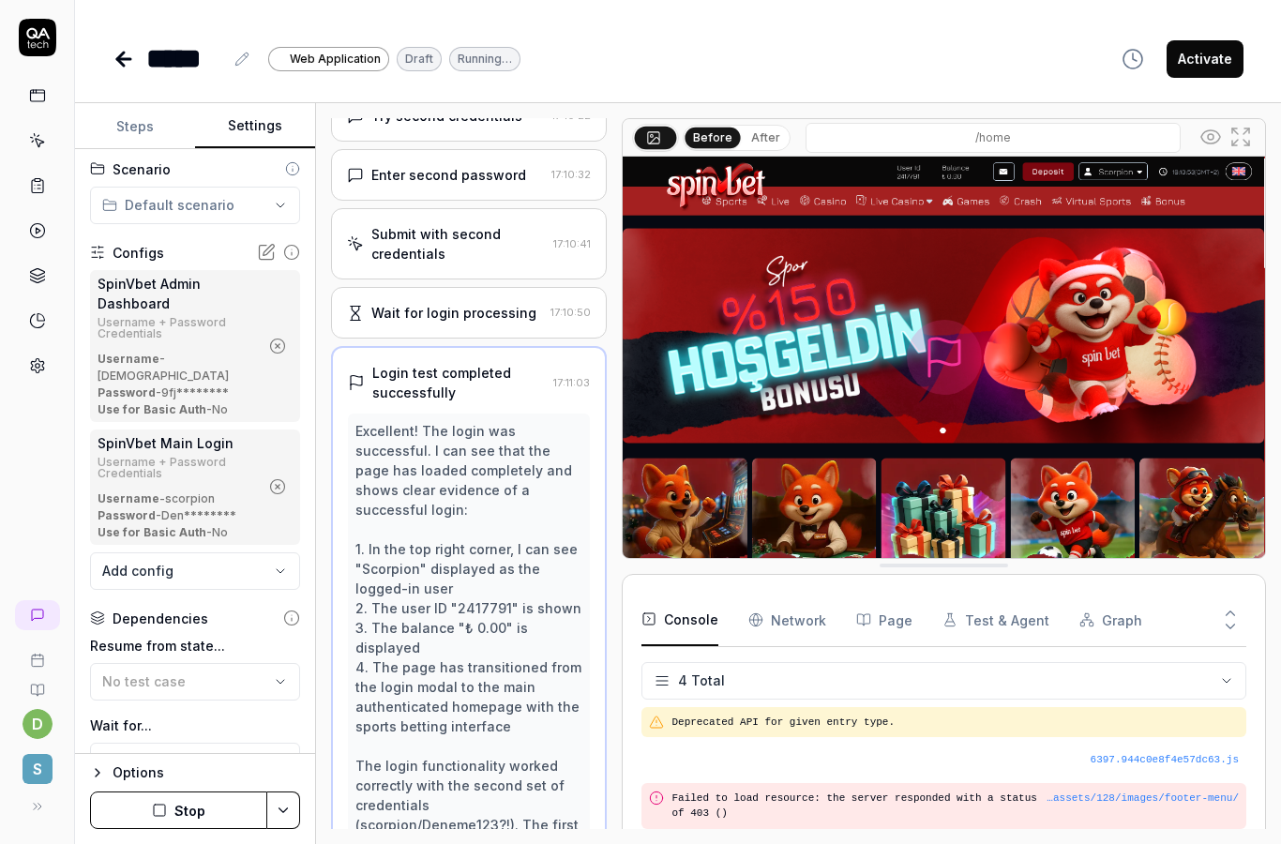
scroll to position [488, 0]
